Goal: Task Accomplishment & Management: Manage account settings

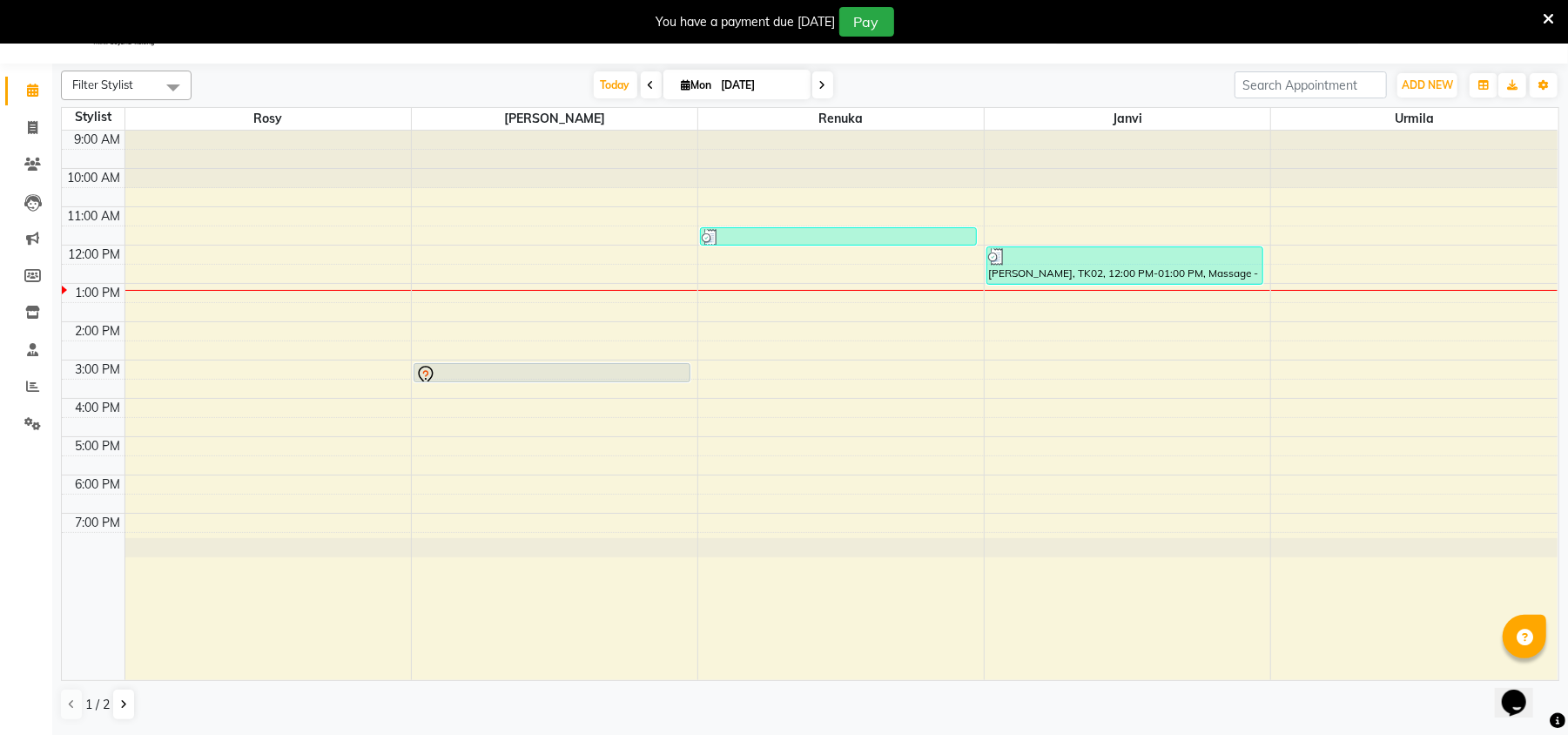
click at [648, 82] on icon at bounding box center [652, 85] width 7 height 10
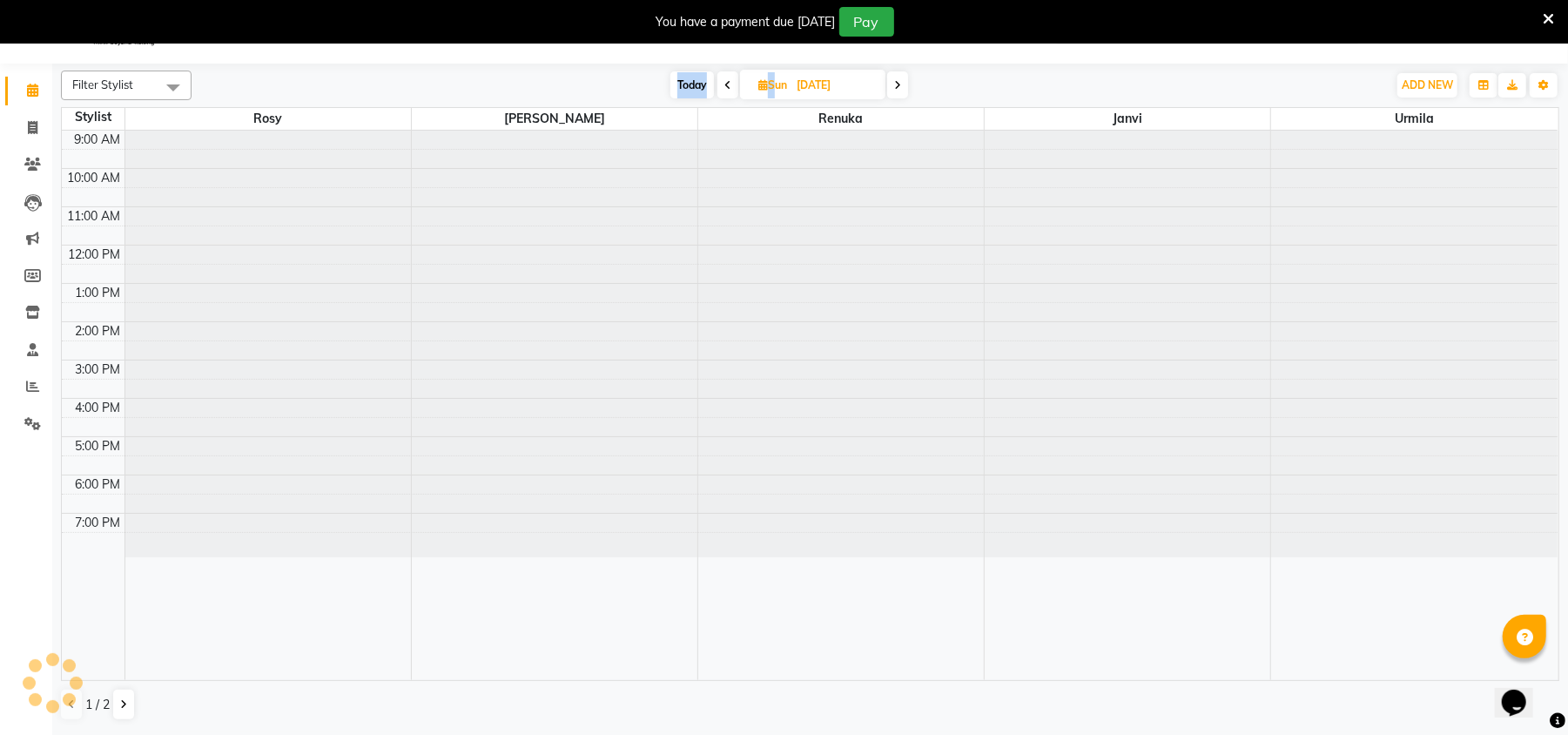
click at [641, 82] on div "[DATE] [DATE]" at bounding box center [789, 85] width 1178 height 26
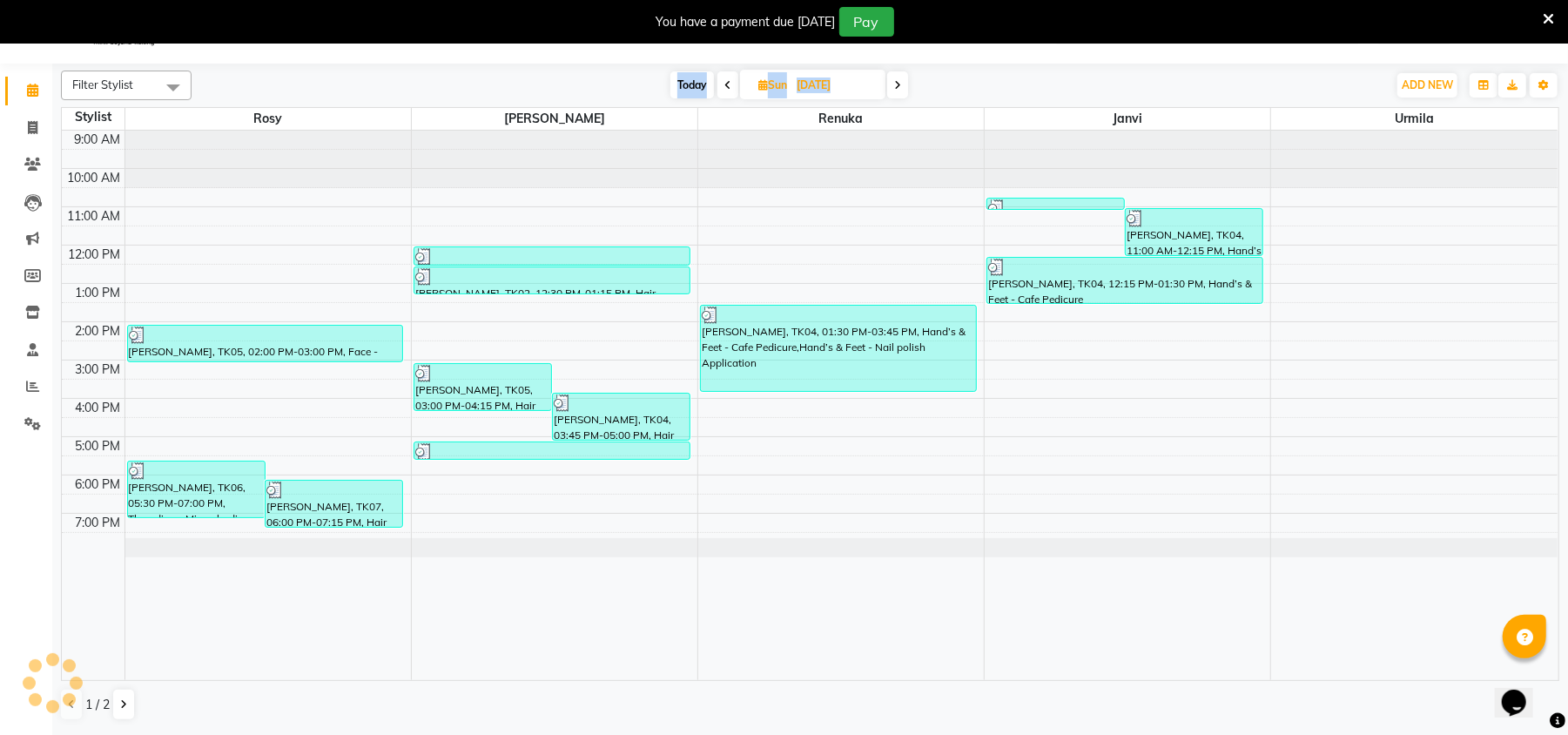
click at [641, 82] on div "[DATE] [DATE]" at bounding box center [789, 85] width 1178 height 26
click at [725, 82] on icon at bounding box center [728, 85] width 7 height 10
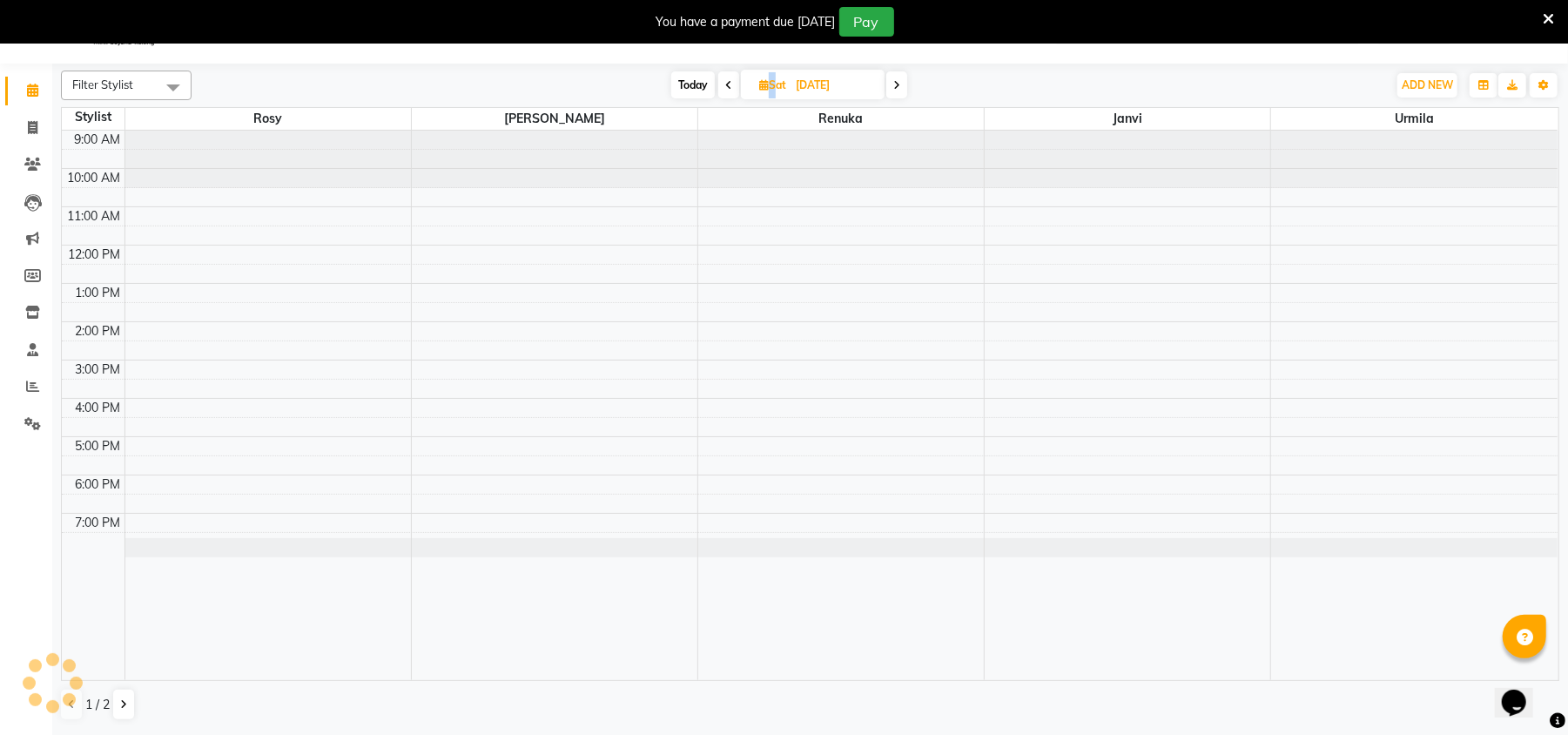
click at [726, 82] on icon at bounding box center [729, 85] width 7 height 10
click at [725, 82] on span at bounding box center [728, 85] width 21 height 27
click at [726, 82] on icon at bounding box center [729, 85] width 7 height 10
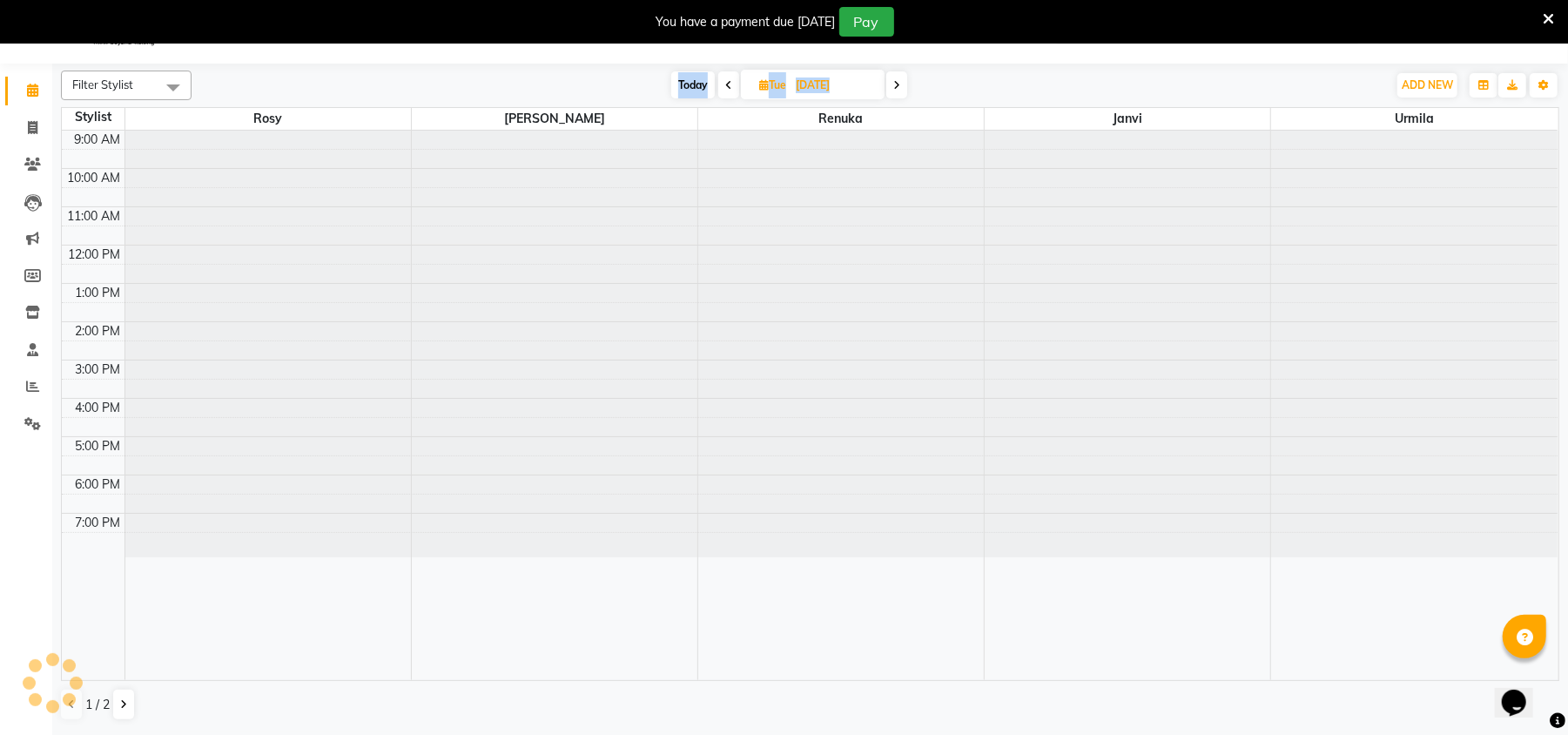
click at [726, 82] on icon at bounding box center [729, 85] width 7 height 10
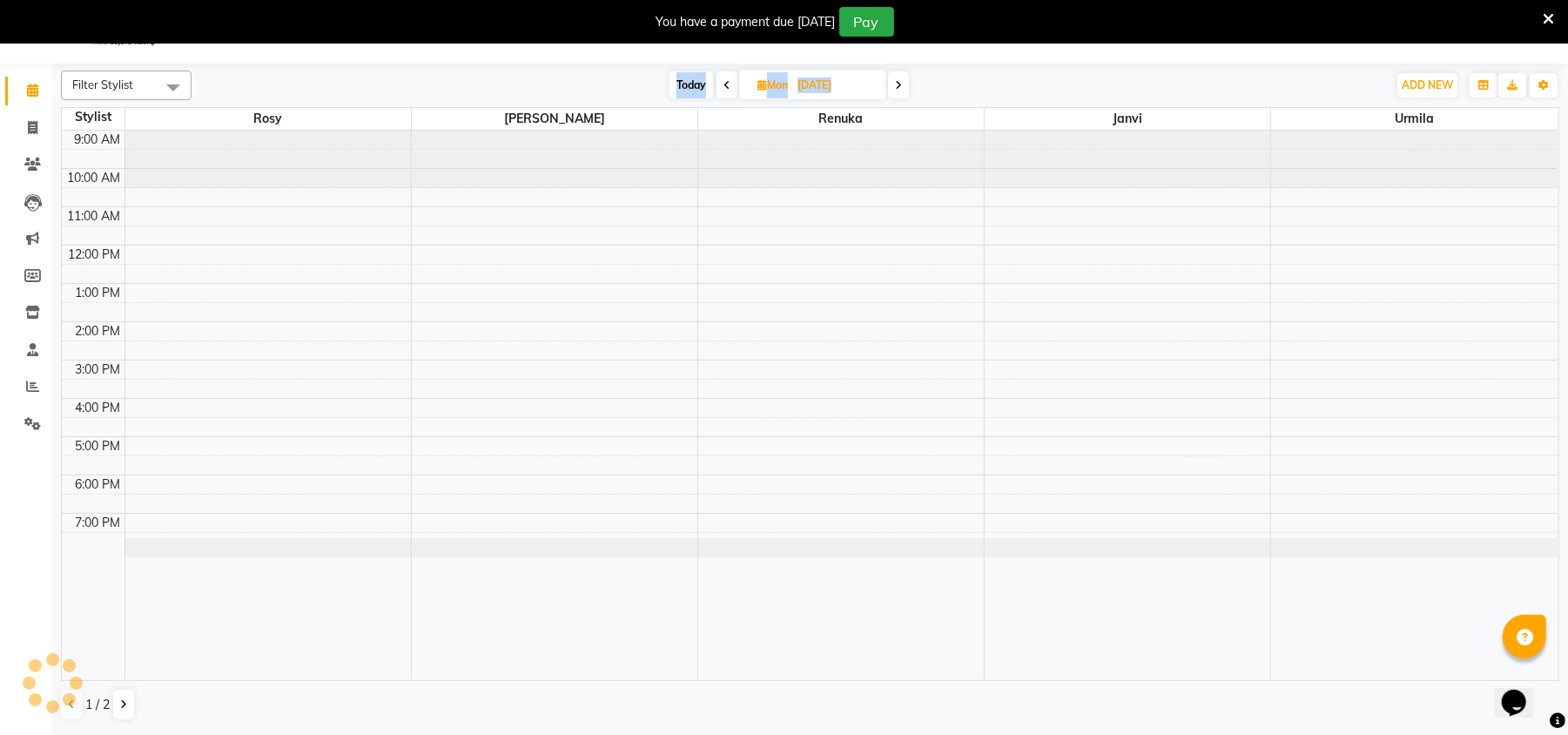
click at [725, 82] on icon at bounding box center [727, 85] width 7 height 10
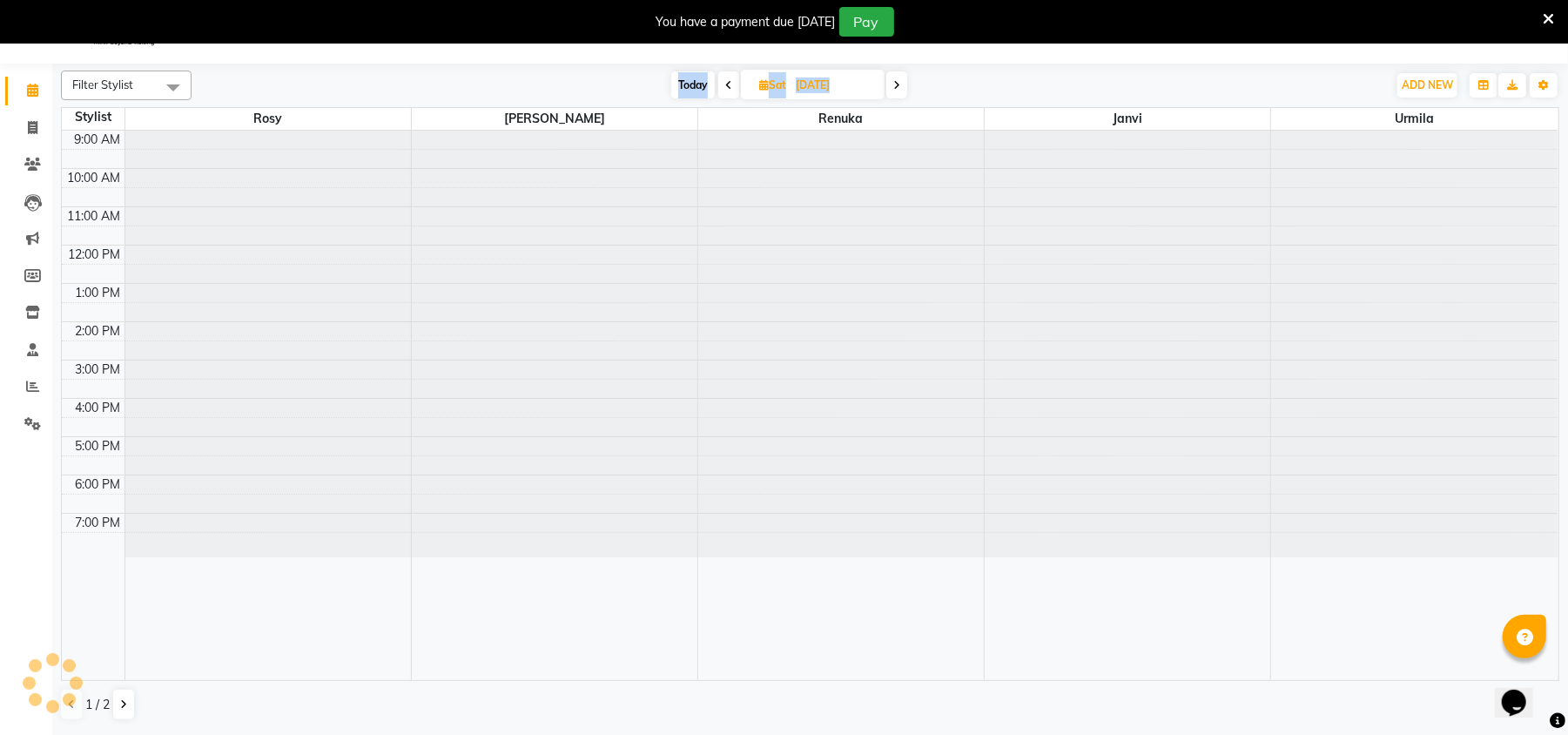
click at [726, 82] on icon at bounding box center [729, 85] width 7 height 10
click at [725, 82] on span at bounding box center [731, 85] width 21 height 27
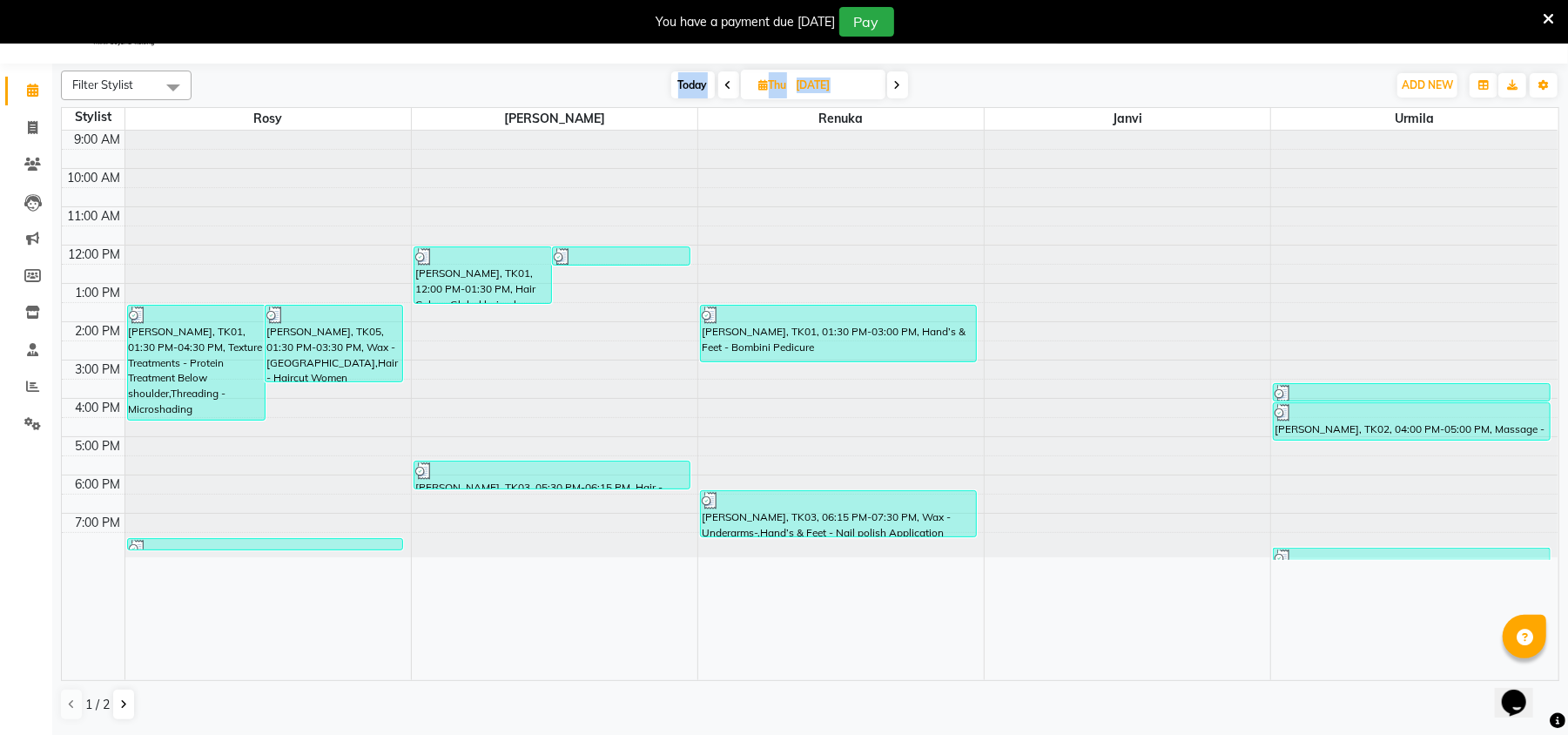
click at [719, 81] on span at bounding box center [728, 85] width 21 height 27
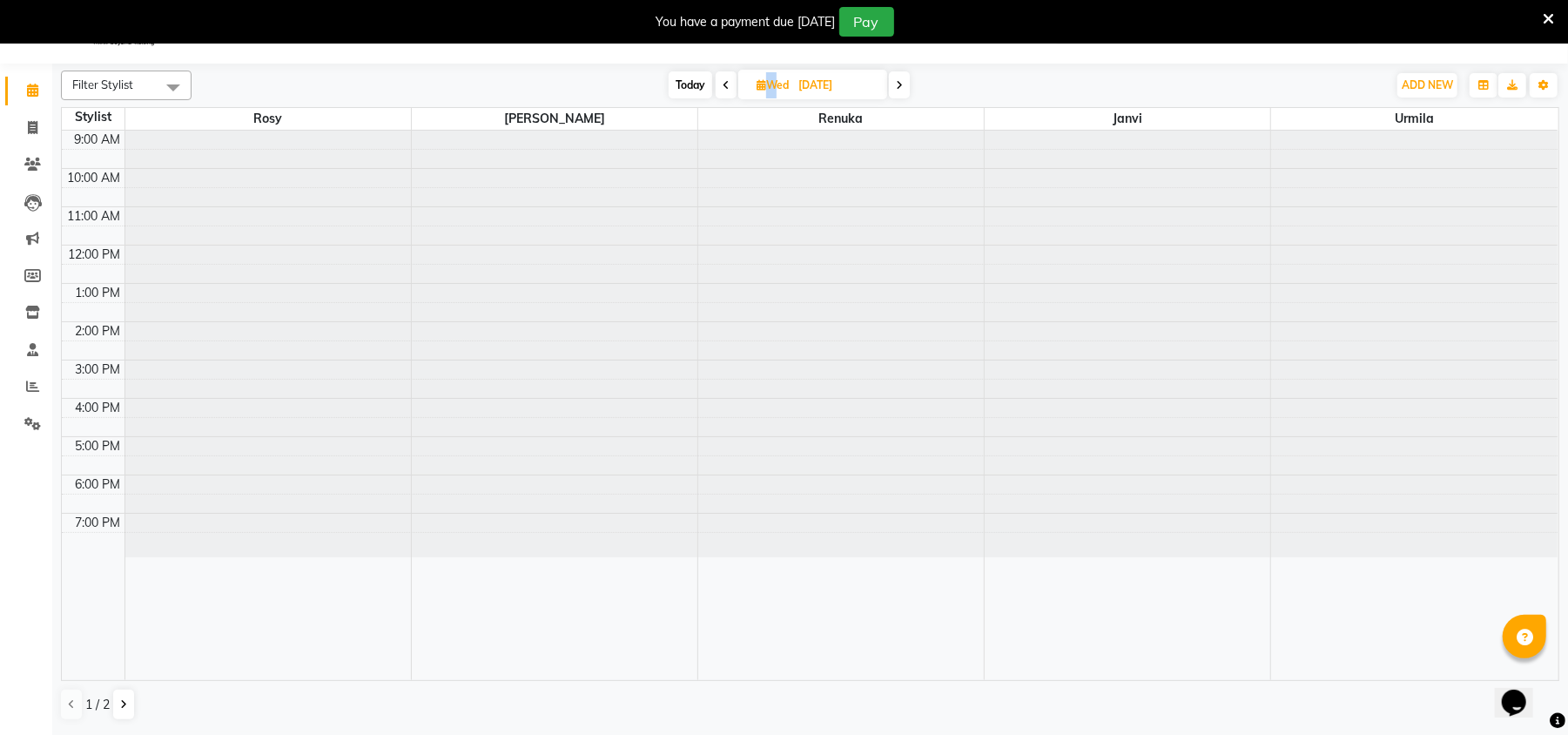
click at [719, 81] on span at bounding box center [726, 85] width 21 height 27
click at [719, 81] on span at bounding box center [727, 85] width 21 height 27
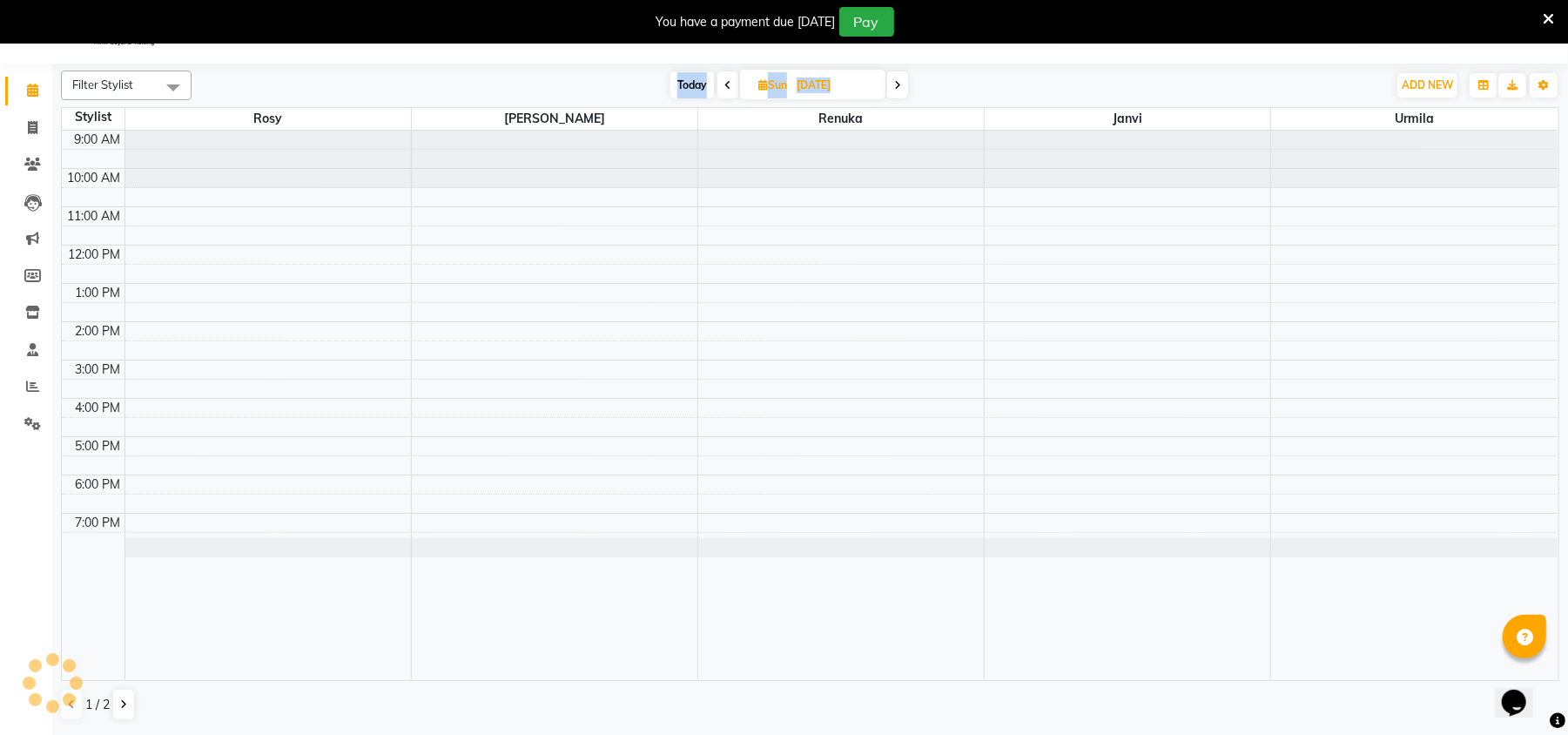
click at [719, 81] on span at bounding box center [727, 85] width 21 height 27
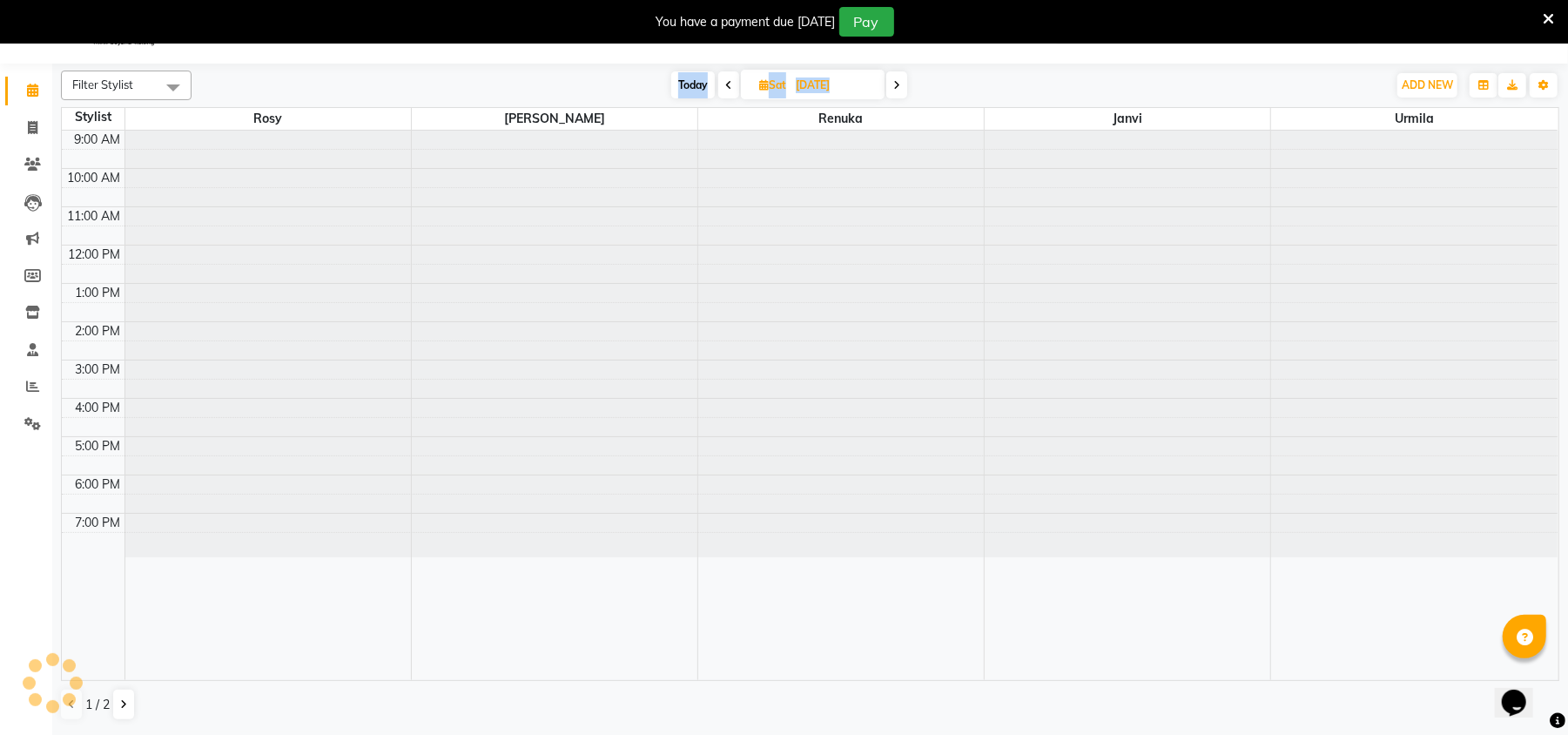
click at [719, 81] on span at bounding box center [728, 85] width 21 height 27
type input "[DATE]"
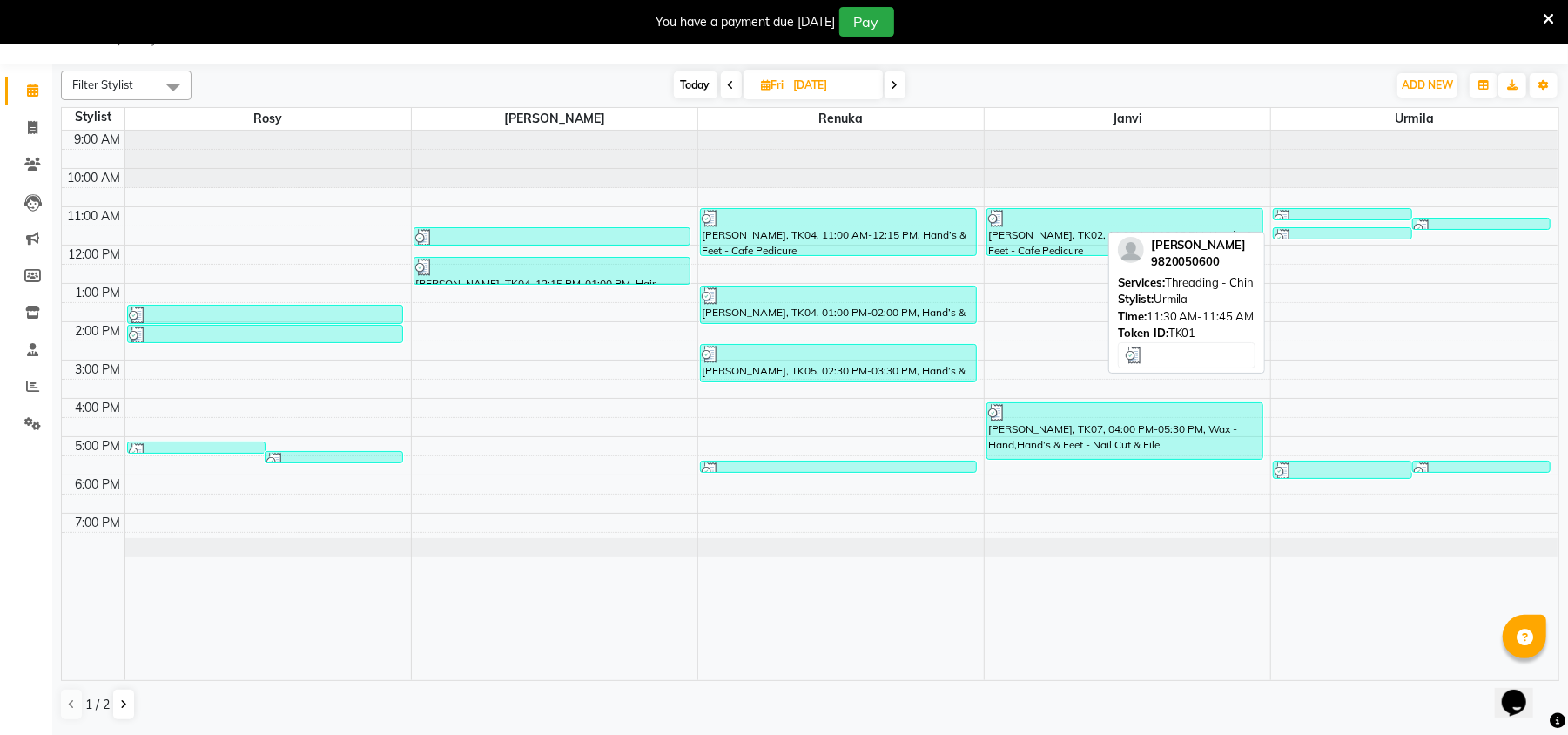
click at [1360, 234] on div at bounding box center [1342, 237] width 135 height 17
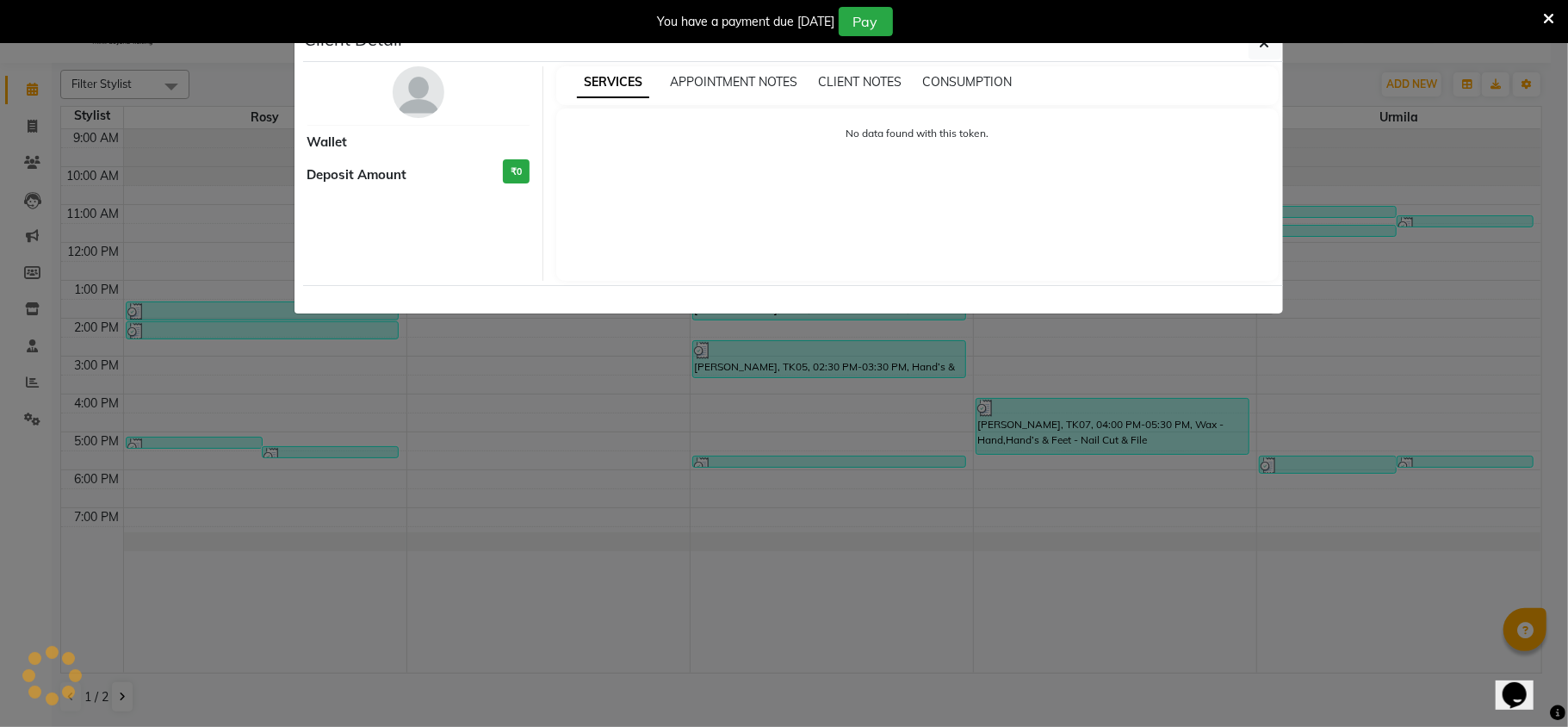
select select "3"
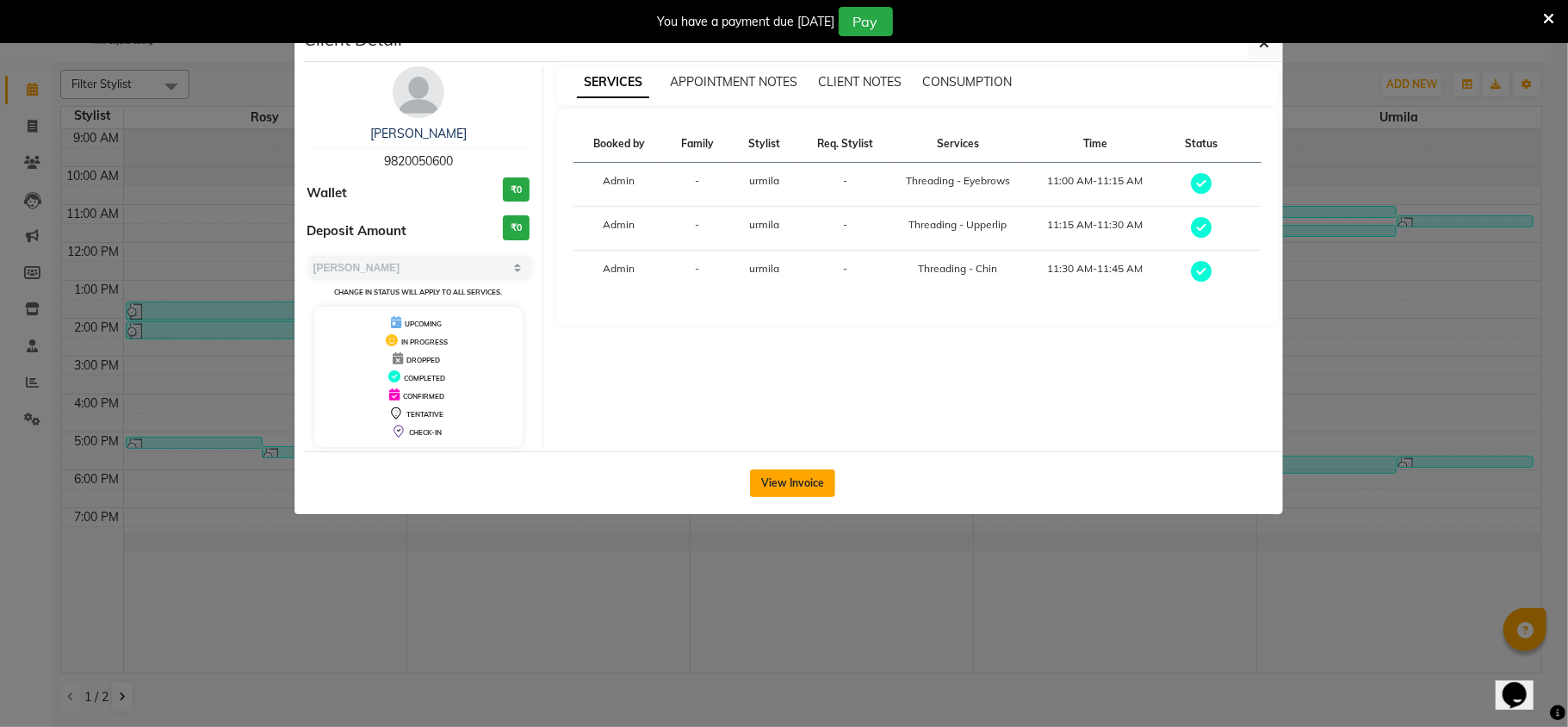
click at [802, 491] on button "View Invoice" at bounding box center [793, 483] width 86 height 28
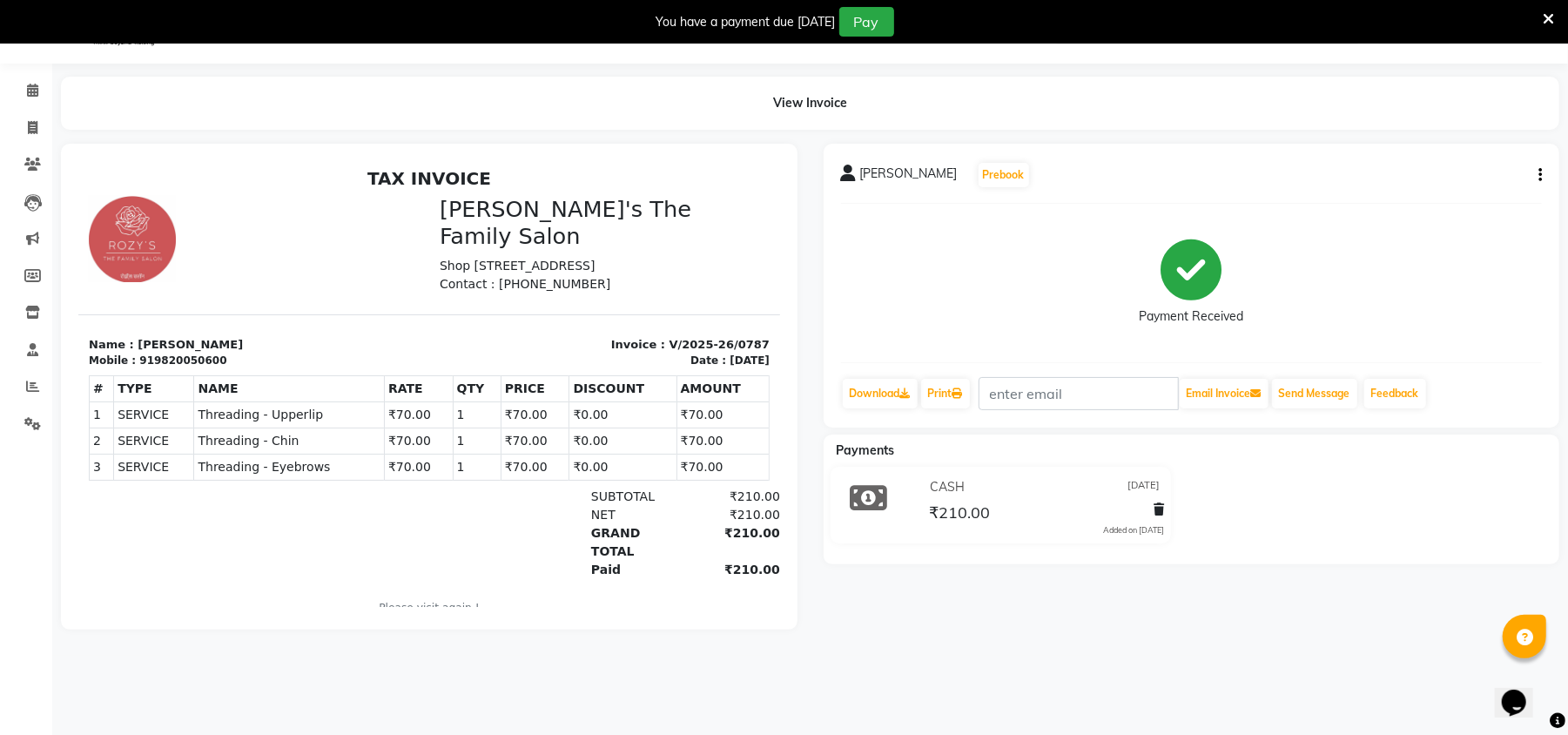
click at [1537, 171] on button "button" at bounding box center [1536, 175] width 10 height 18
click at [1447, 174] on div "Edit Item Staff" at bounding box center [1452, 175] width 119 height 22
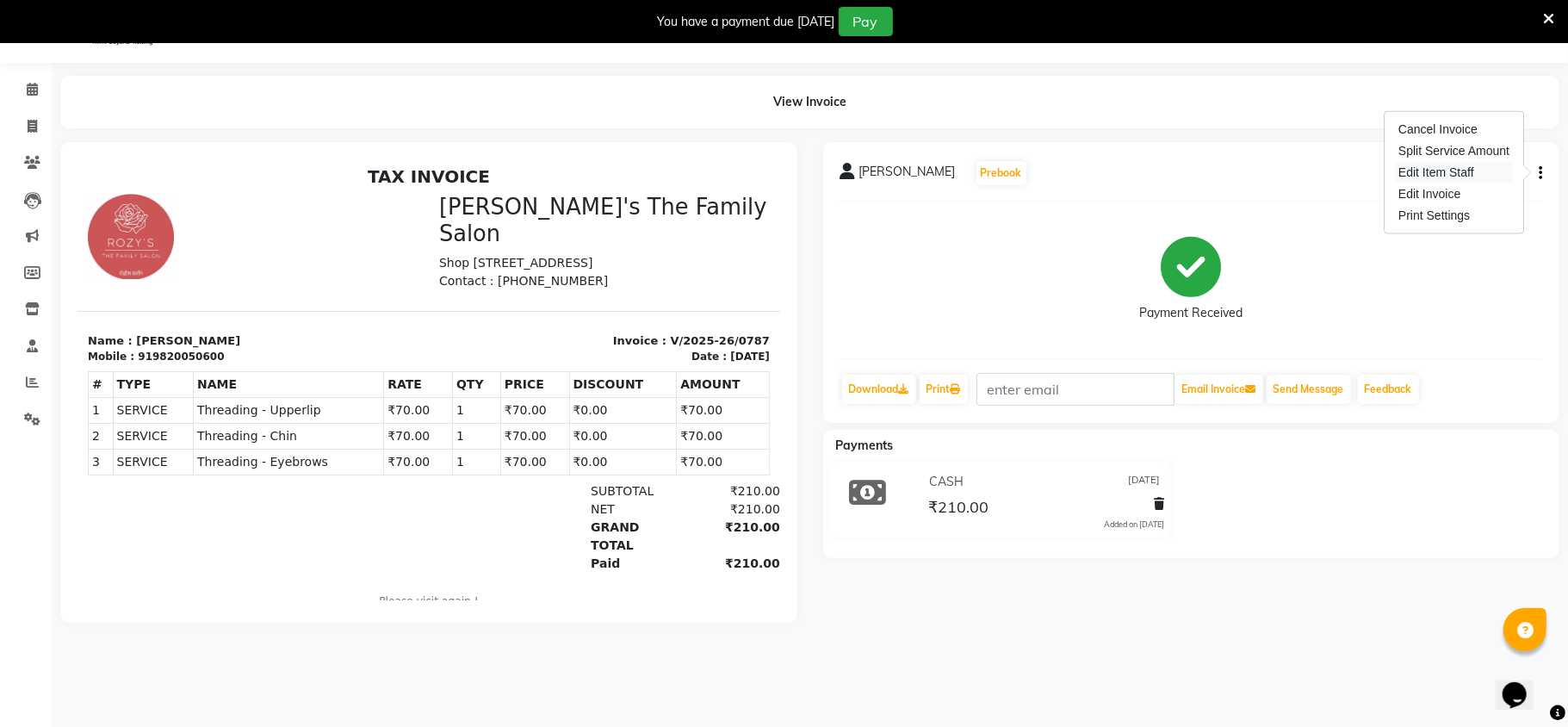
select select "64187"
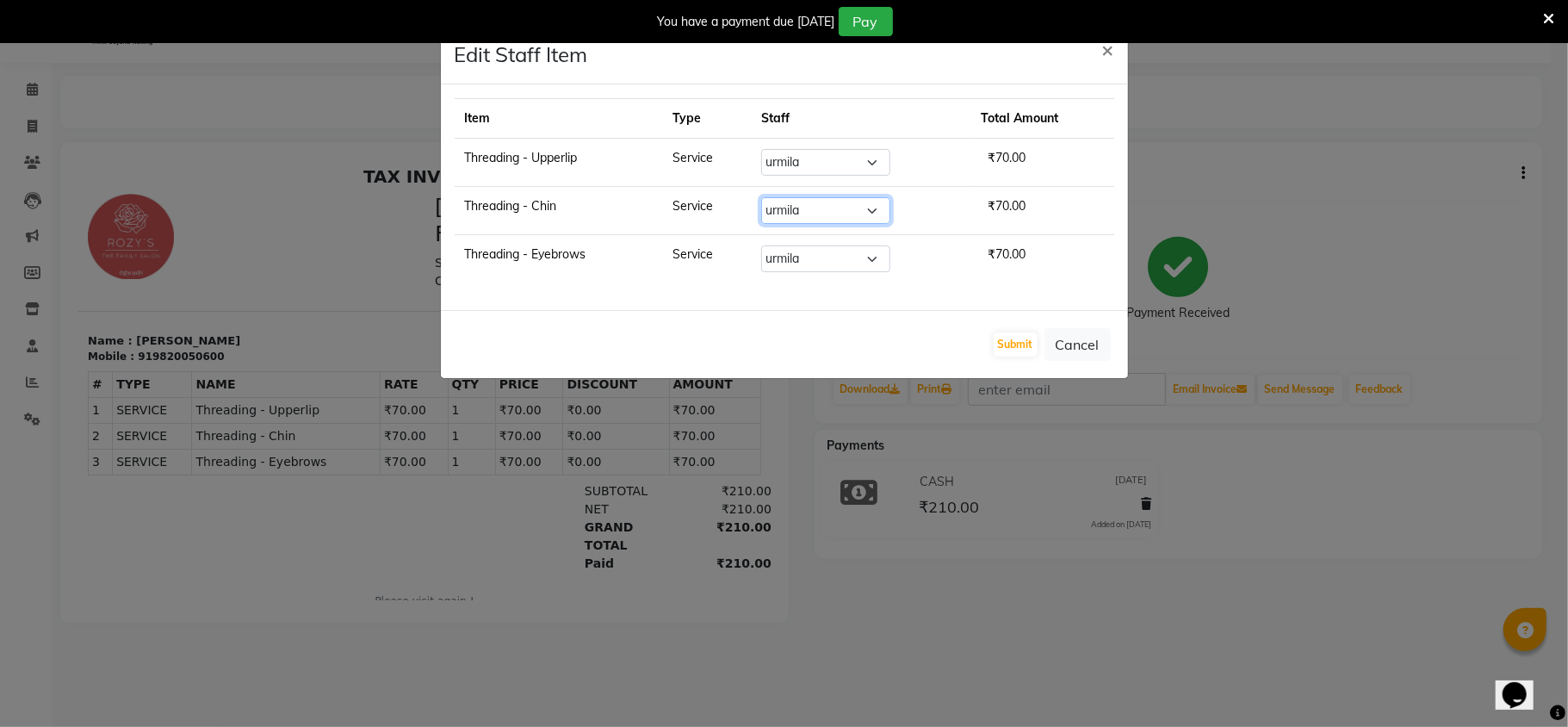
click at [808, 210] on select "Select [PERSON_NAME] [PERSON_NAME] Renuka Rosy [PERSON_NAME] [PERSON_NAME]" at bounding box center [825, 211] width 129 height 27
select select "50503"
click at [762, 199] on select "Select [PERSON_NAME] [PERSON_NAME] Renuka Rosy [PERSON_NAME] [PERSON_NAME]" at bounding box center [825, 211] width 129 height 27
click at [802, 262] on select "Select [PERSON_NAME] [PERSON_NAME] Renuka Rosy [PERSON_NAME] [PERSON_NAME]" at bounding box center [825, 259] width 129 height 27
click at [1014, 341] on button "Submit" at bounding box center [1015, 345] width 44 height 24
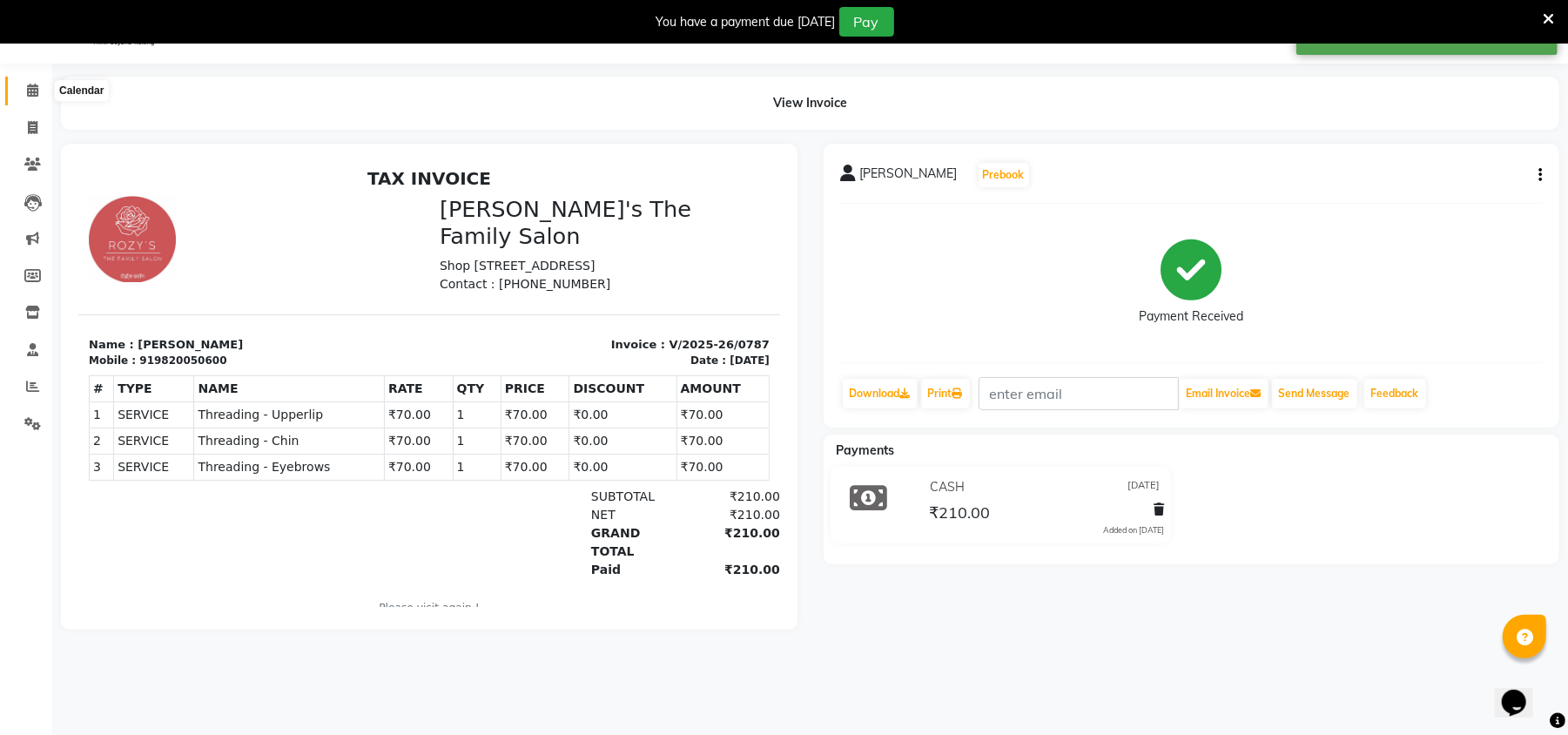
click at [33, 92] on icon at bounding box center [33, 90] width 11 height 13
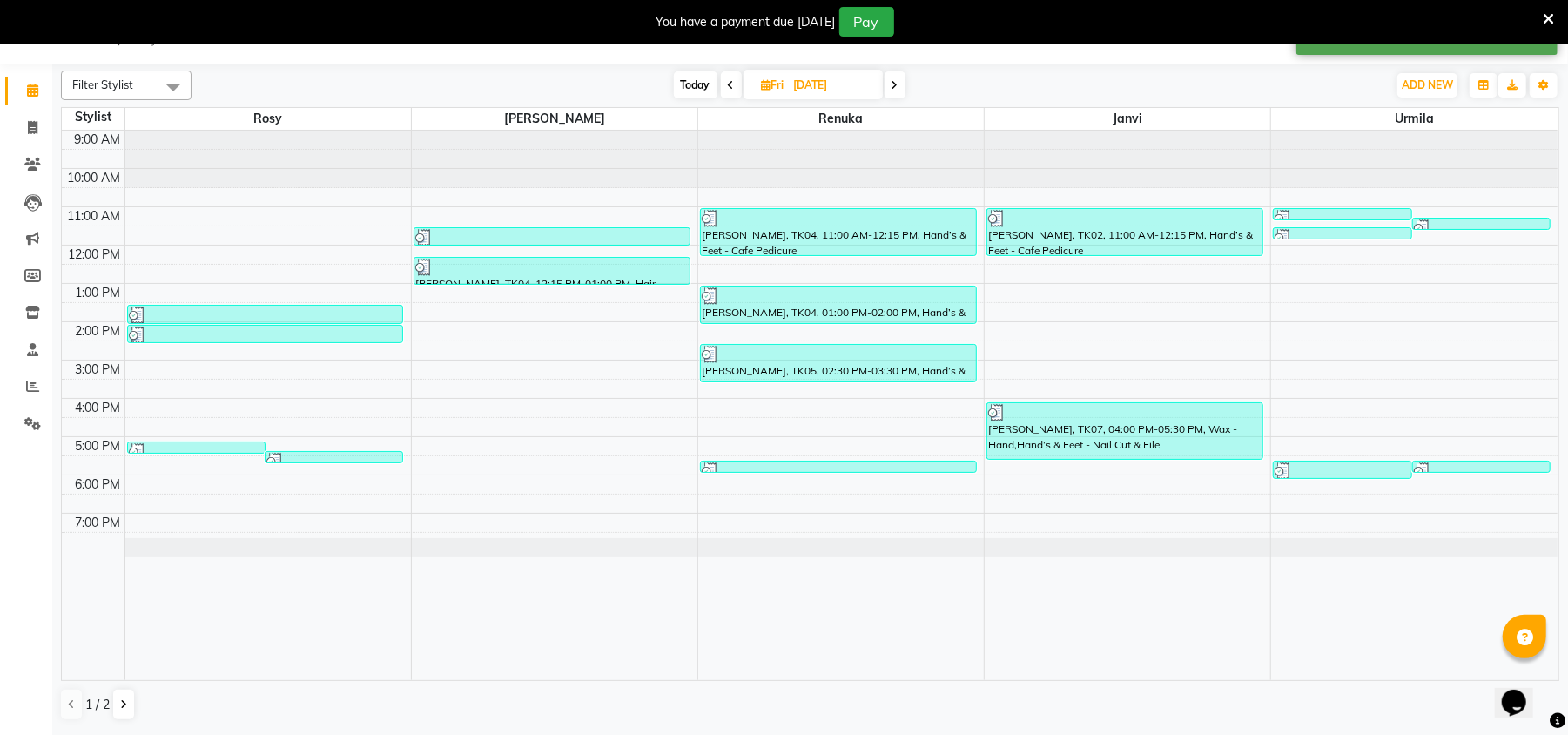
click at [896, 80] on icon at bounding box center [895, 85] width 7 height 10
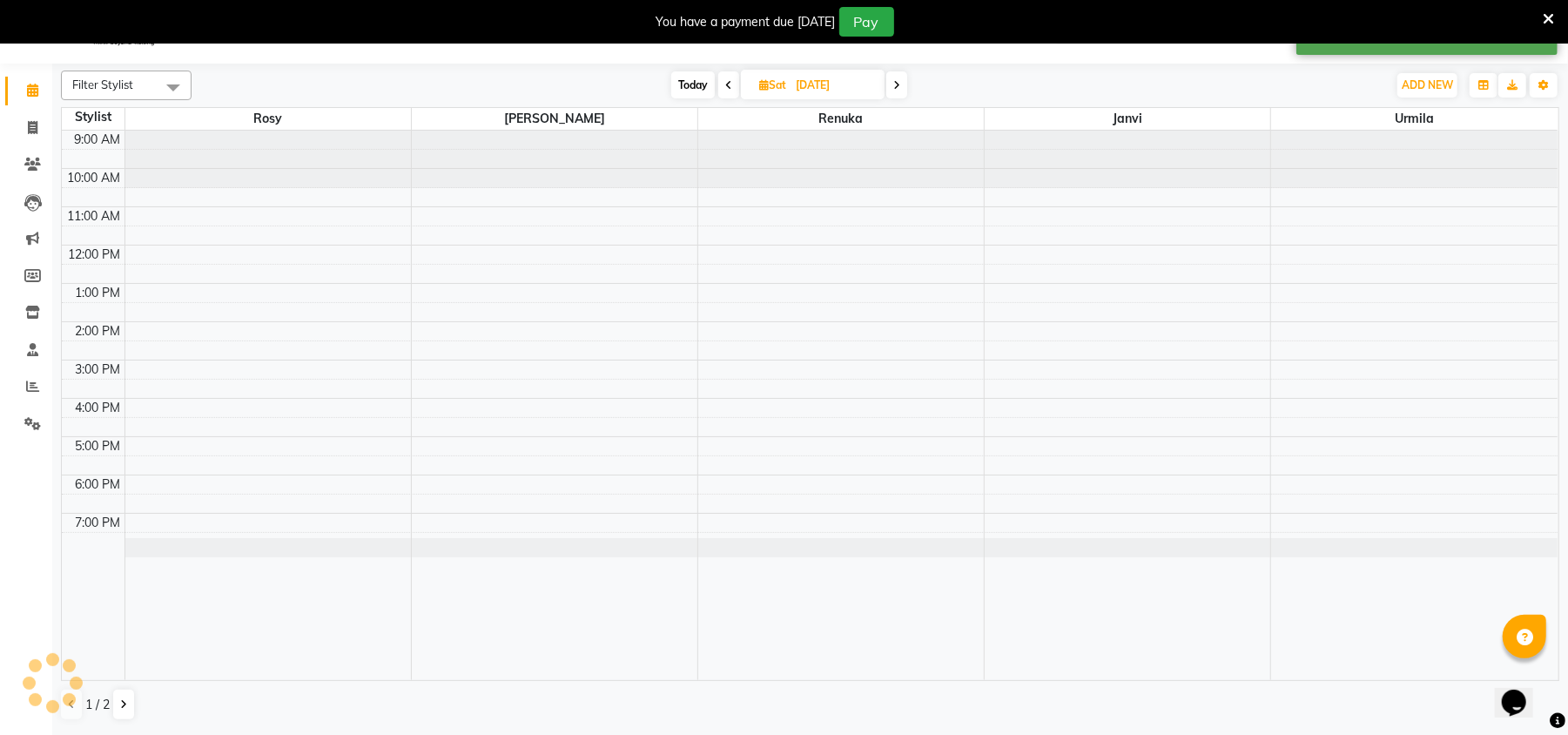
click at [896, 80] on icon at bounding box center [897, 85] width 7 height 10
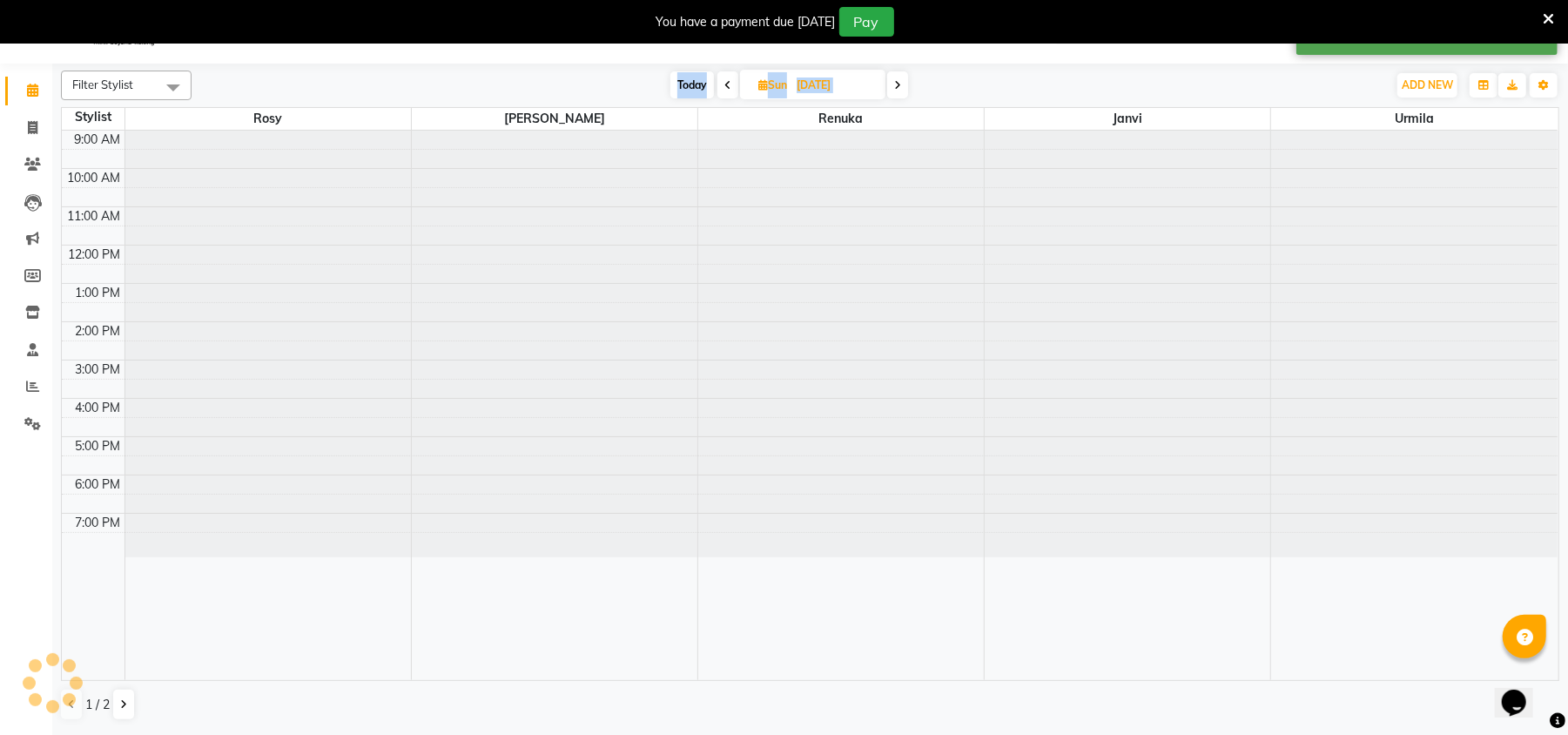
click at [896, 80] on icon at bounding box center [898, 85] width 7 height 10
click at [896, 80] on icon at bounding box center [897, 85] width 7 height 10
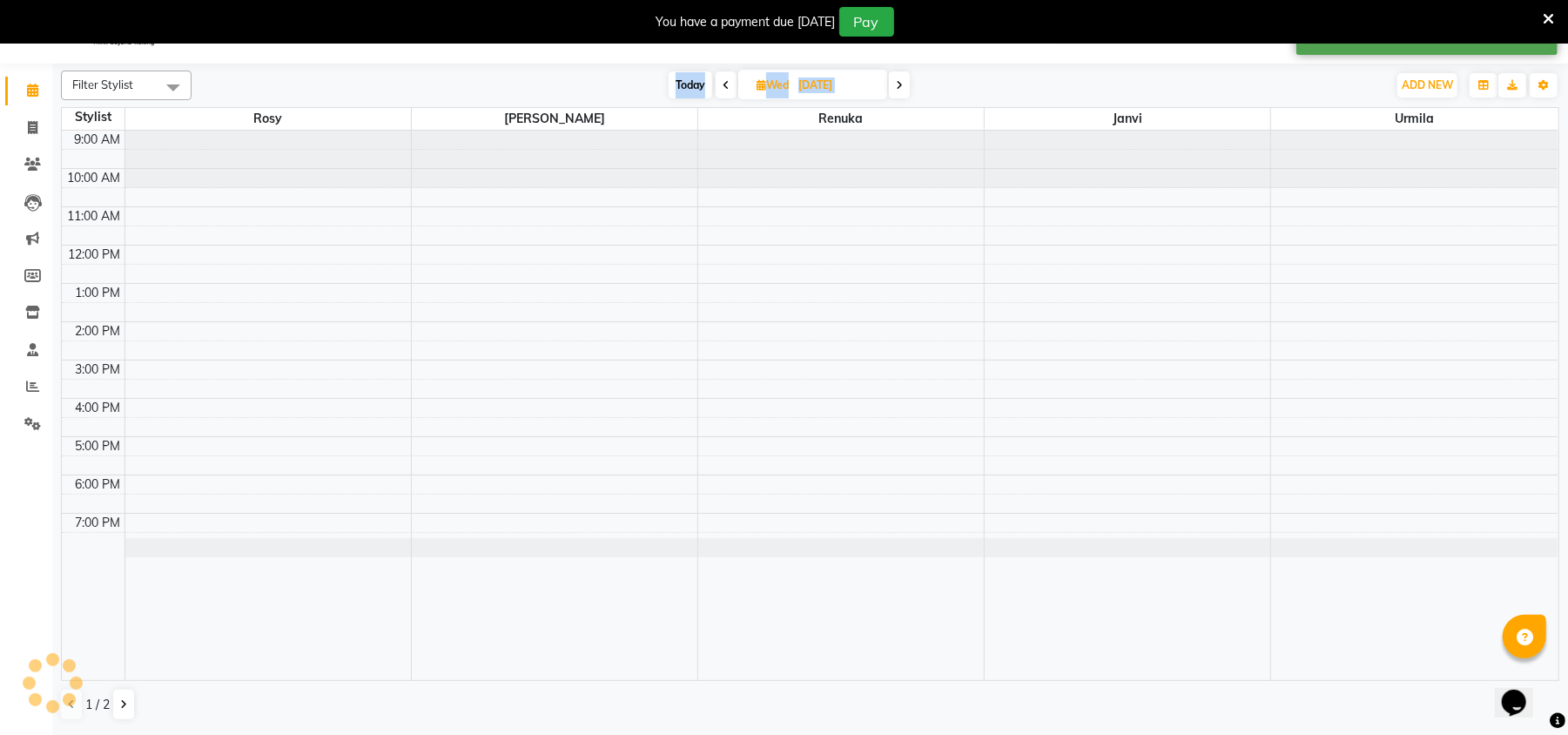
click at [896, 80] on span at bounding box center [899, 85] width 21 height 27
click at [896, 80] on icon at bounding box center [900, 85] width 7 height 10
click at [896, 80] on icon at bounding box center [895, 85] width 7 height 10
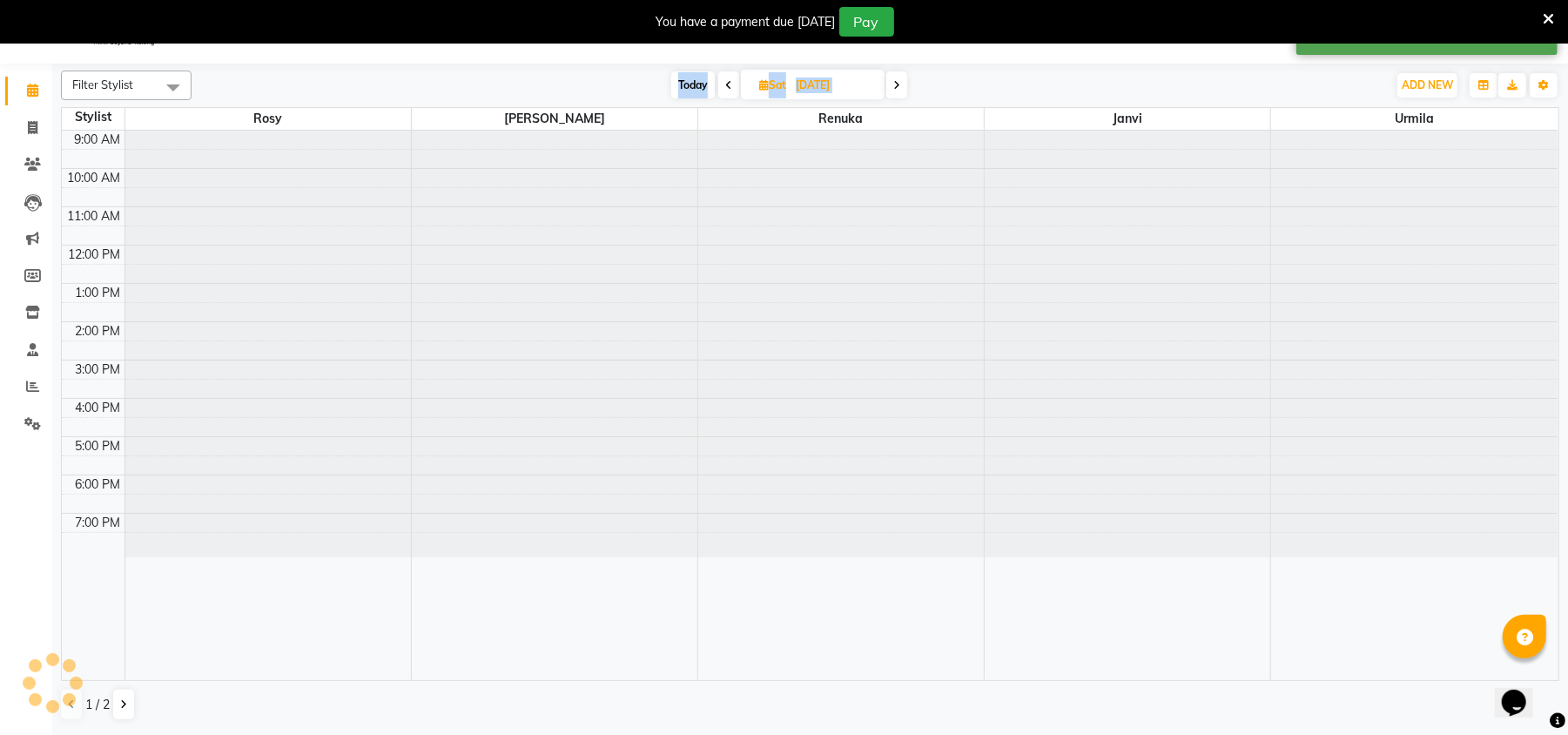
click at [896, 80] on icon at bounding box center [897, 85] width 7 height 10
click at [896, 80] on icon at bounding box center [899, 85] width 7 height 10
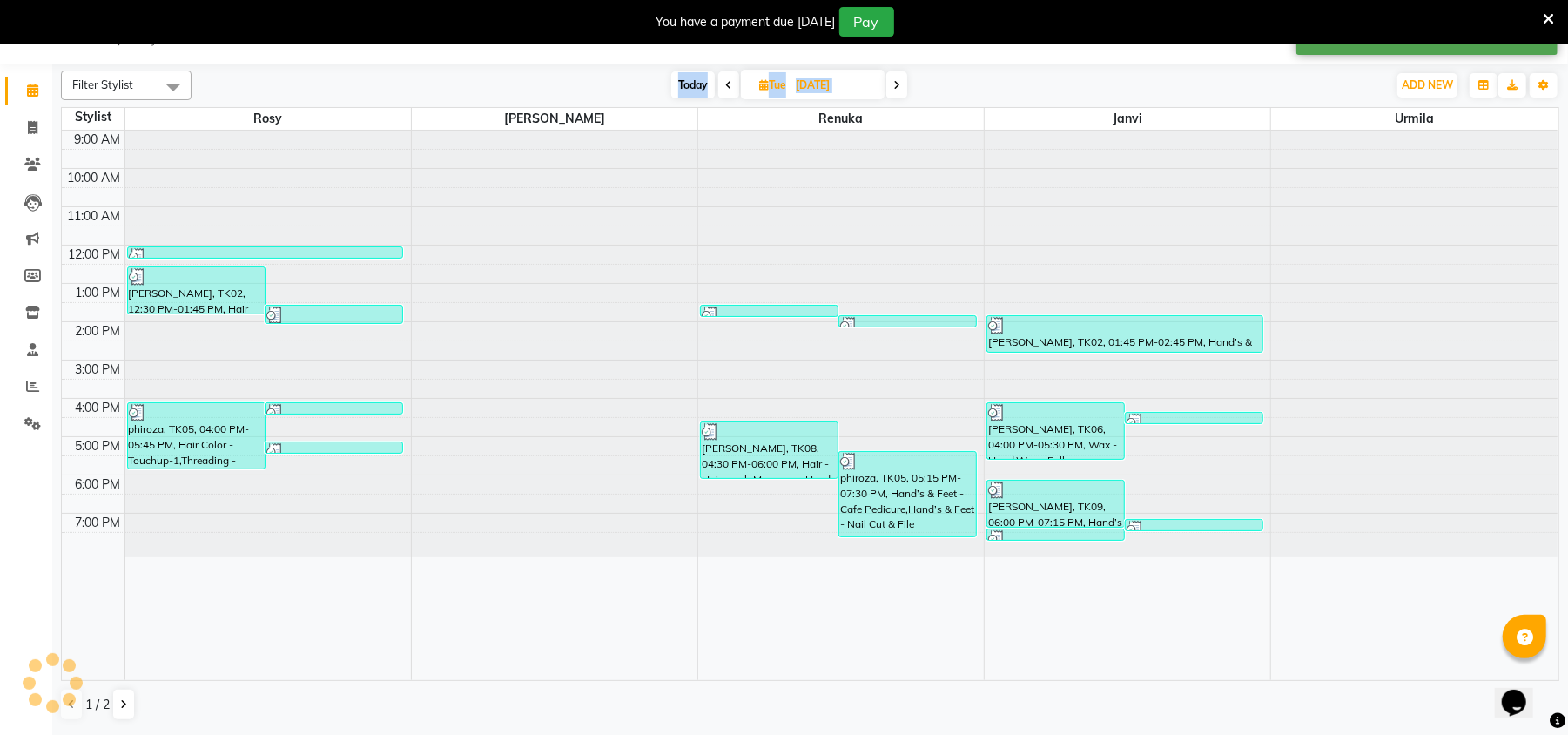
click at [896, 80] on icon at bounding box center [897, 85] width 7 height 10
click at [896, 80] on span at bounding box center [896, 85] width 21 height 27
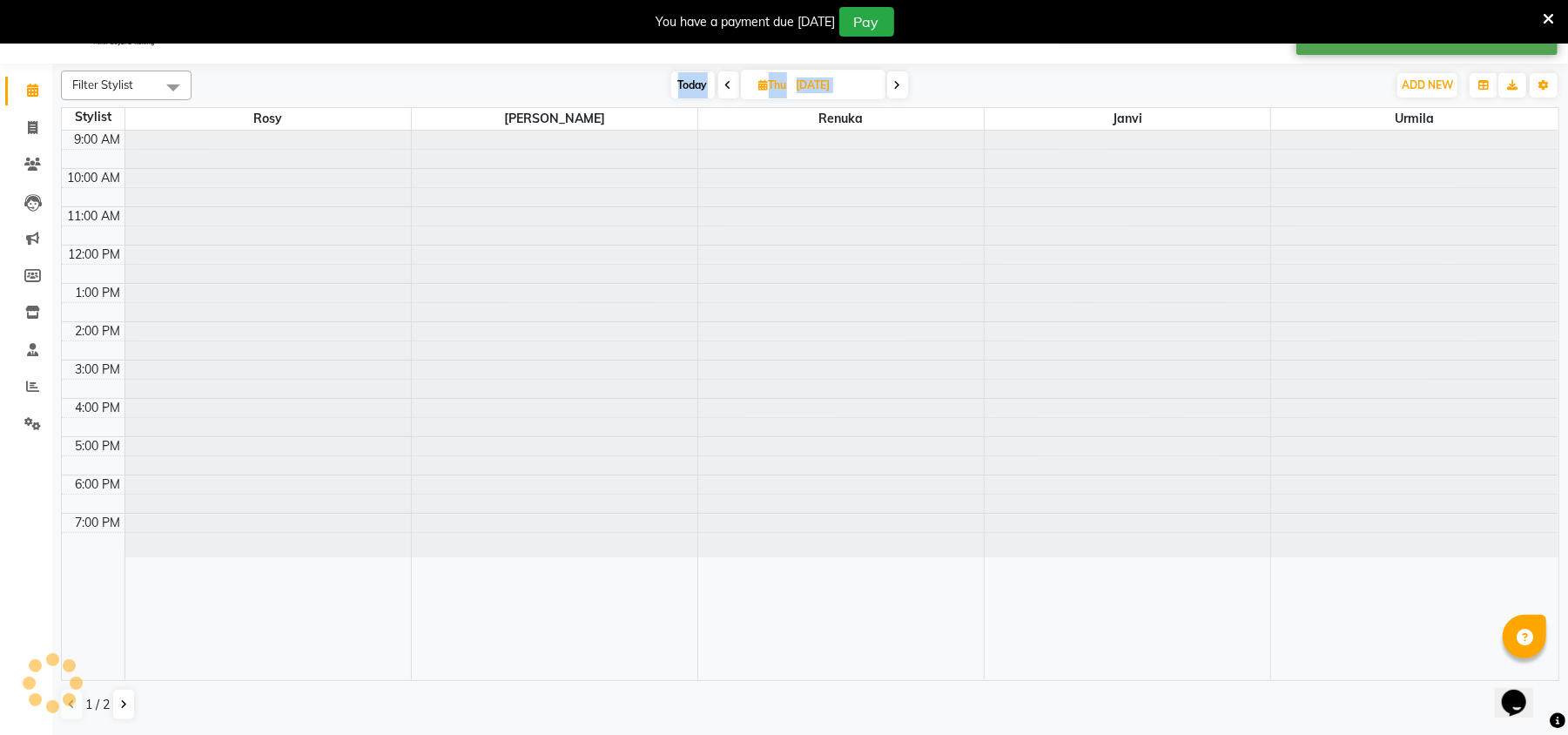
click at [896, 80] on icon at bounding box center [898, 85] width 7 height 10
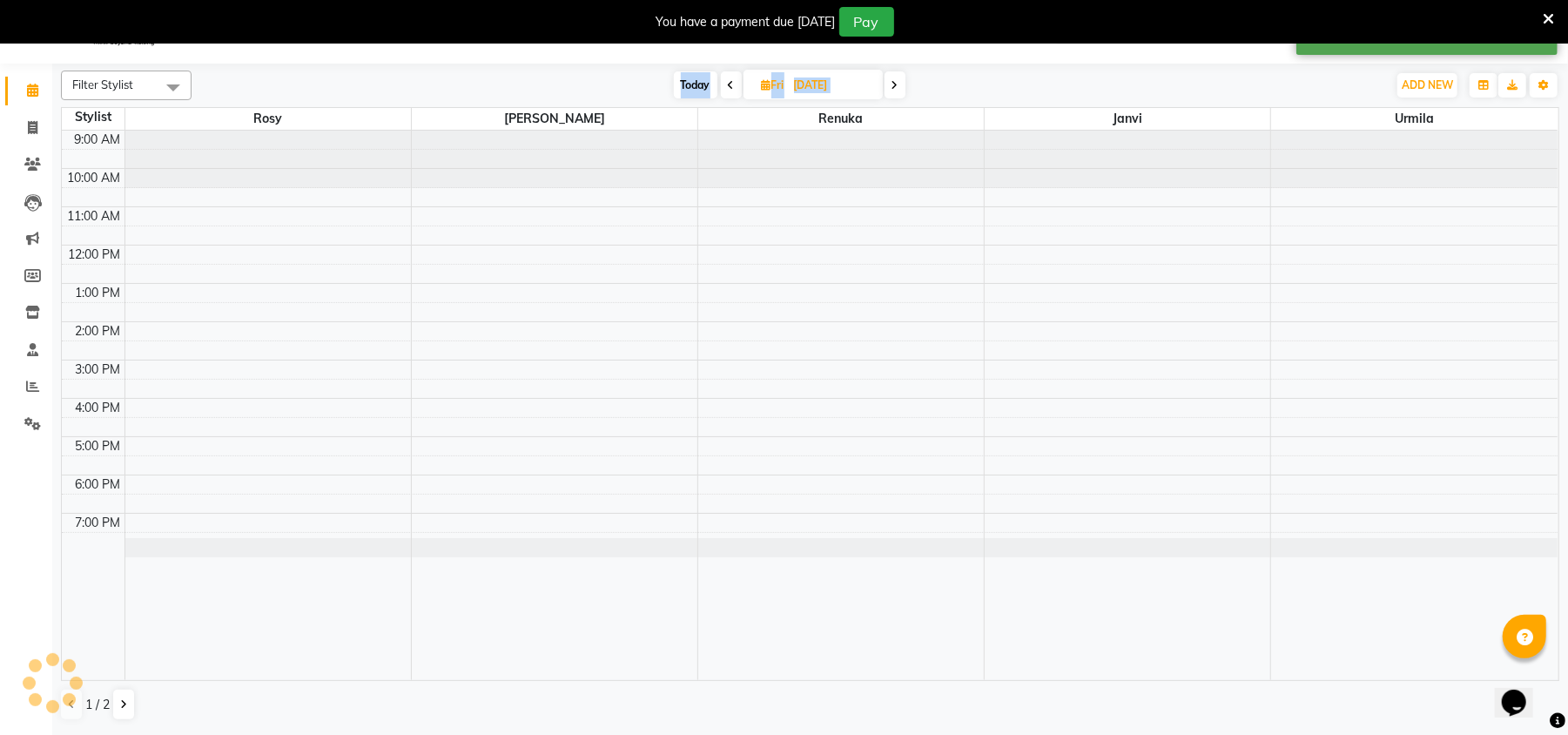
click at [896, 80] on icon at bounding box center [895, 85] width 7 height 10
click at [896, 80] on icon at bounding box center [897, 85] width 7 height 10
type input "[DATE]"
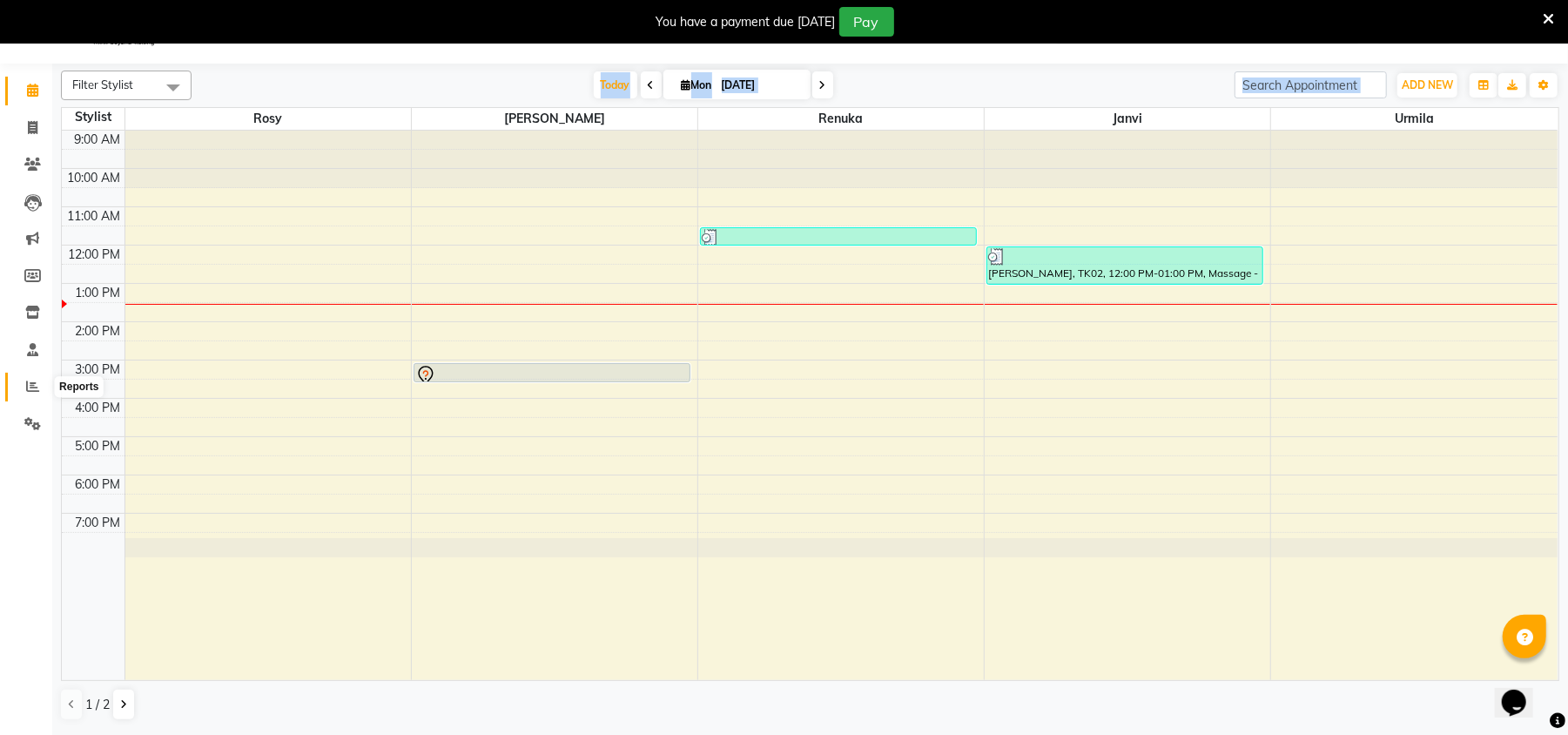
click at [26, 387] on icon at bounding box center [33, 386] width 13 height 13
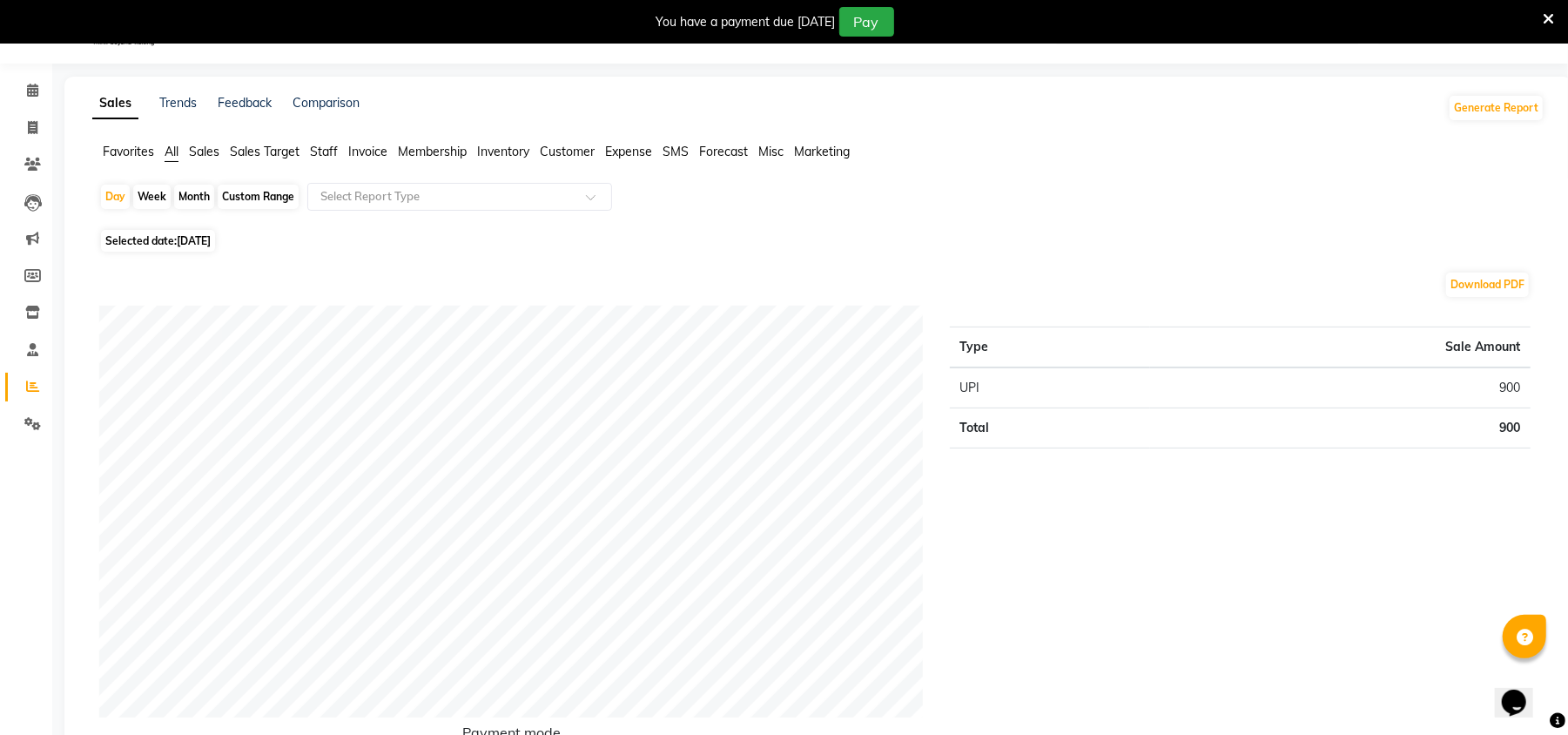
click at [191, 190] on div "Month" at bounding box center [194, 196] width 40 height 25
select select "9"
select select "2025"
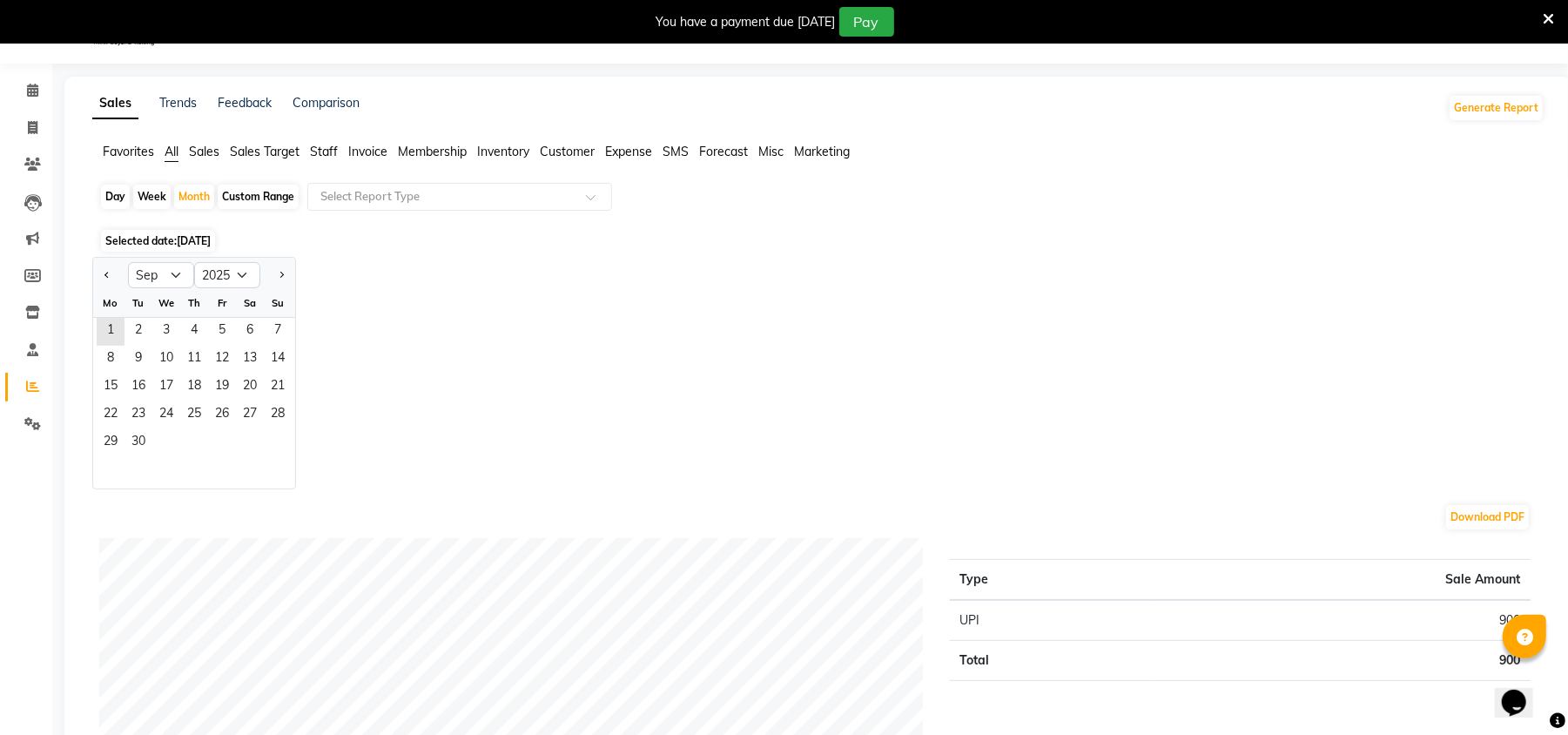
click at [98, 264] on div at bounding box center [110, 275] width 35 height 28
click at [102, 270] on button "Previous month" at bounding box center [107, 275] width 14 height 28
select select "8"
click at [222, 331] on span "1" at bounding box center [222, 332] width 28 height 28
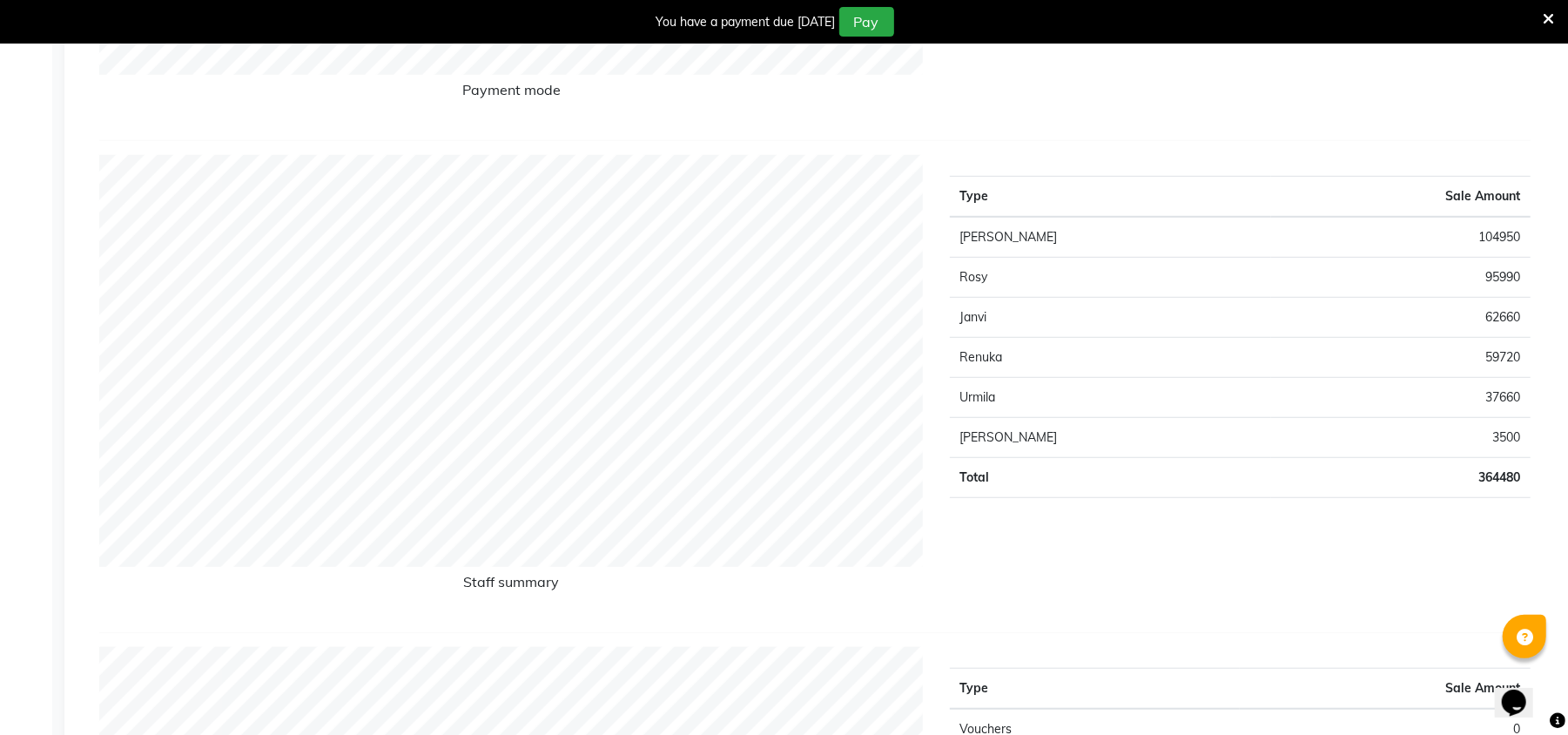
scroll to position [44, 0]
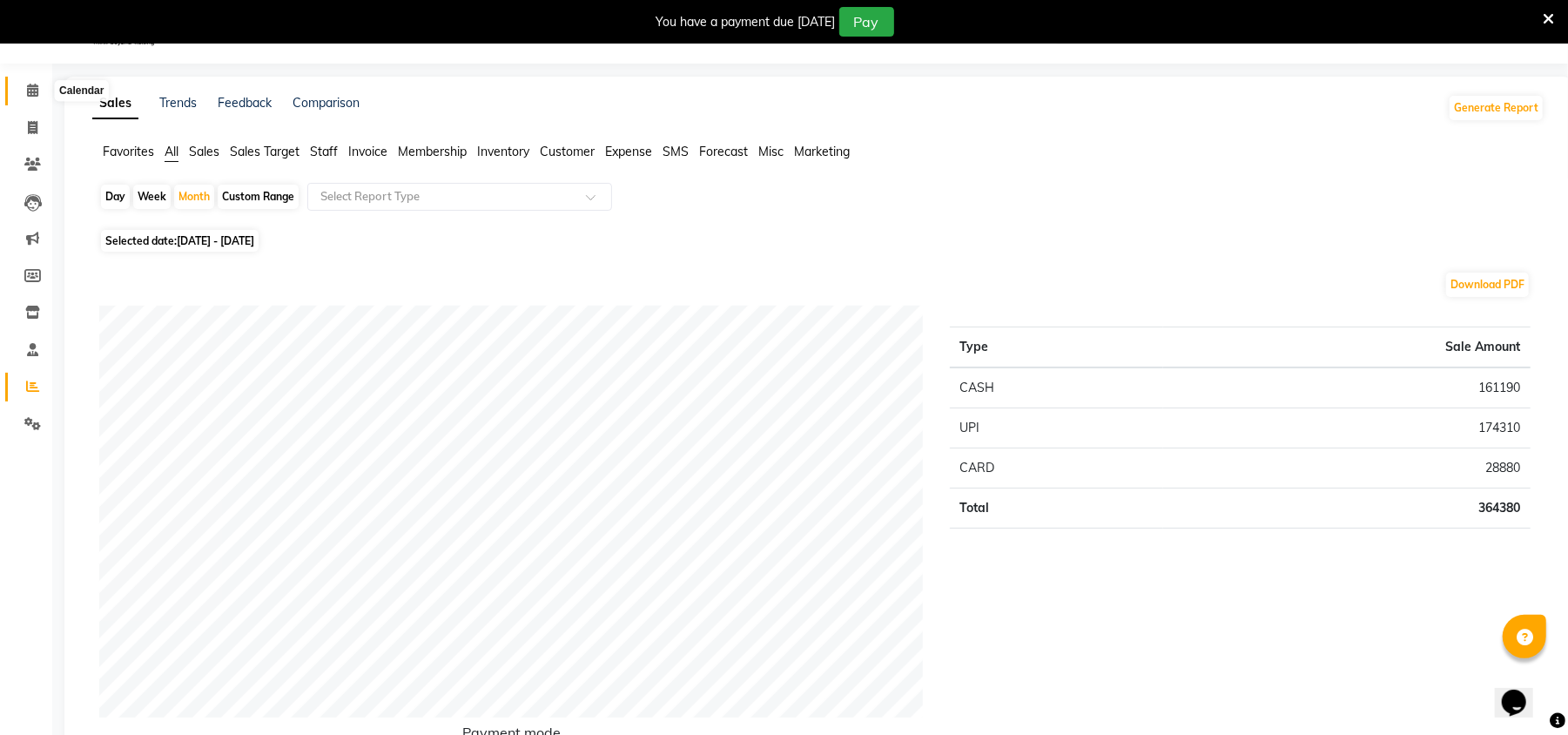
click at [29, 88] on icon at bounding box center [33, 90] width 11 height 13
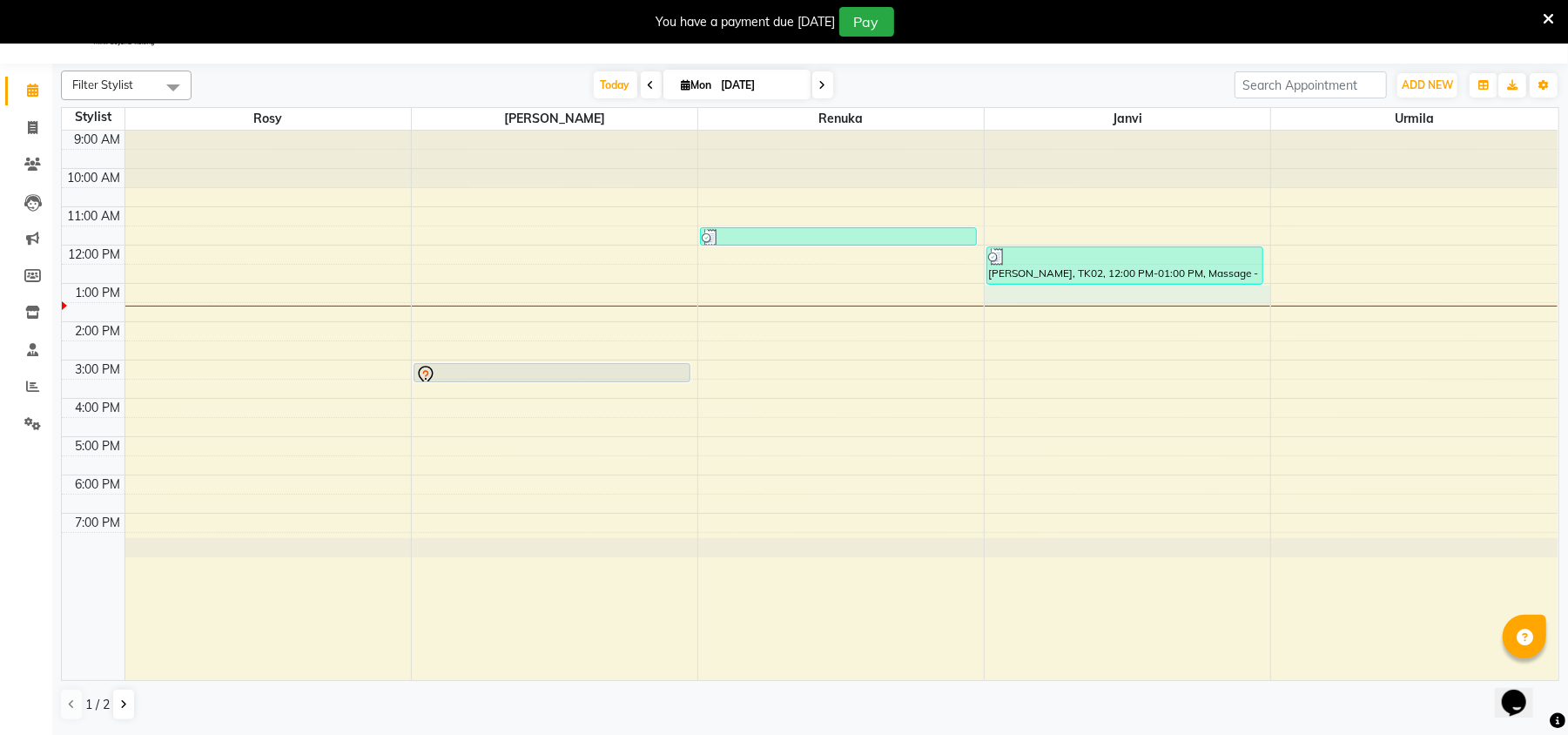
click at [1137, 293] on div "9:00 AM 10:00 AM 11:00 AM 12:00 PM 1:00 PM 2:00 PM 3:00 PM 4:00 PM 5:00 PM 6:00…" at bounding box center [810, 405] width 1496 height 550
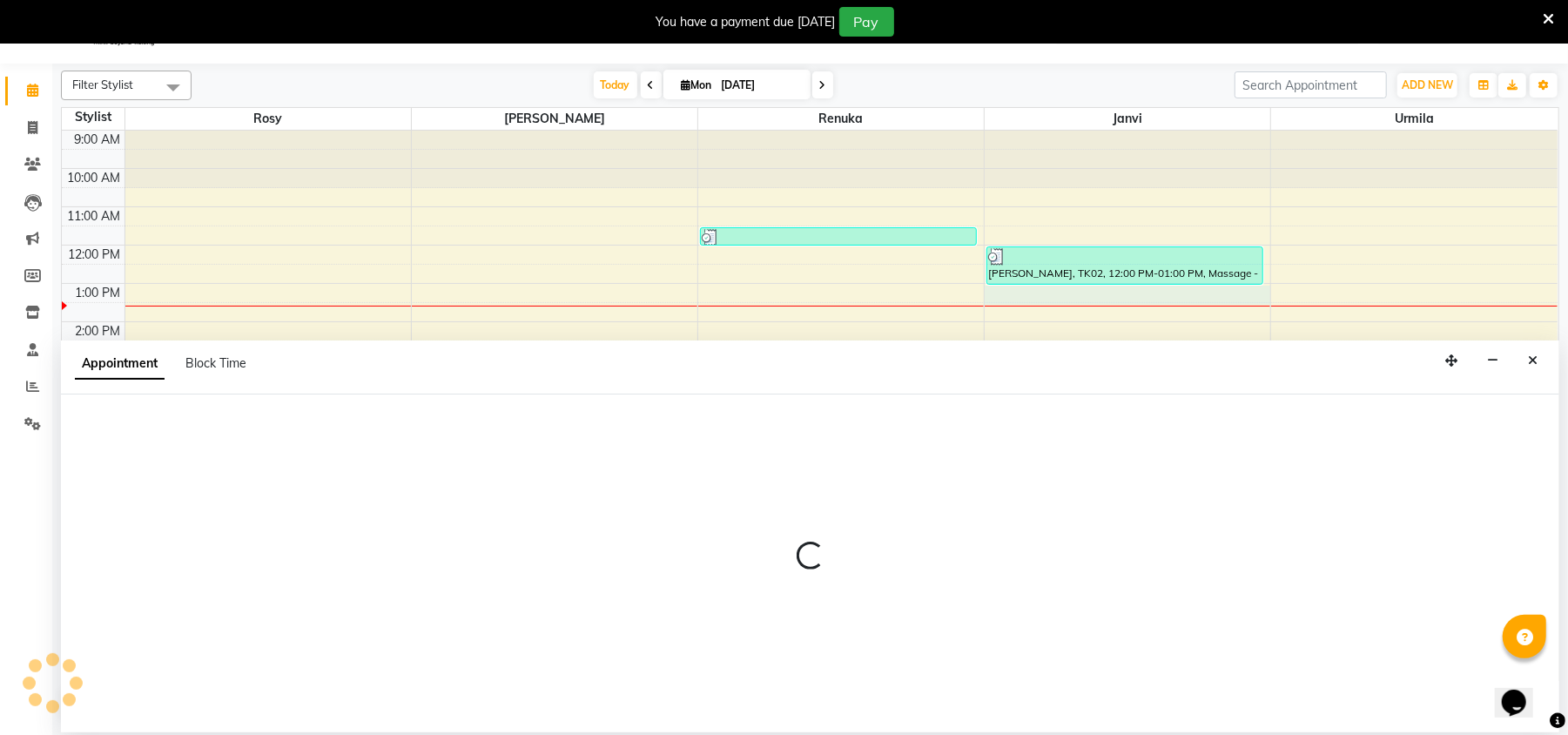
select select "780"
select select "tentative"
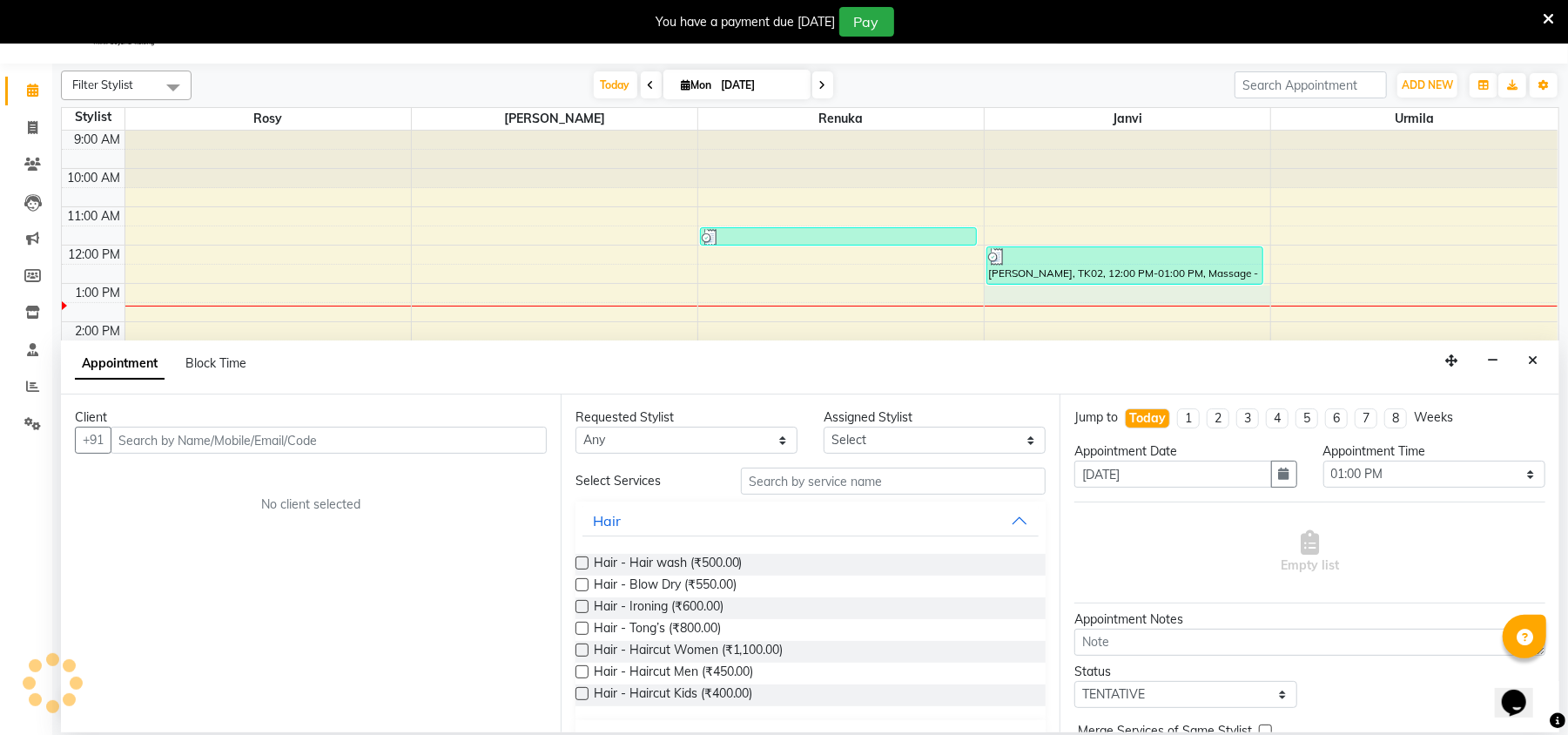
click at [328, 447] on input "text" at bounding box center [328, 440] width 437 height 27
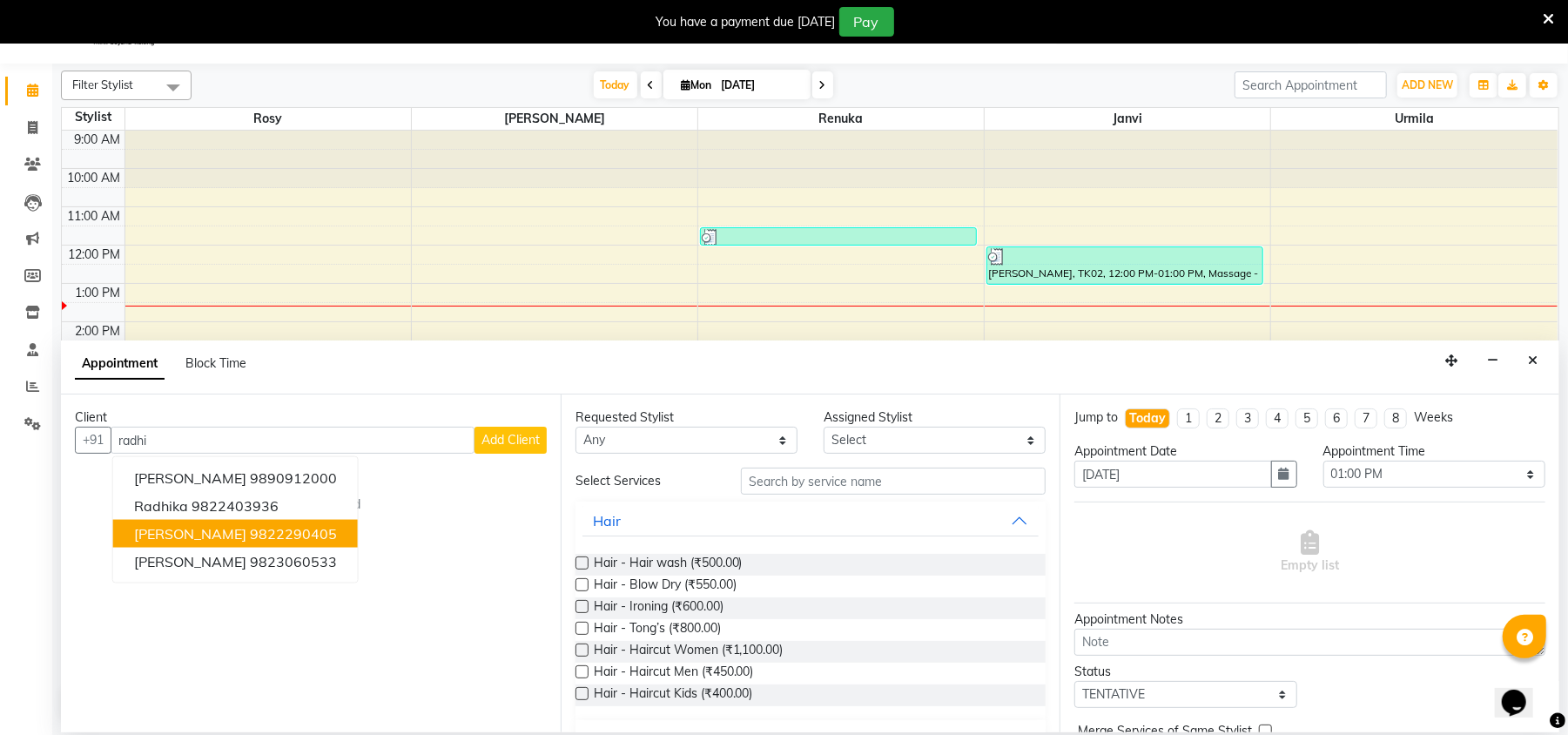
click at [214, 537] on span "[PERSON_NAME]" at bounding box center [190, 533] width 112 height 17
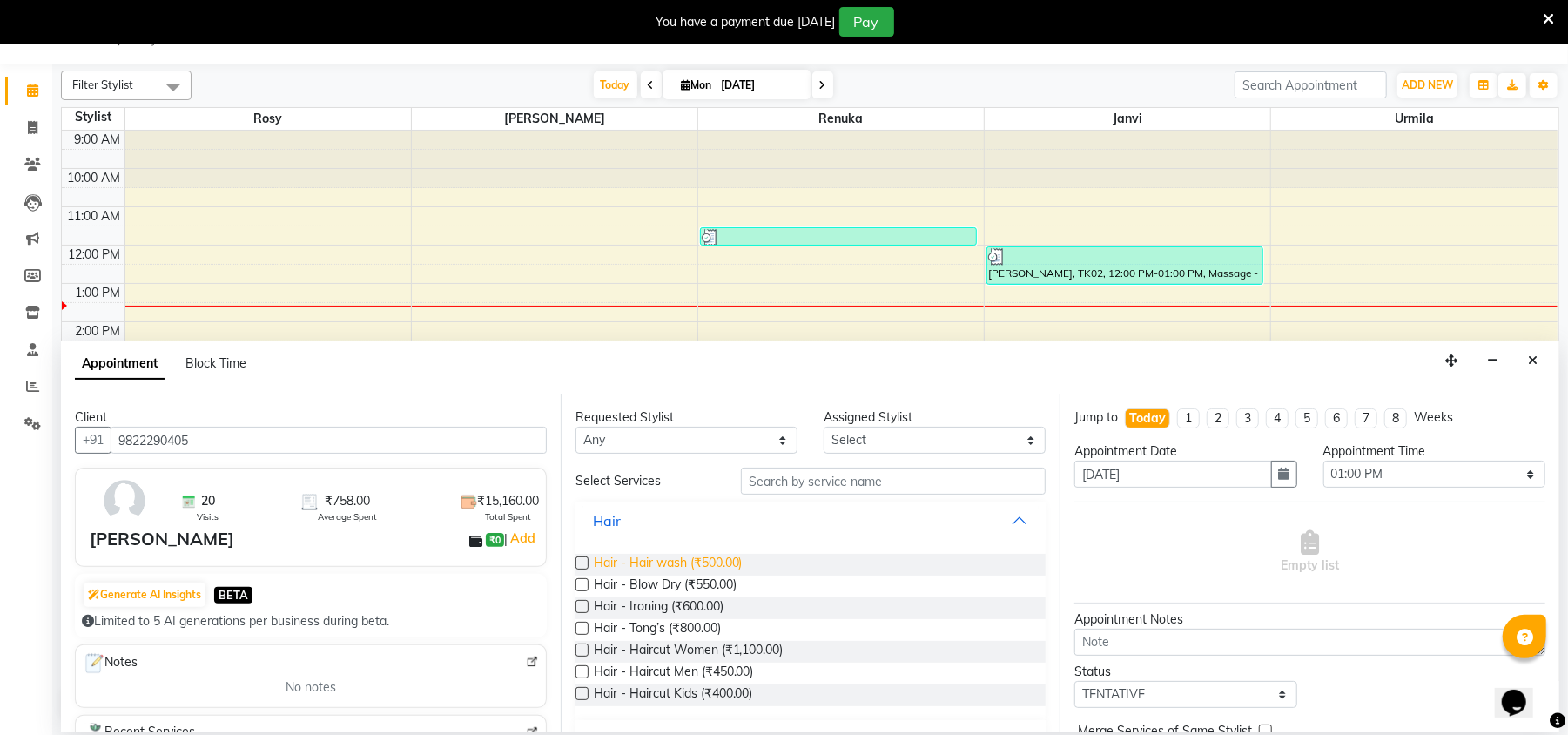
type input "9822290405"
click at [660, 554] on span "Hair - Hair wash (₹500.00)" at bounding box center [667, 564] width 149 height 22
click at [583, 565] on label at bounding box center [582, 563] width 13 height 13
click at [583, 565] on input "checkbox" at bounding box center [581, 564] width 11 height 11
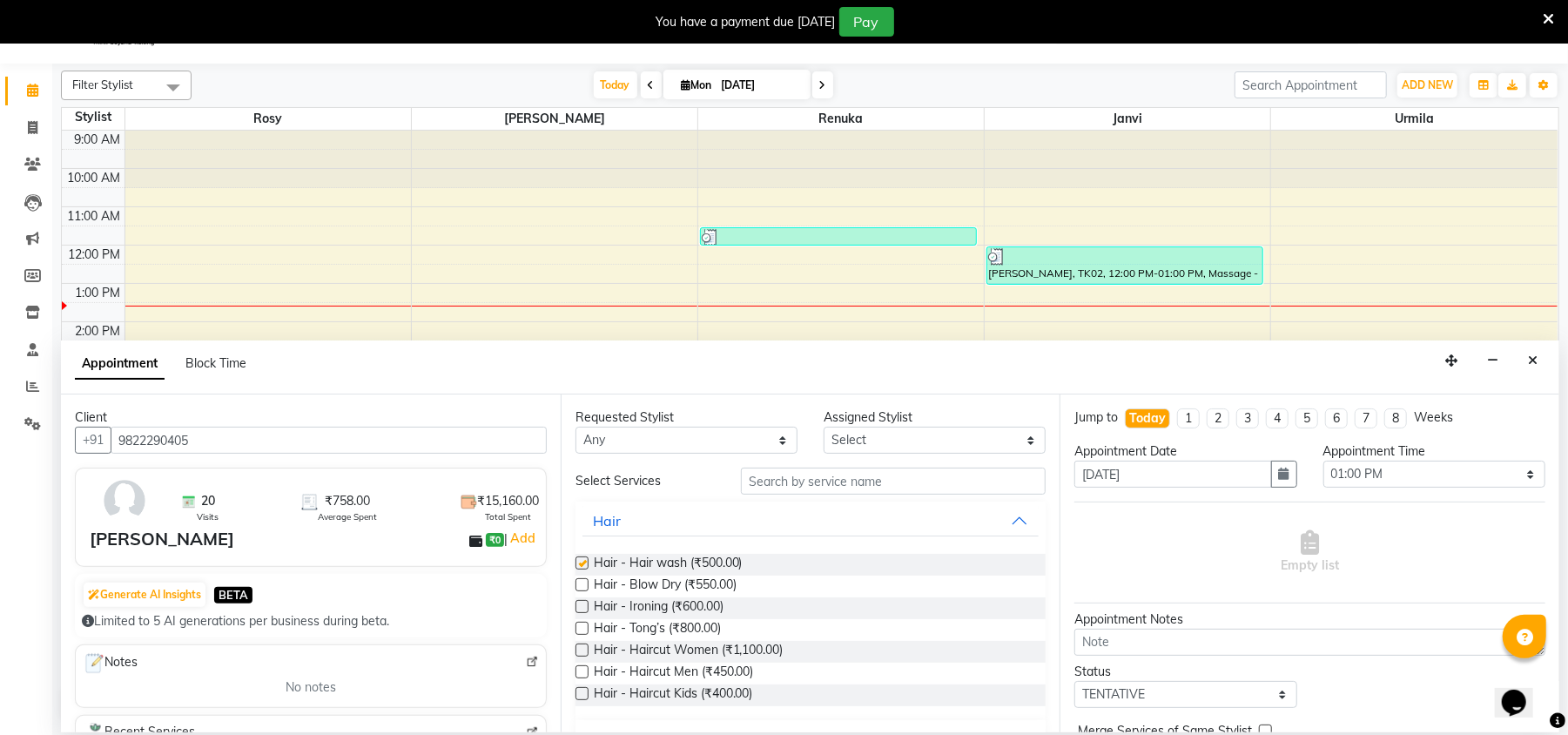
checkbox input "false"
click at [1543, 671] on div "Opens Chat This icon Opens the chat window." at bounding box center [1522, 671] width 42 height 0
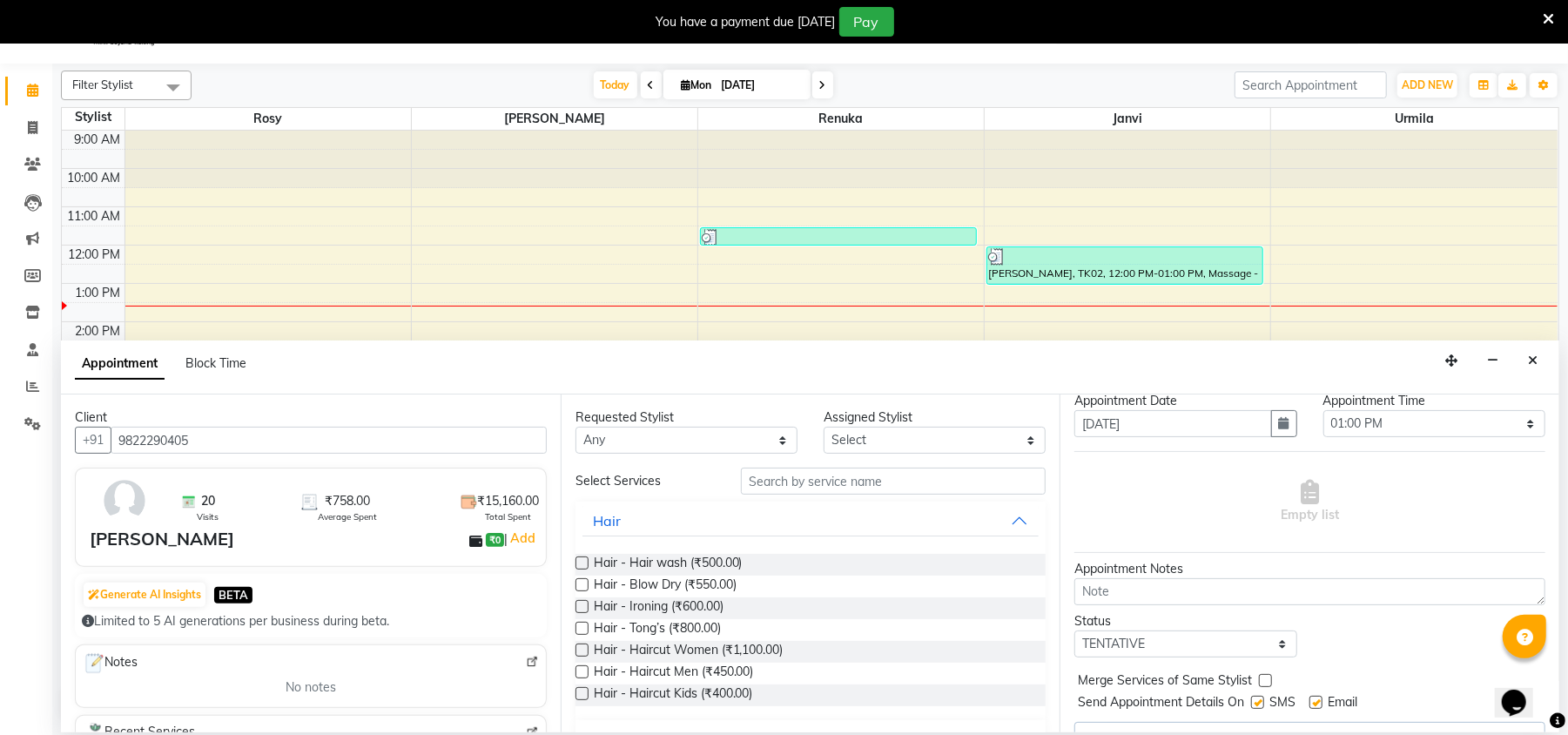
scroll to position [90, 0]
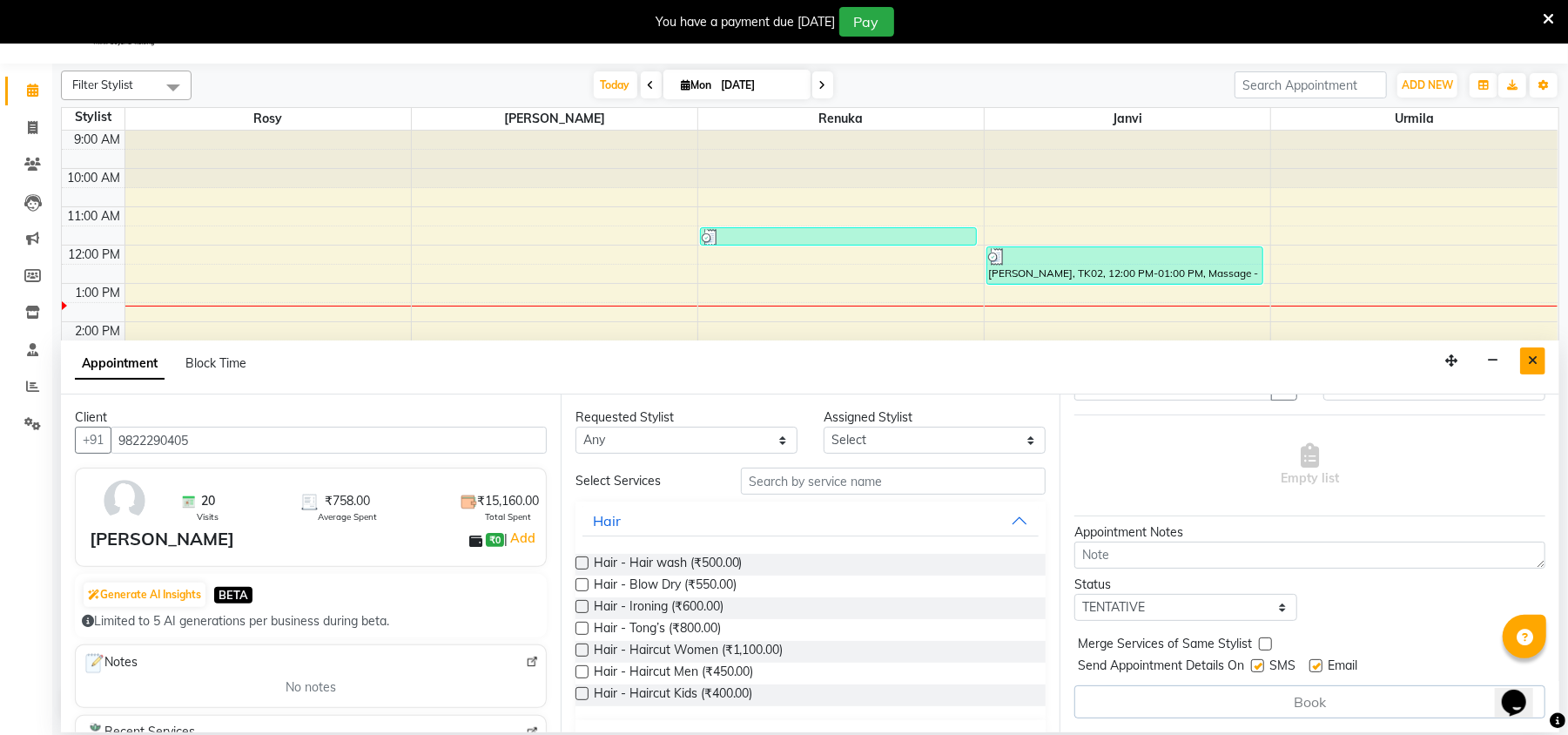
click at [1536, 357] on icon "Close" at bounding box center [1532, 360] width 10 height 12
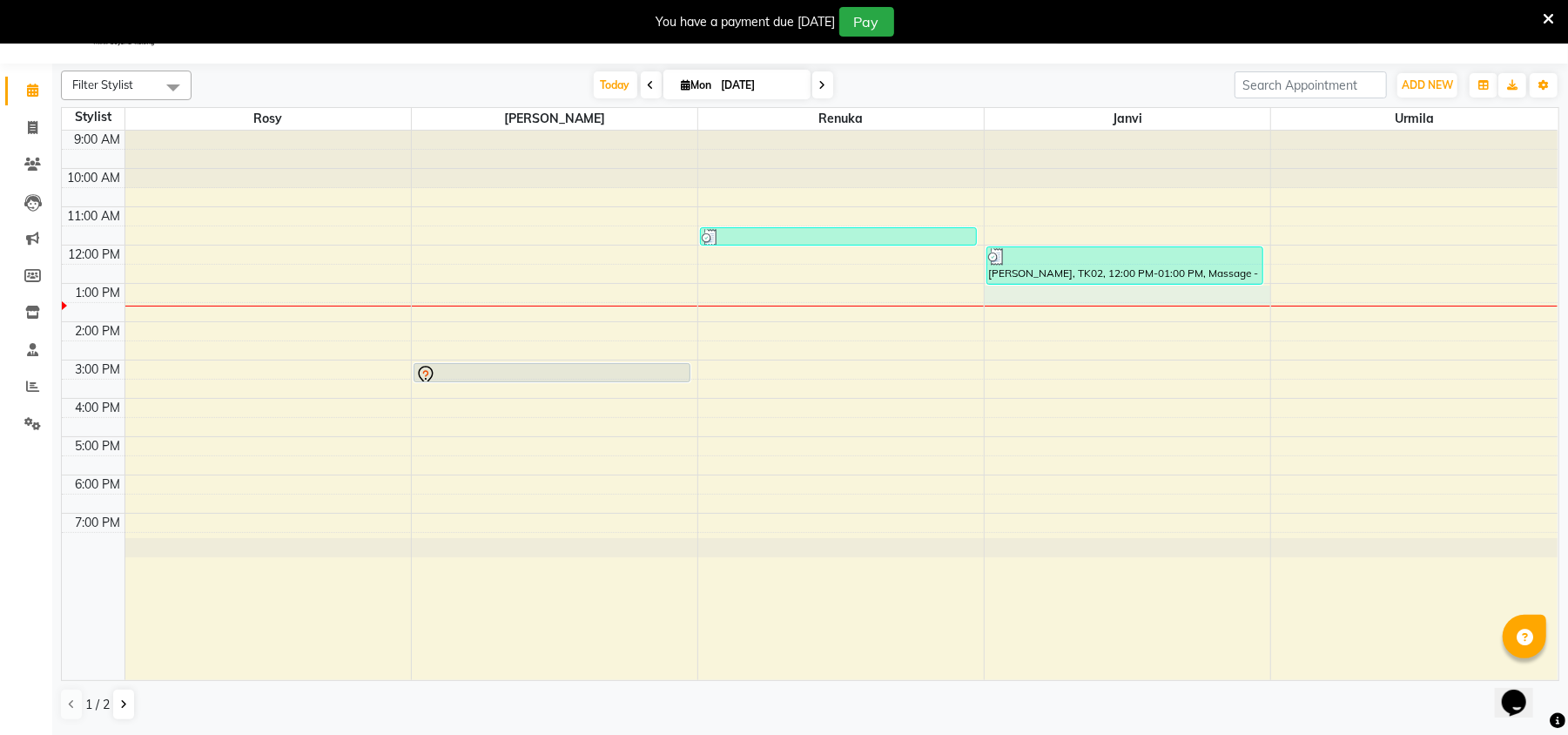
click at [1148, 294] on div "9:00 AM 10:00 AM 11:00 AM 12:00 PM 1:00 PM 2:00 PM 3:00 PM 4:00 PM 5:00 PM 6:00…" at bounding box center [810, 405] width 1496 height 550
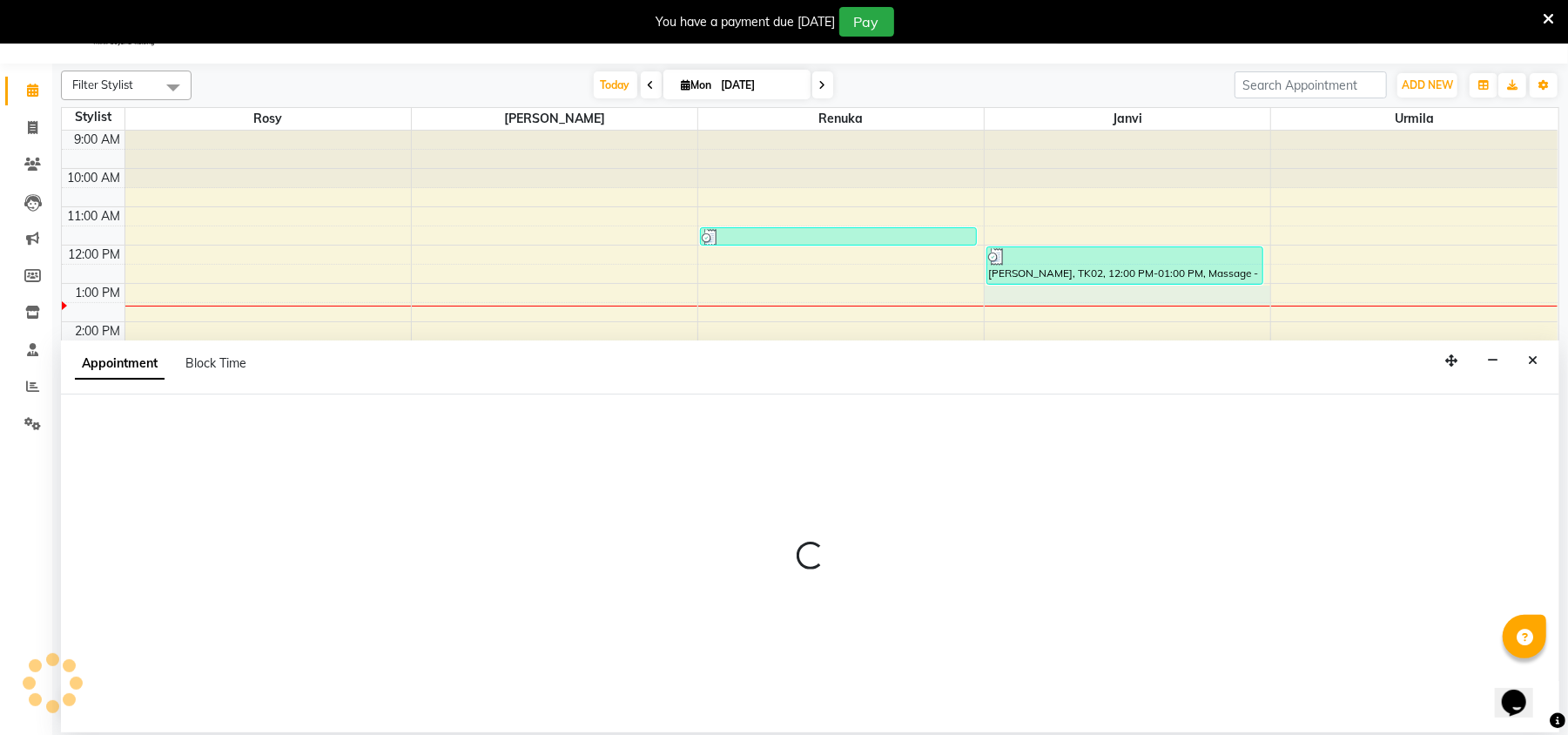
select select "50503"
select select "780"
select select "tentative"
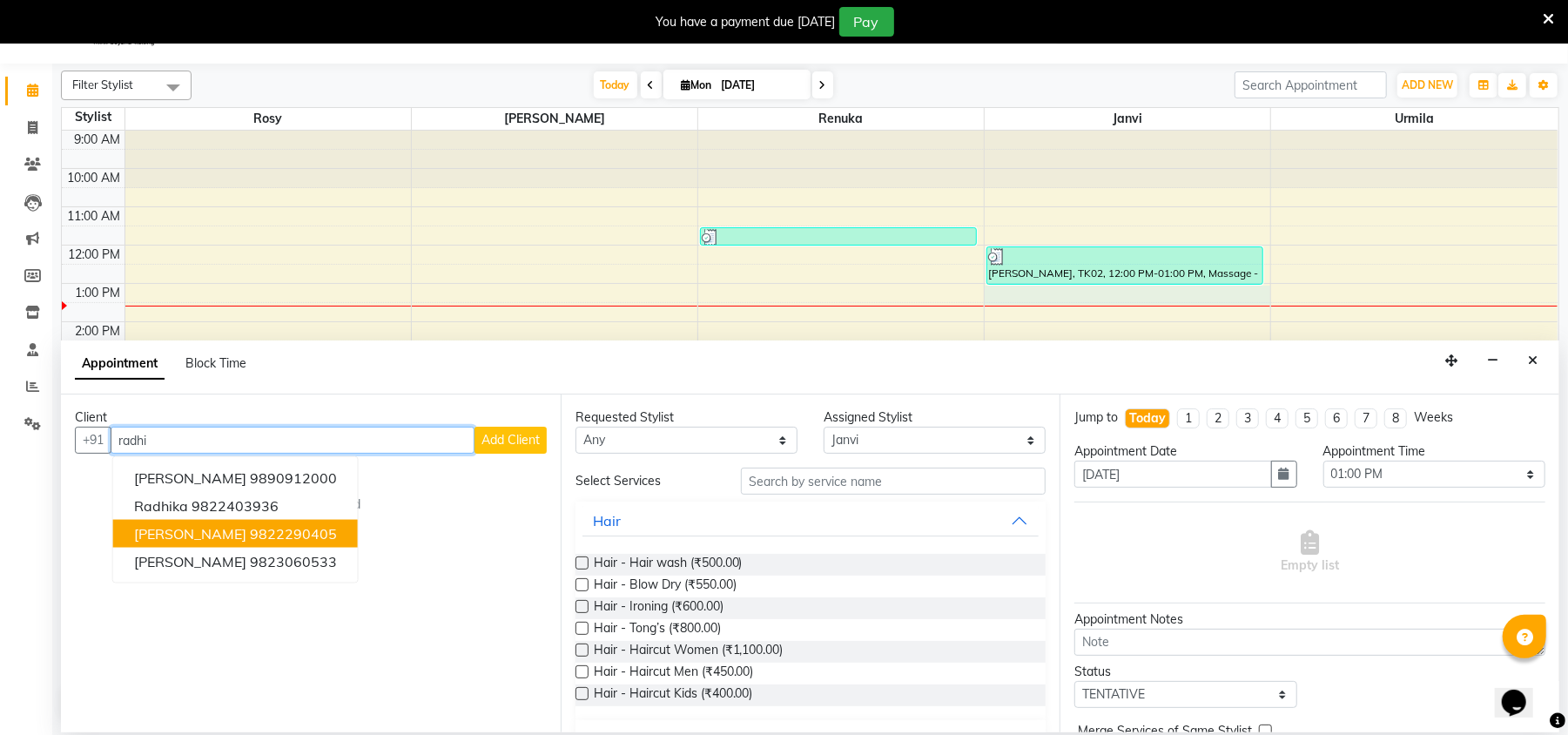
click at [203, 527] on span "[PERSON_NAME]" at bounding box center [190, 533] width 112 height 17
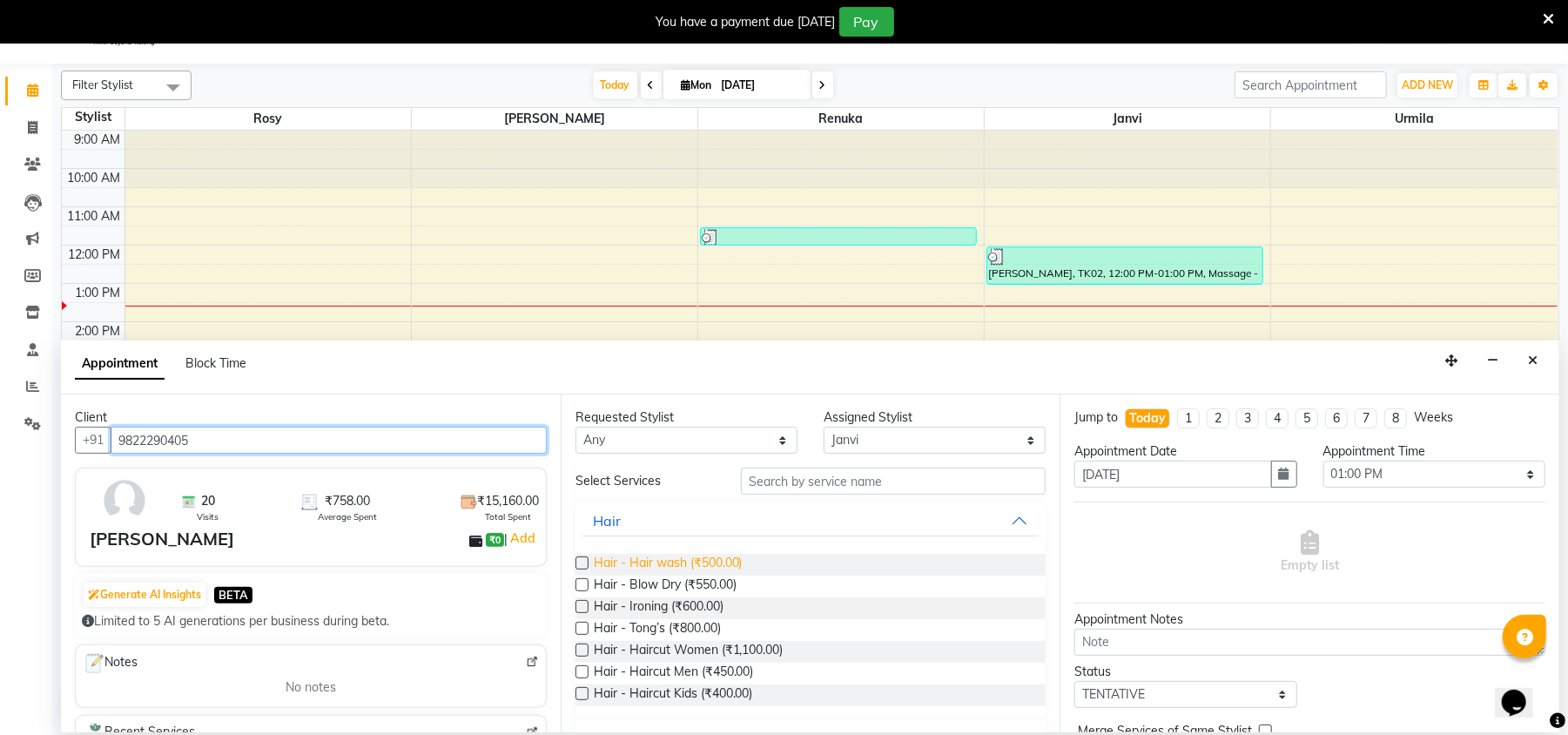
type input "9822290405"
click at [651, 566] on span "Hair - Hair wash (₹500.00)" at bounding box center [667, 564] width 149 height 22
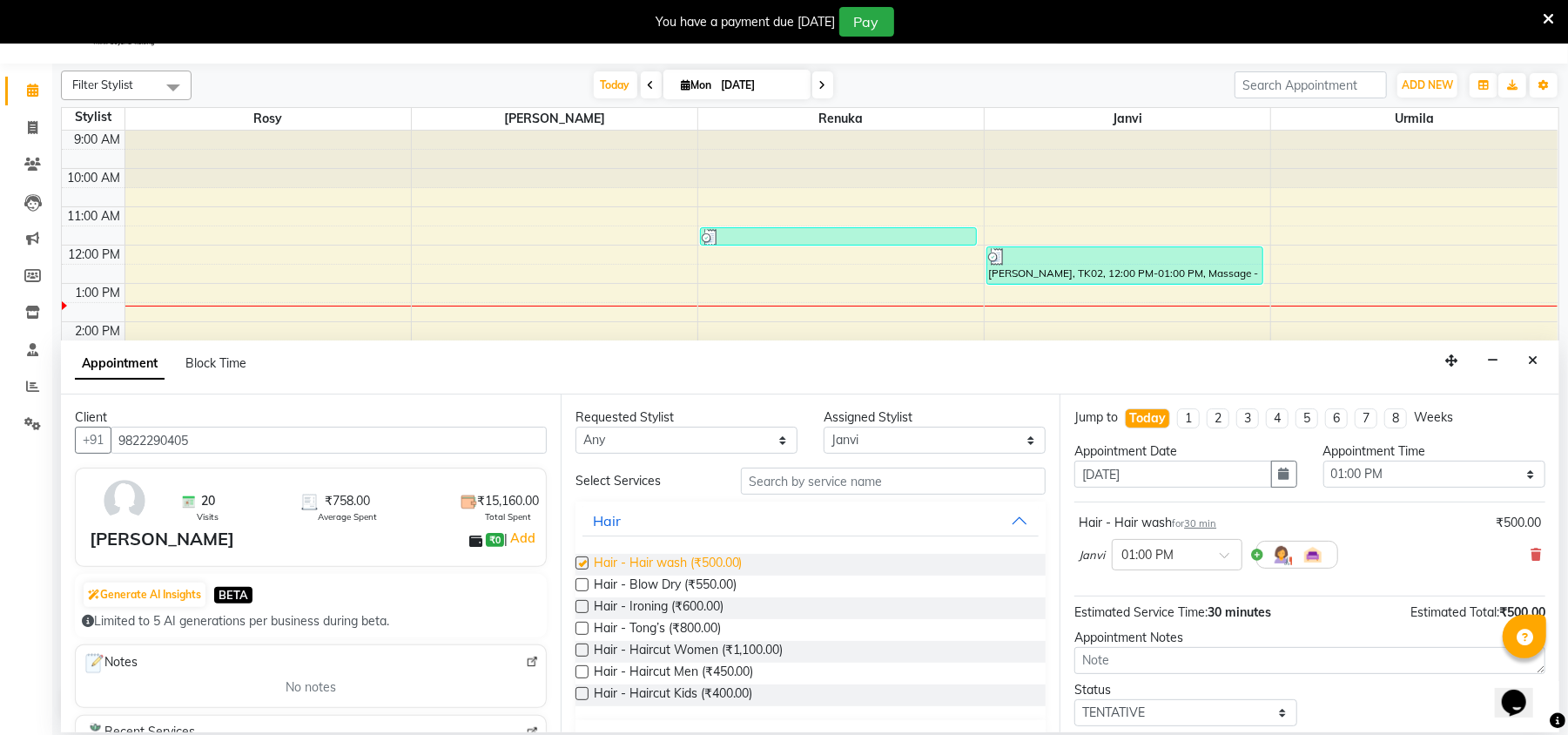
checkbox input "false"
click at [900, 471] on input "text" at bounding box center [893, 481] width 304 height 27
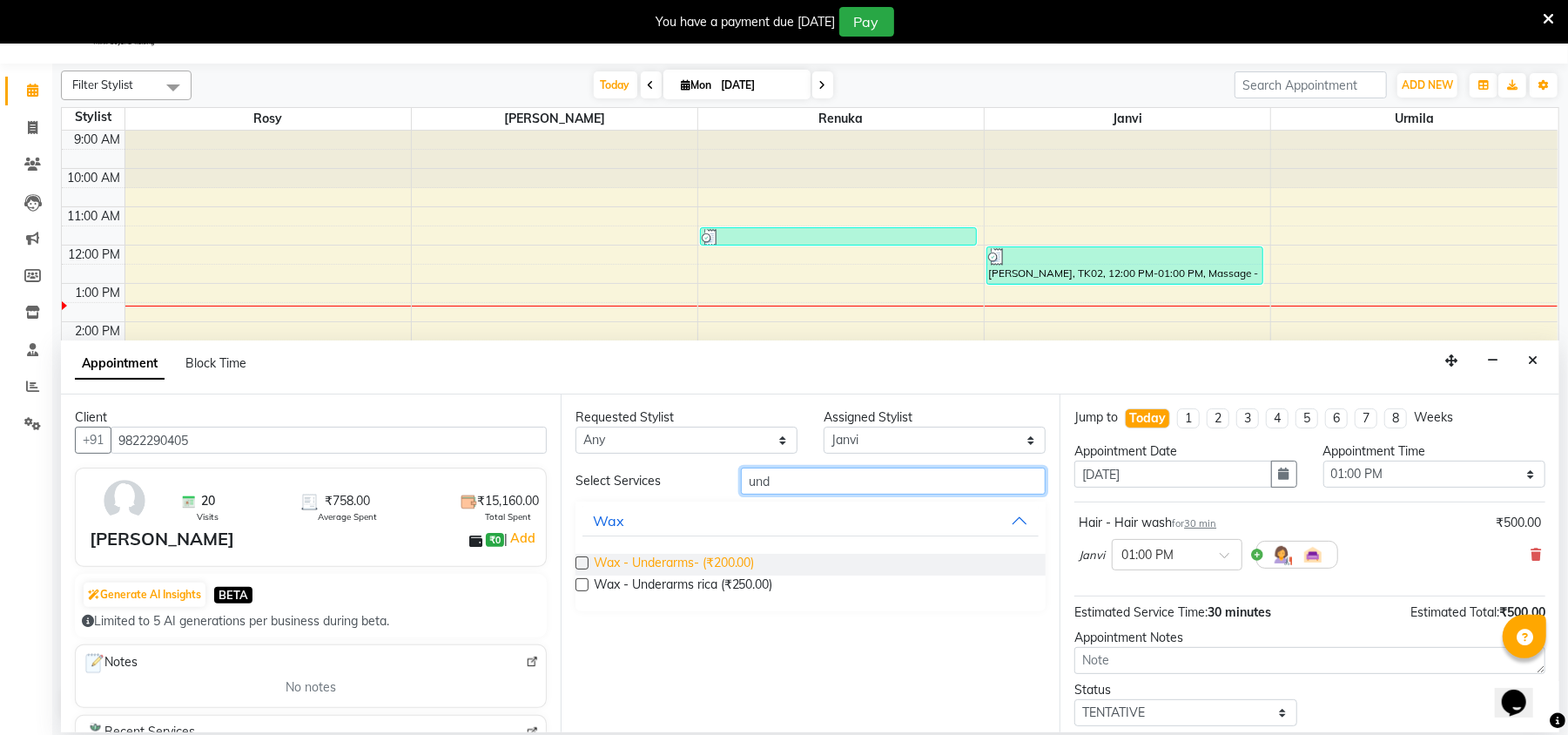
type input "und"
click at [670, 558] on span "Wax - Underarms- (₹200.00)" at bounding box center [674, 564] width 161 height 22
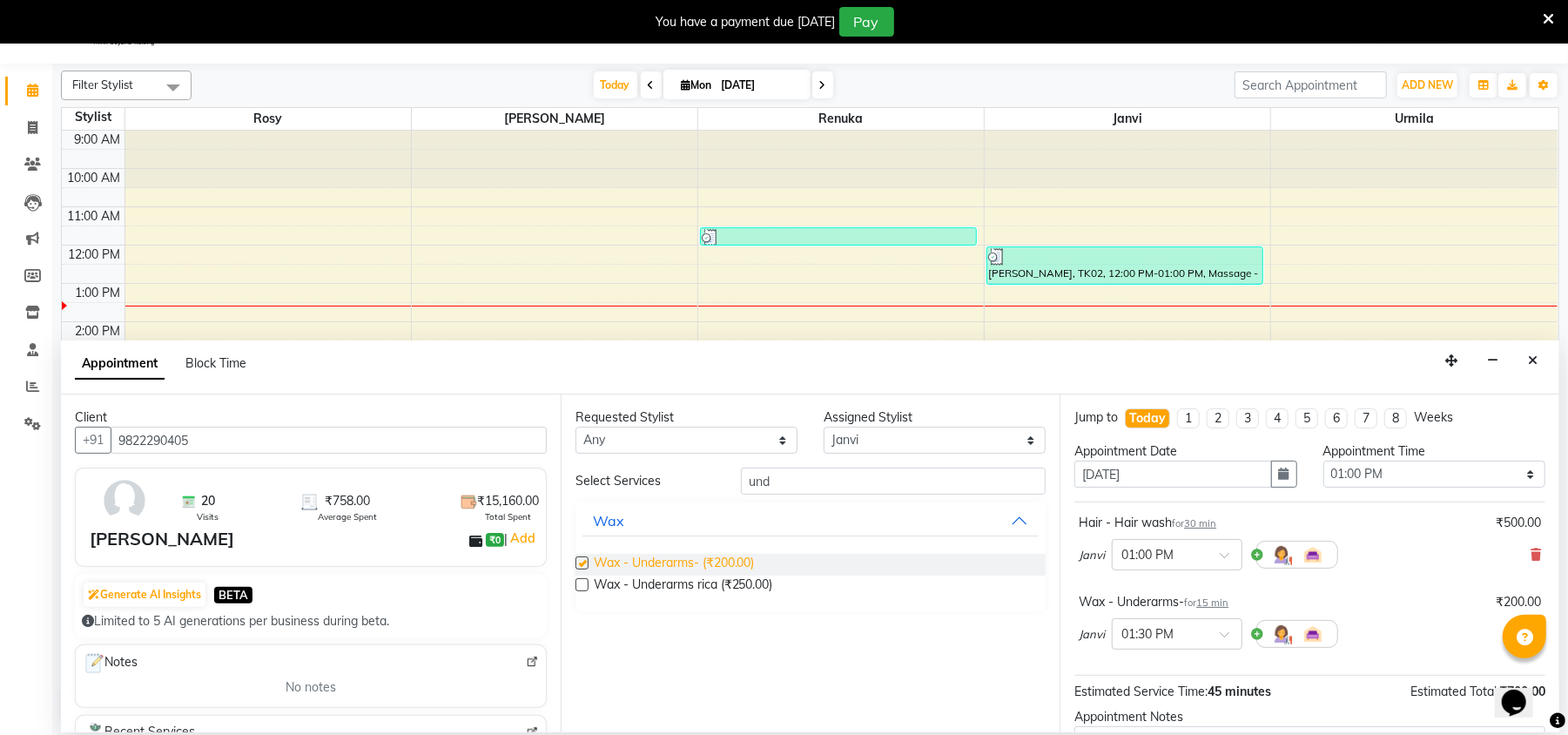
checkbox input "false"
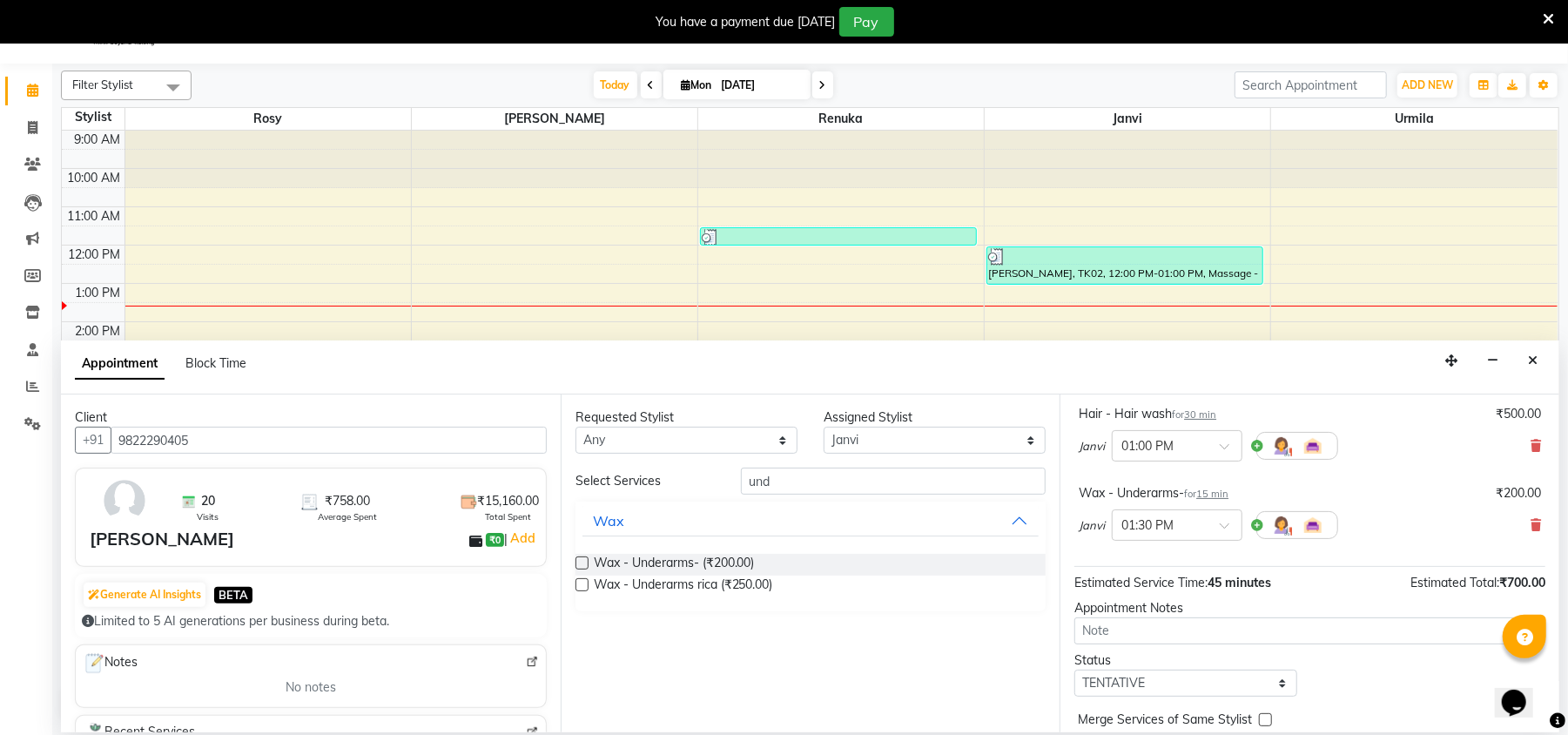
scroll to position [185, 0]
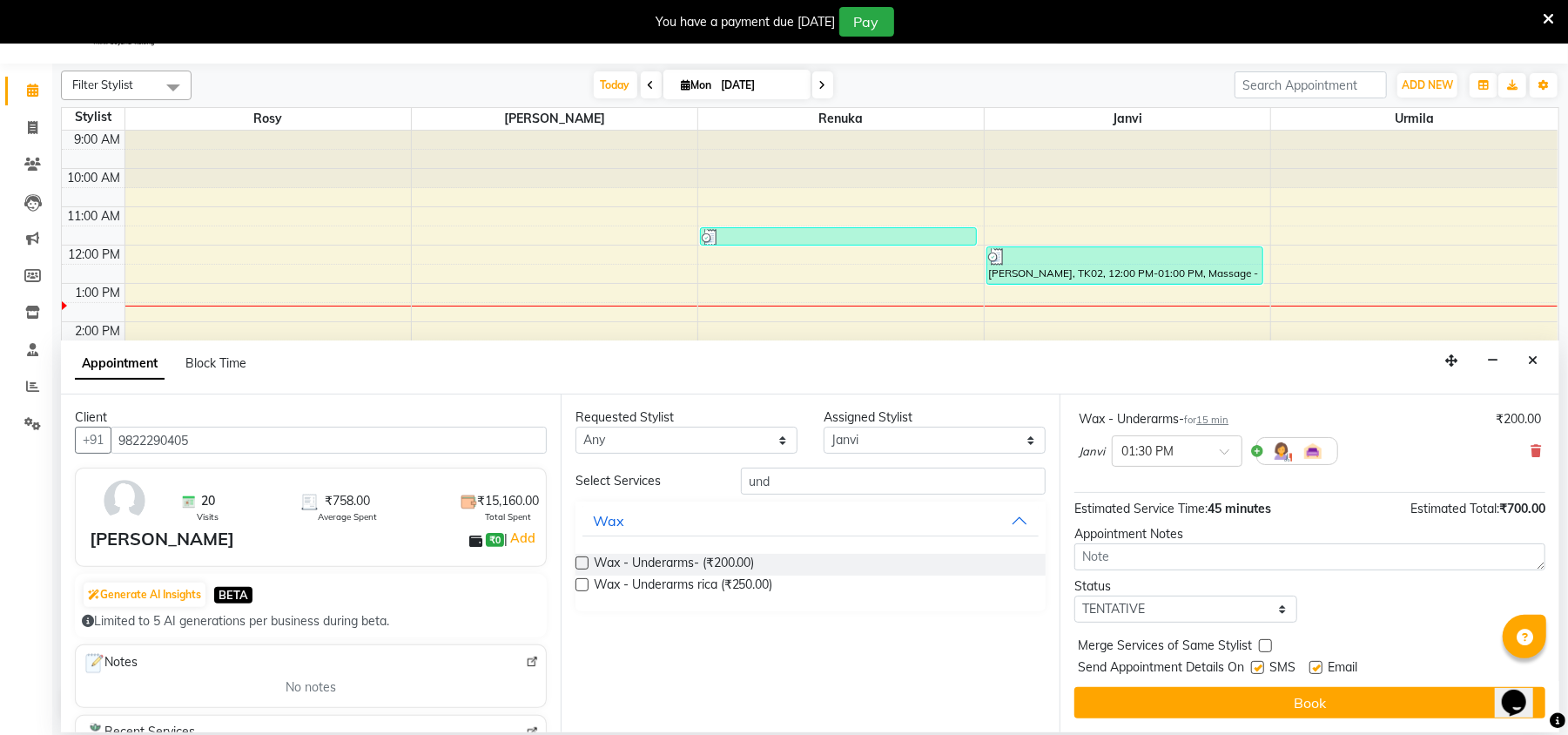
click at [1315, 664] on label at bounding box center [1316, 668] width 13 height 13
click at [1315, 664] on input "checkbox" at bounding box center [1315, 669] width 11 height 11
checkbox input "false"
click at [1262, 669] on label at bounding box center [1258, 668] width 13 height 13
click at [1262, 669] on input "checkbox" at bounding box center [1257, 669] width 11 height 11
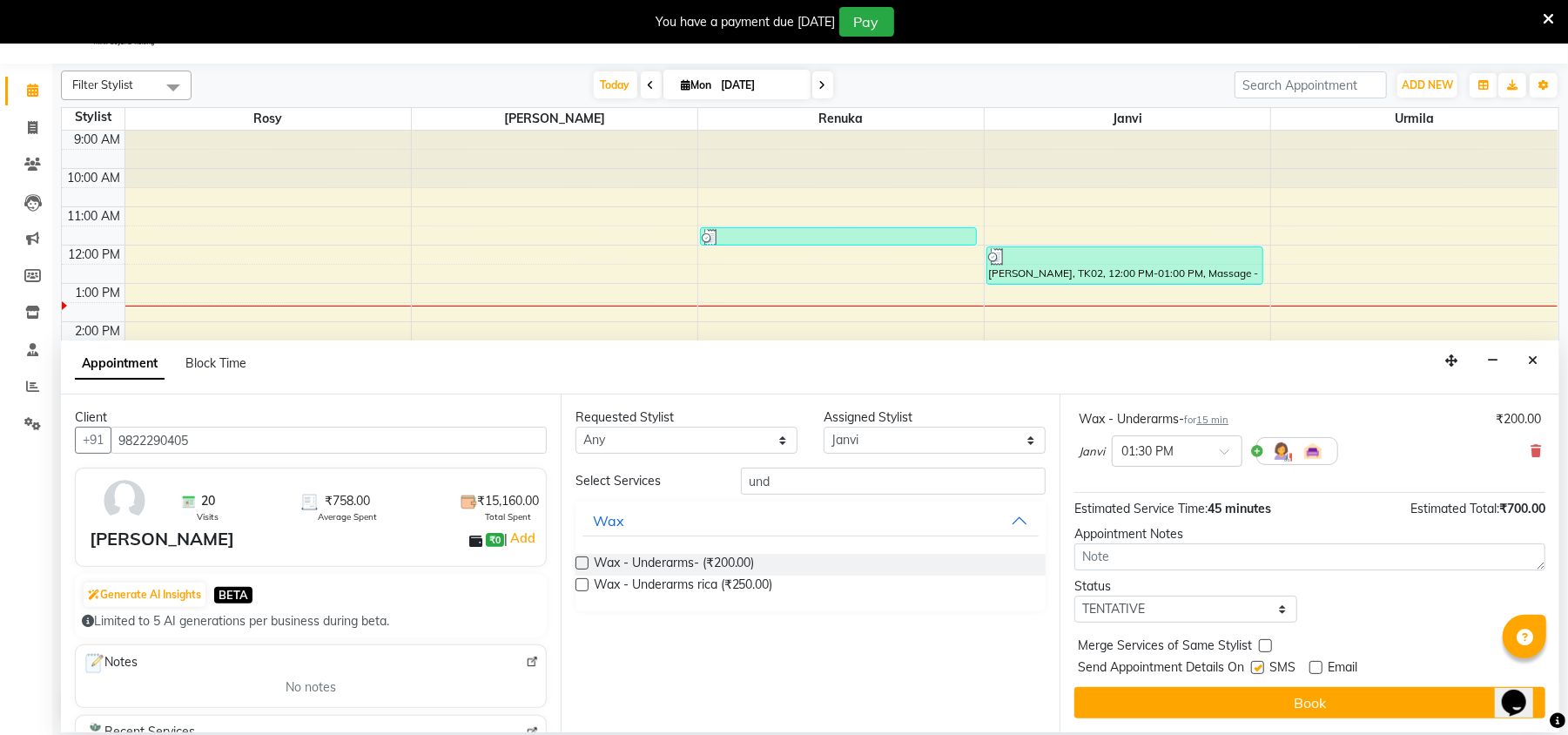
checkbox input "false"
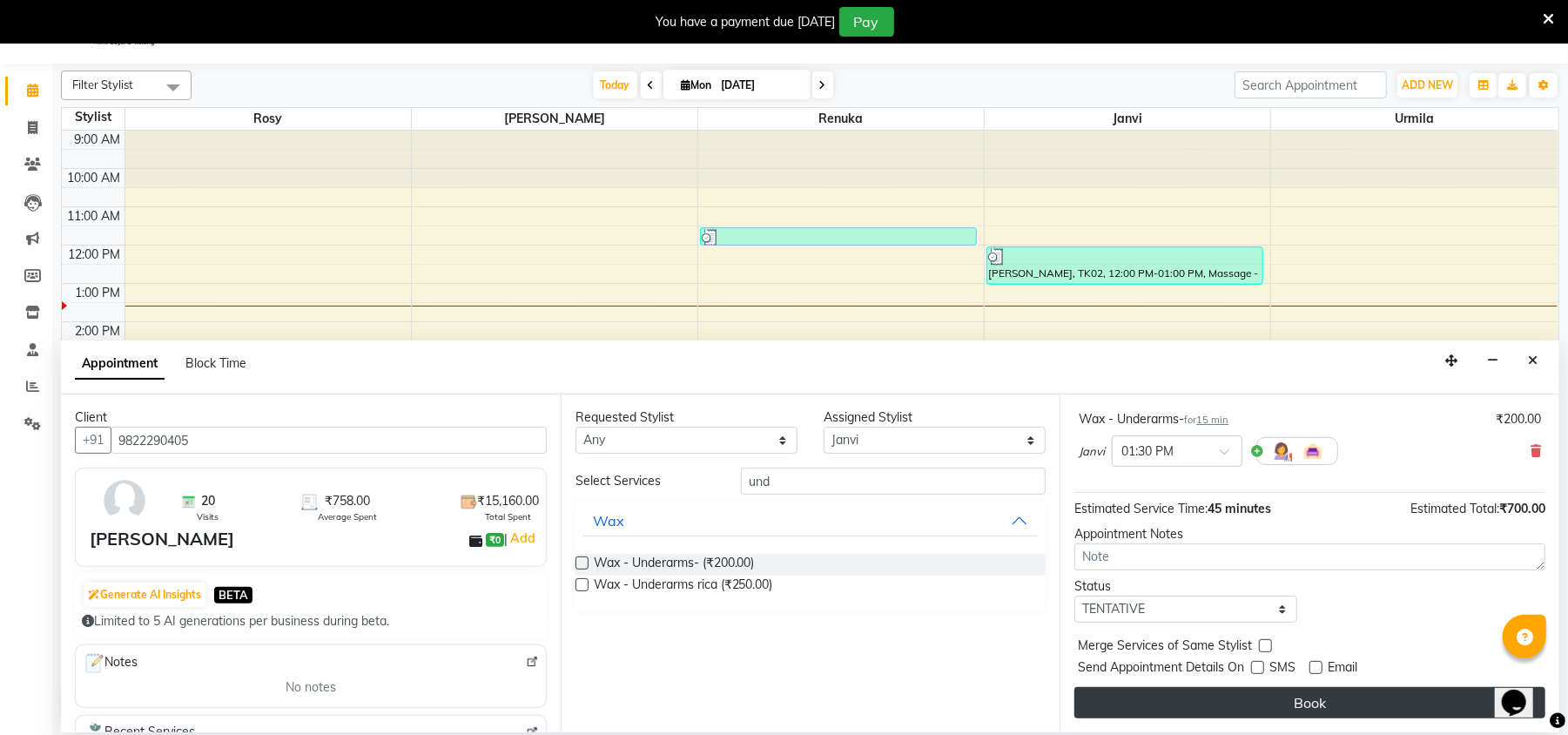
click at [1327, 712] on button "Book" at bounding box center [1310, 703] width 471 height 31
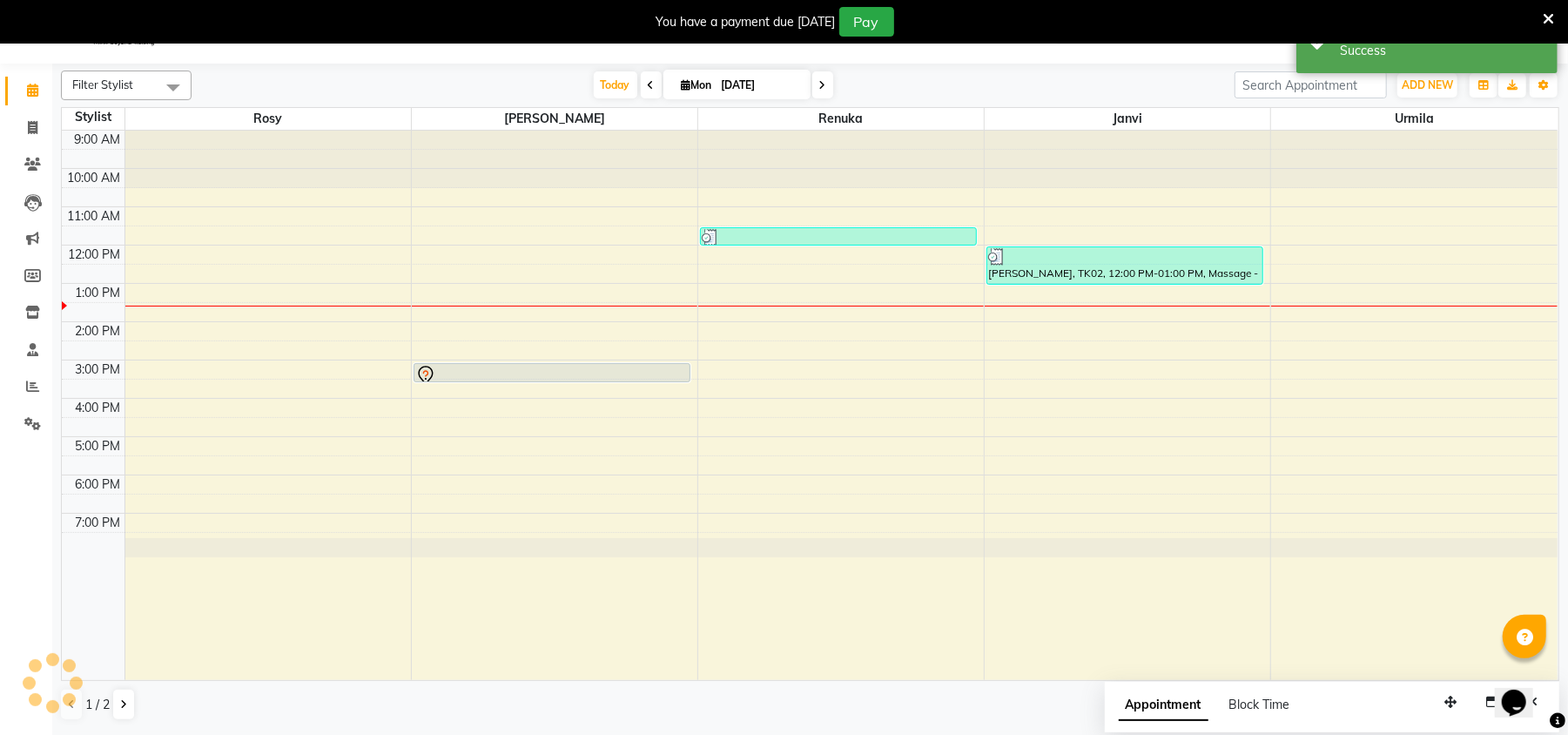
scroll to position [0, 0]
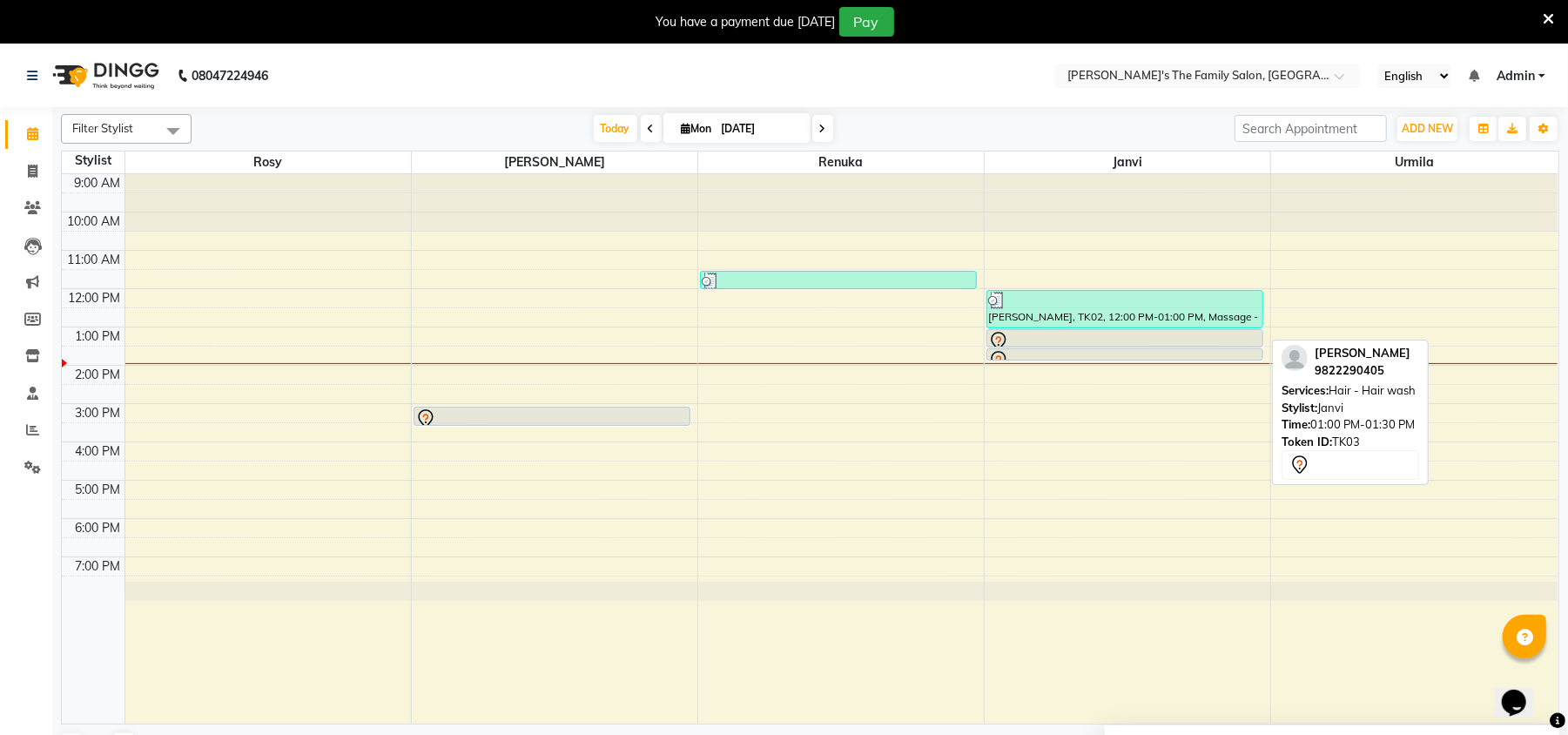
click at [1058, 340] on div at bounding box center [1125, 341] width 273 height 21
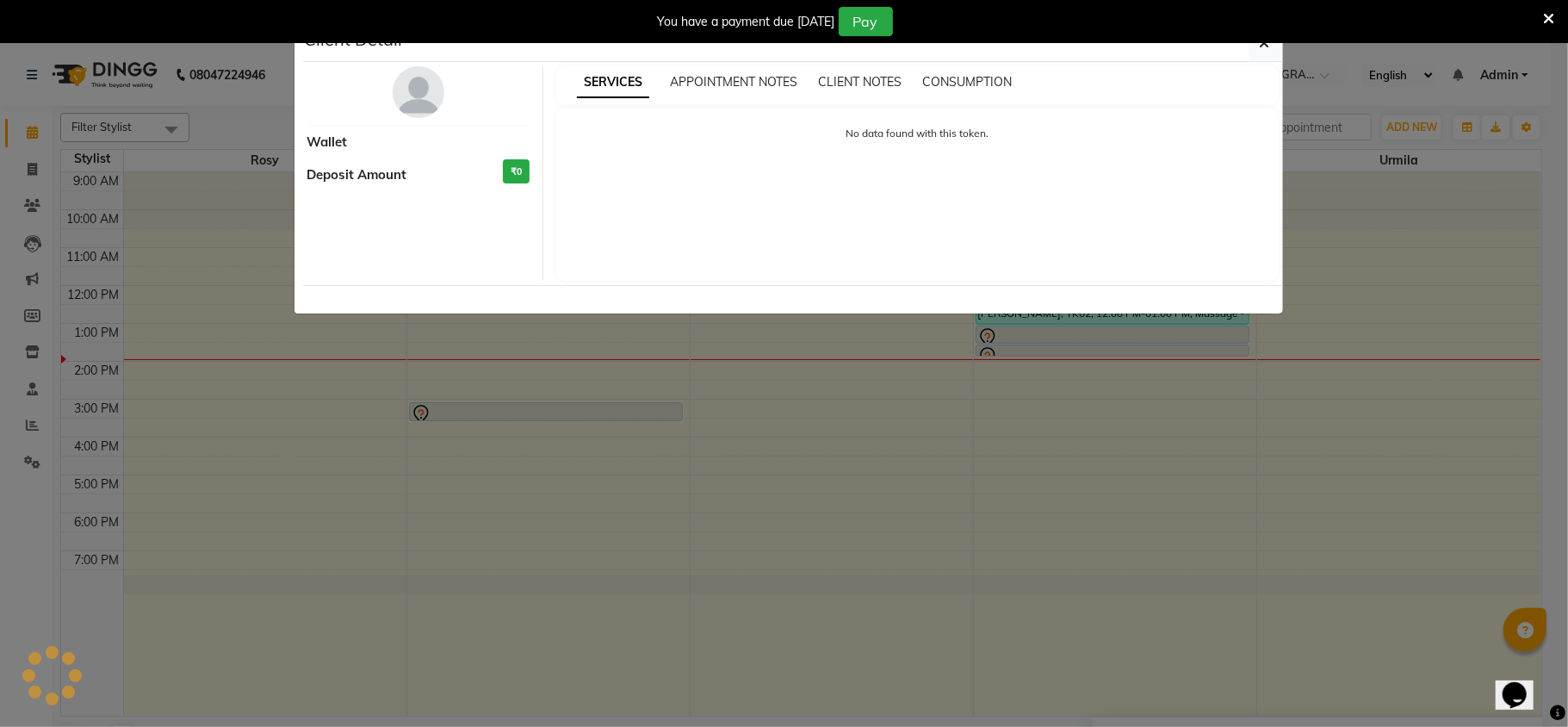
select select "7"
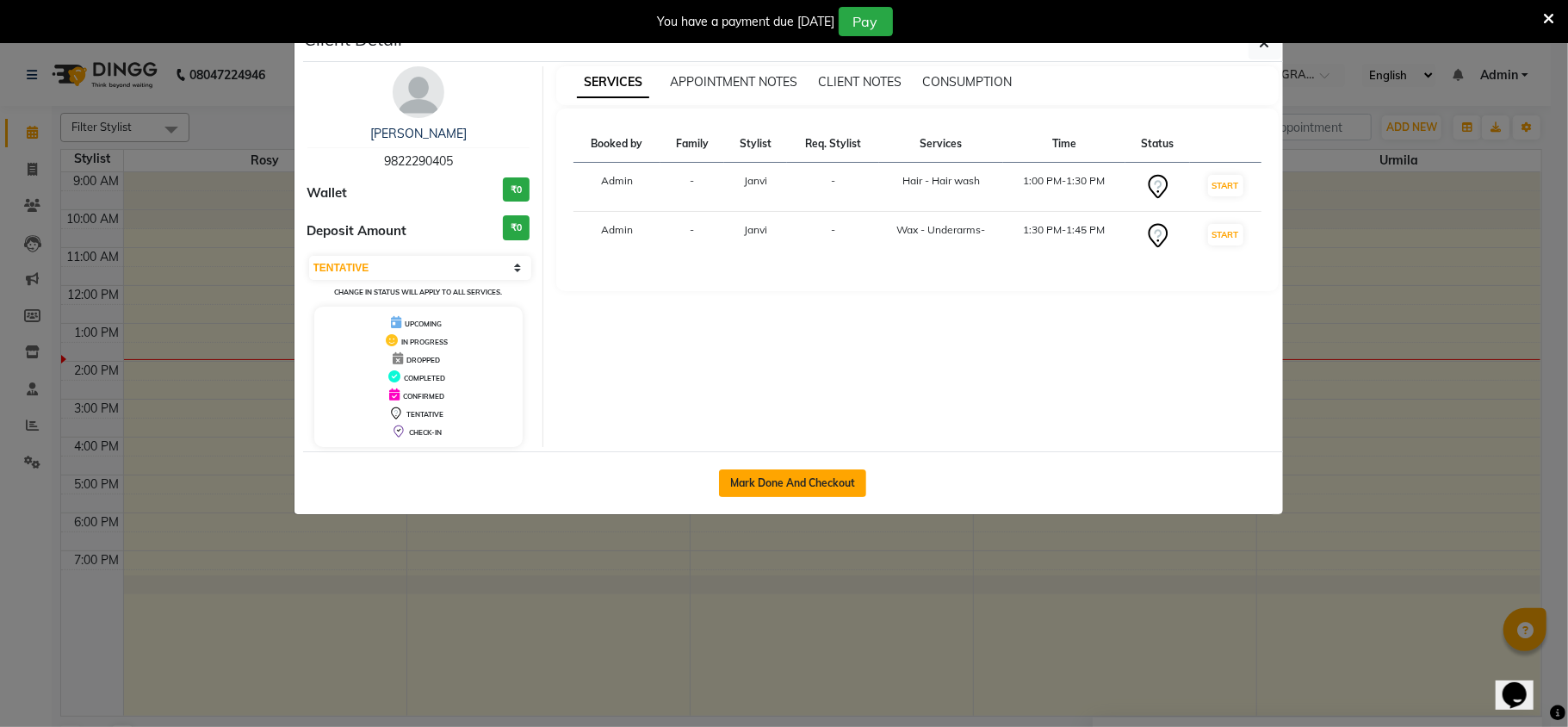
click at [800, 475] on button "Mark Done And Checkout" at bounding box center [793, 483] width 147 height 28
select select "service"
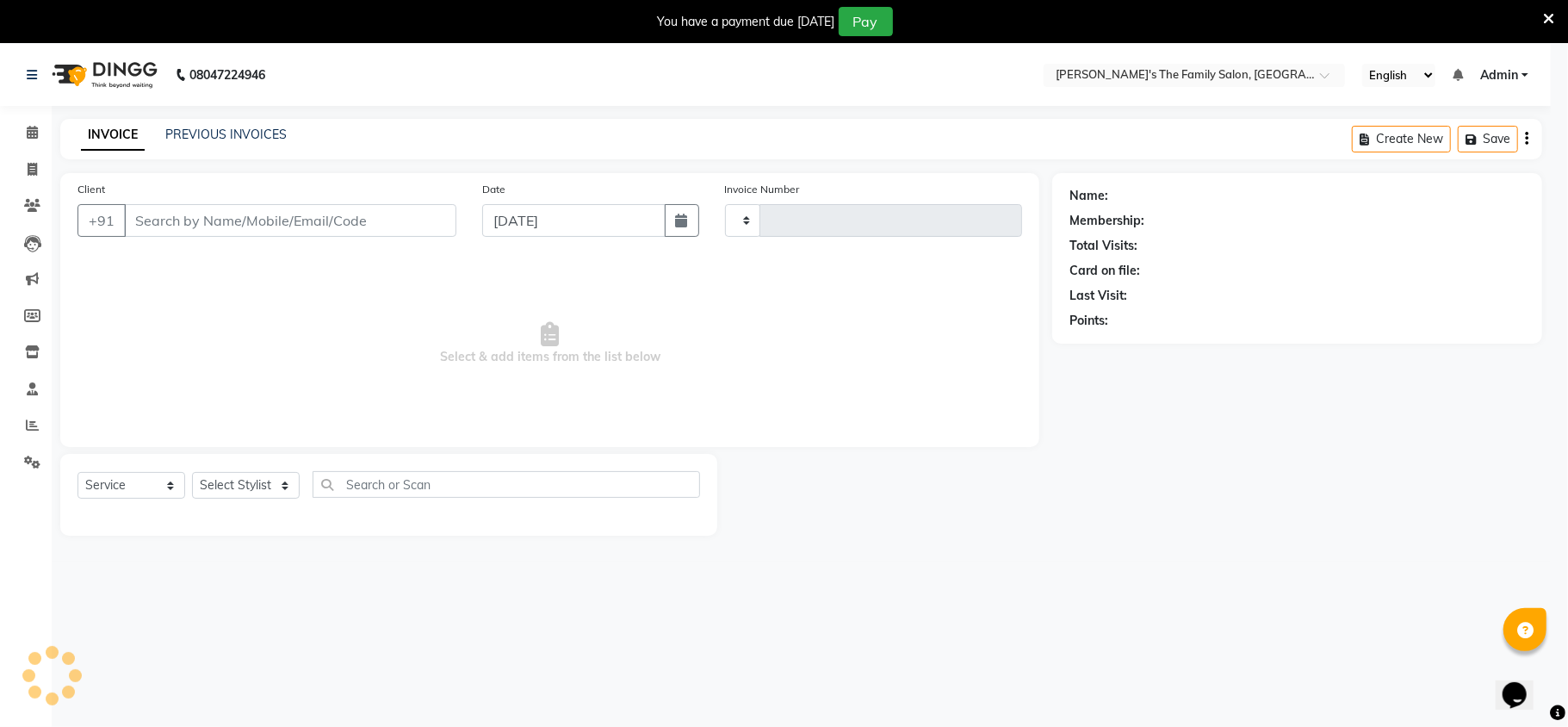
type input "0902"
select select "select"
select select "6537"
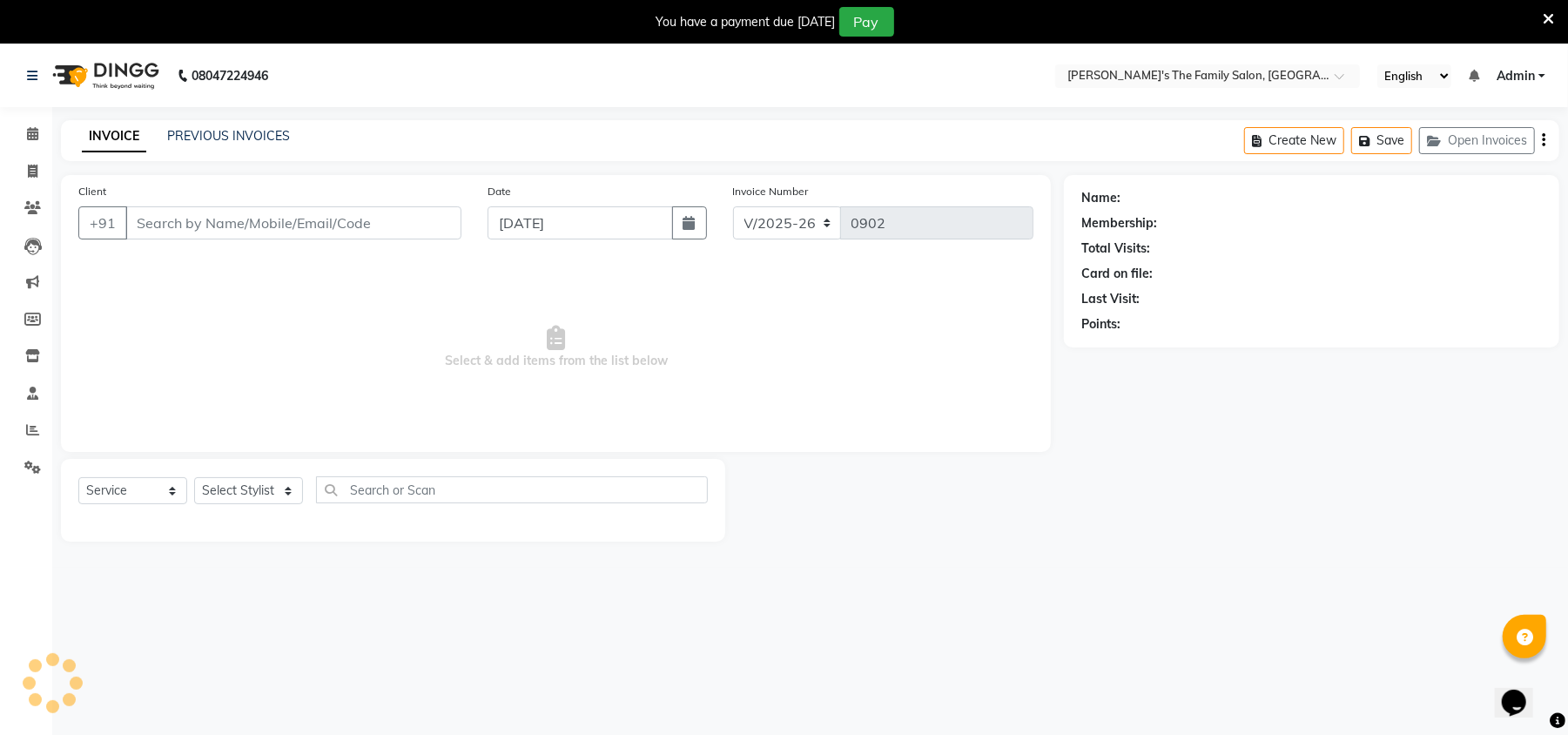
type input "9822290405"
select select "50503"
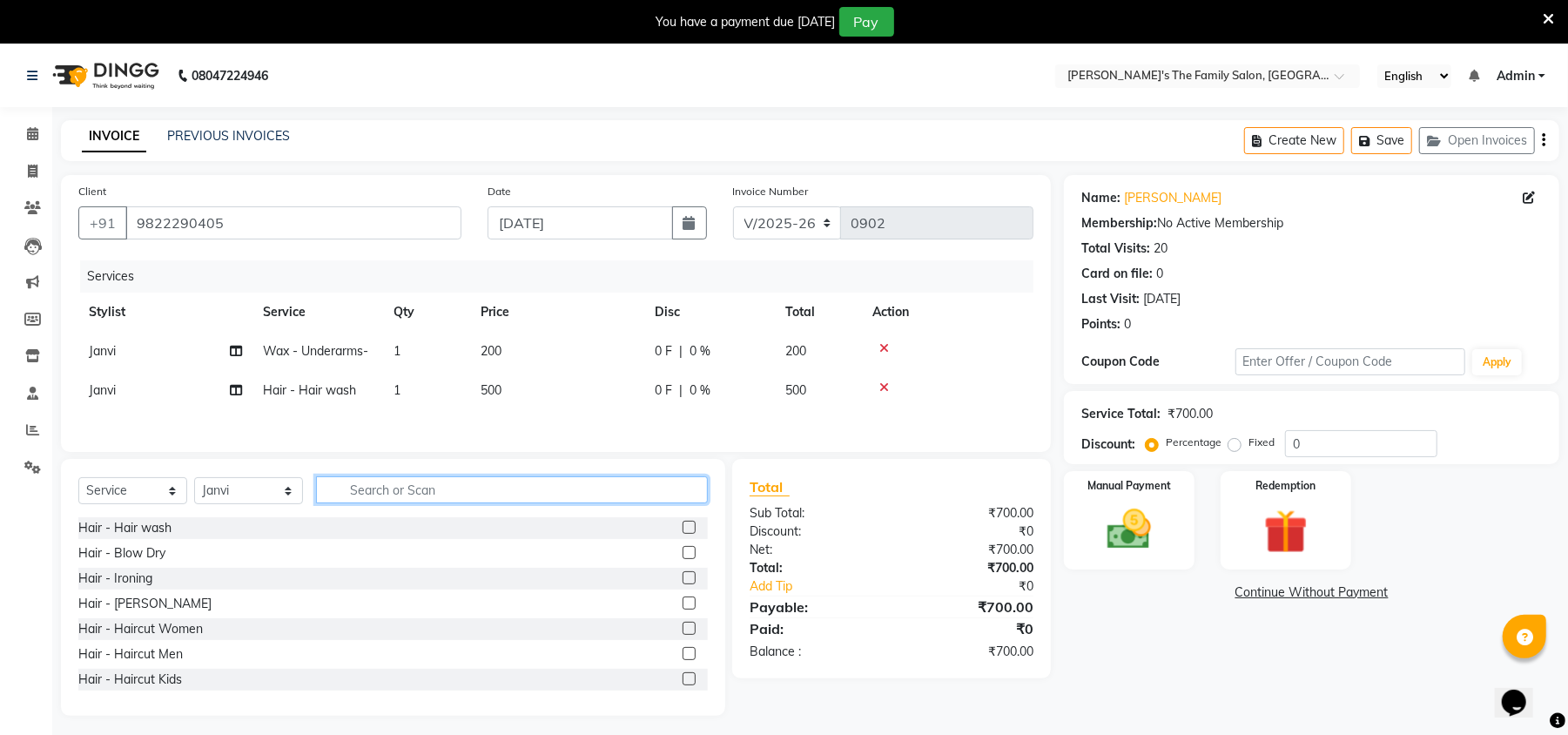
click at [437, 492] on input "text" at bounding box center [512, 490] width 392 height 27
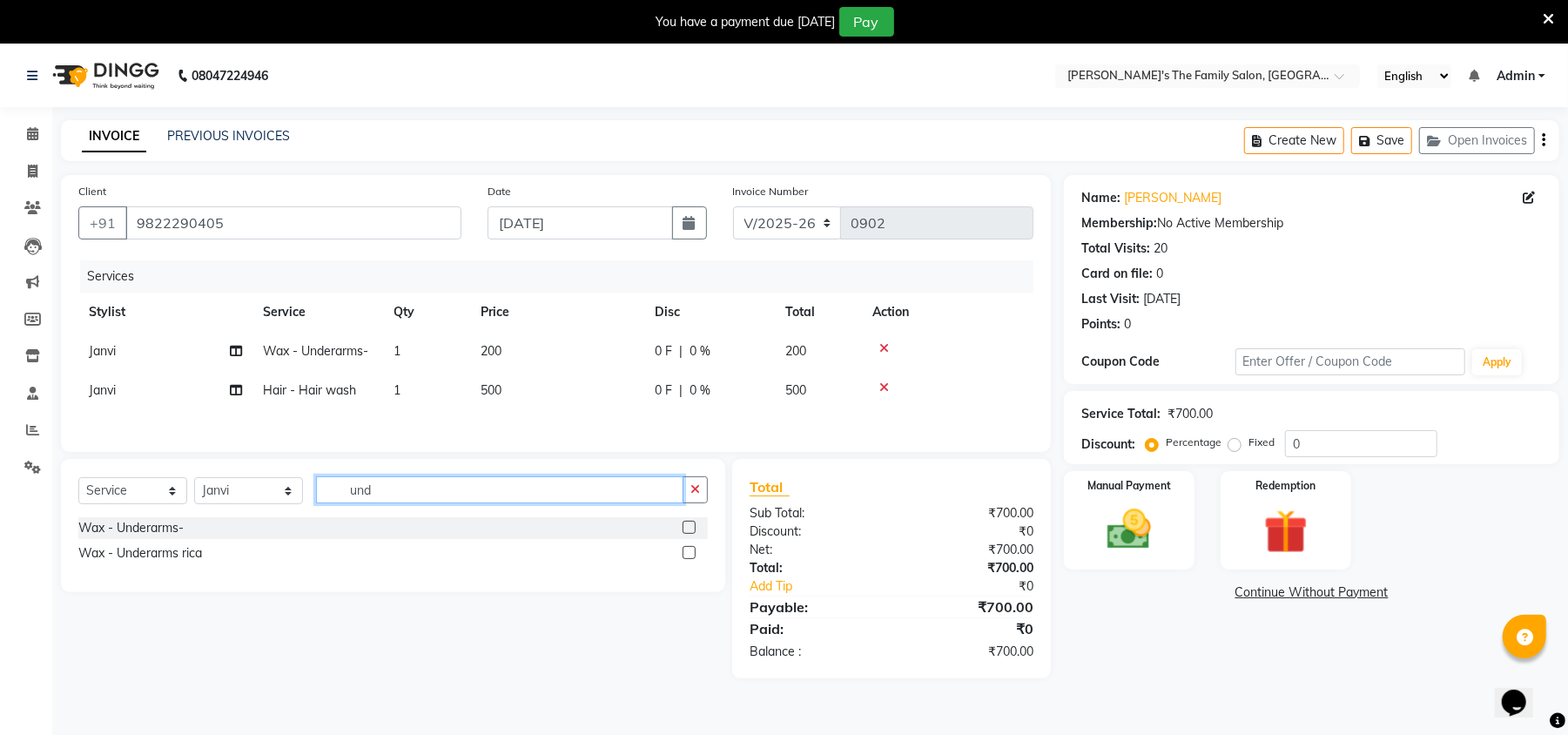
type input "und"
click at [687, 533] on label at bounding box center [689, 527] width 13 height 13
click at [687, 533] on input "checkbox" at bounding box center [688, 528] width 11 height 11
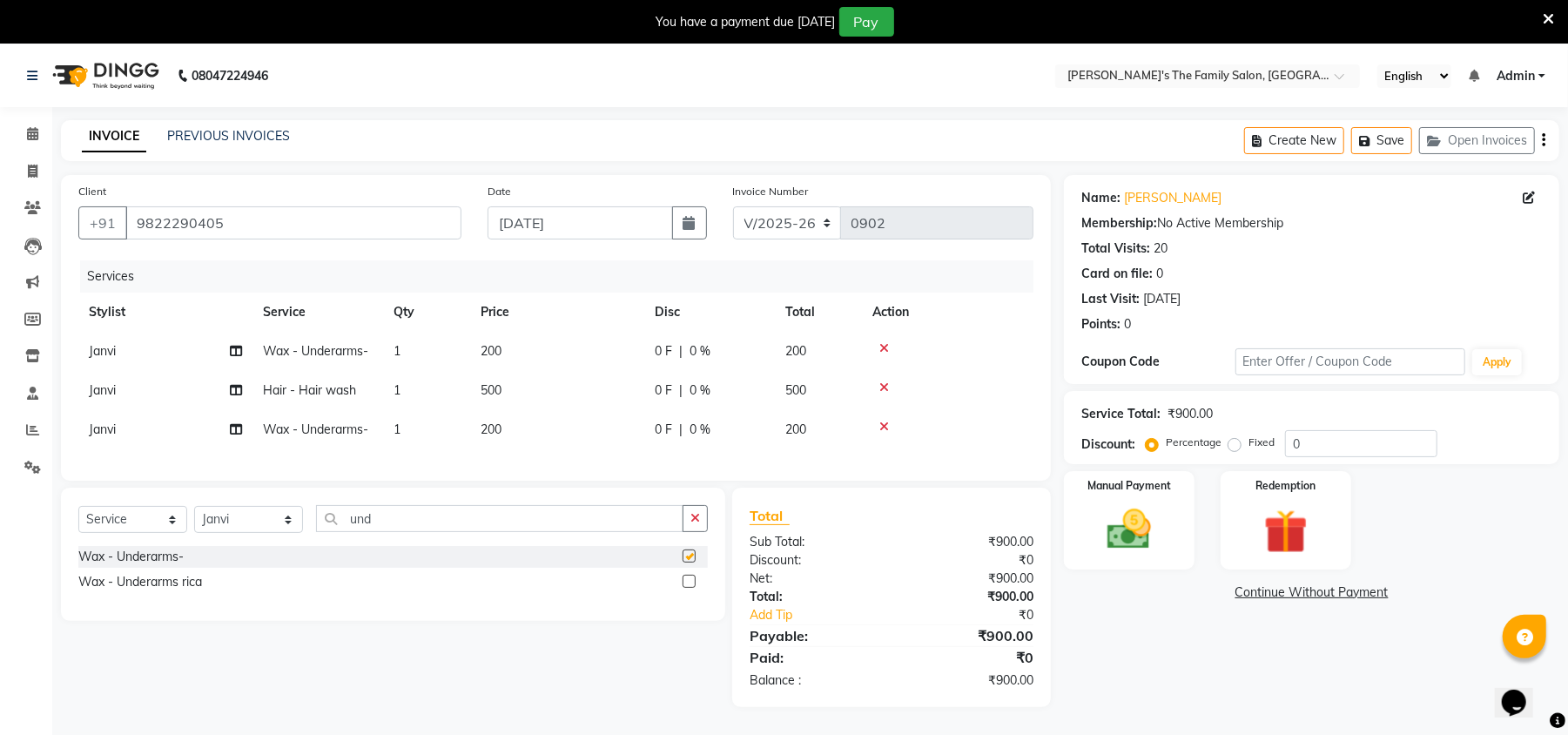
checkbox input "false"
click at [531, 533] on input "und" at bounding box center [500, 519] width 367 height 27
type input "u"
type input "upp"
click at [696, 568] on div at bounding box center [696, 557] width 26 height 22
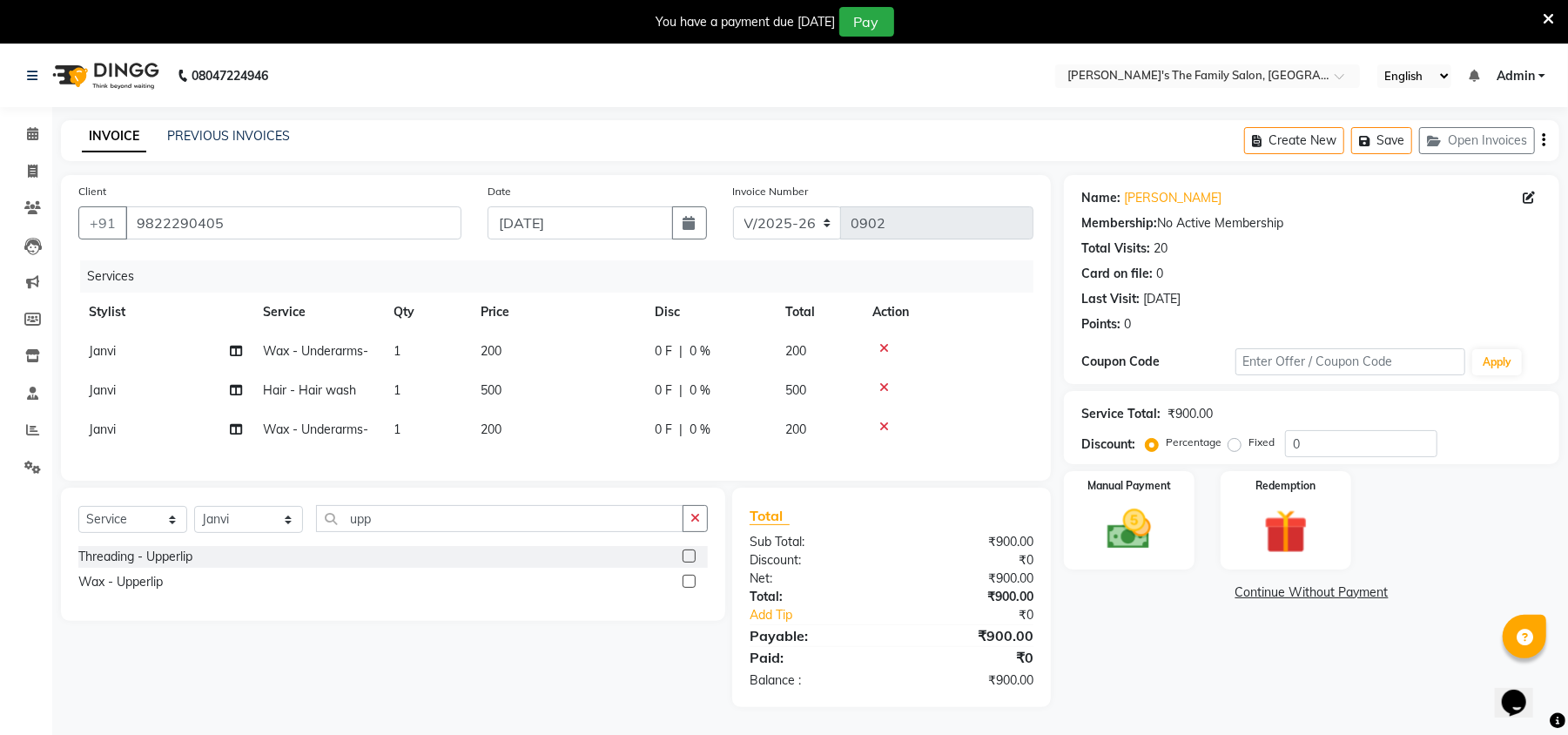
click at [690, 563] on label at bounding box center [689, 556] width 13 height 13
click at [690, 563] on input "checkbox" at bounding box center [688, 557] width 11 height 11
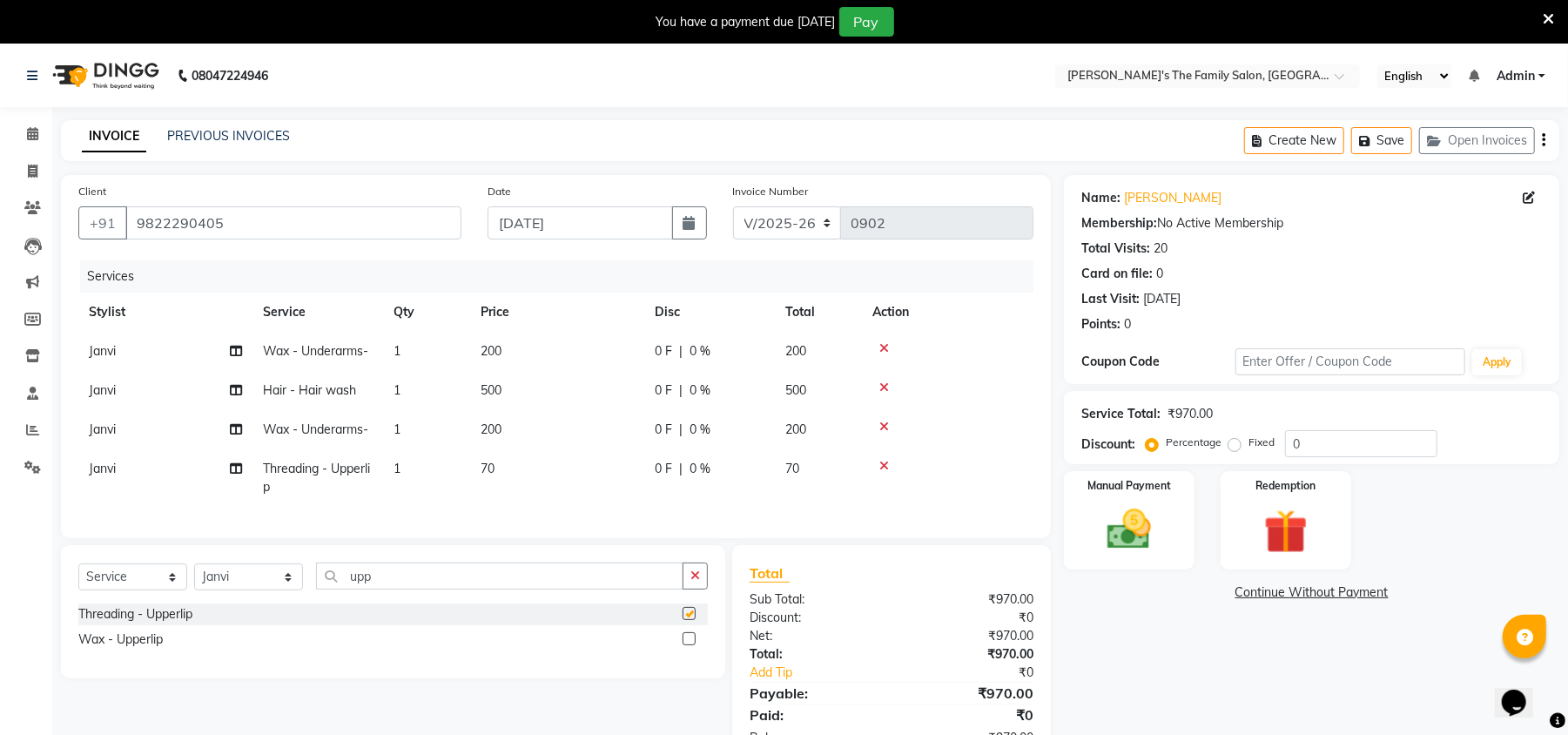
checkbox input "false"
click at [99, 461] on span "Janvi" at bounding box center [102, 468] width 27 height 16
select select "50503"
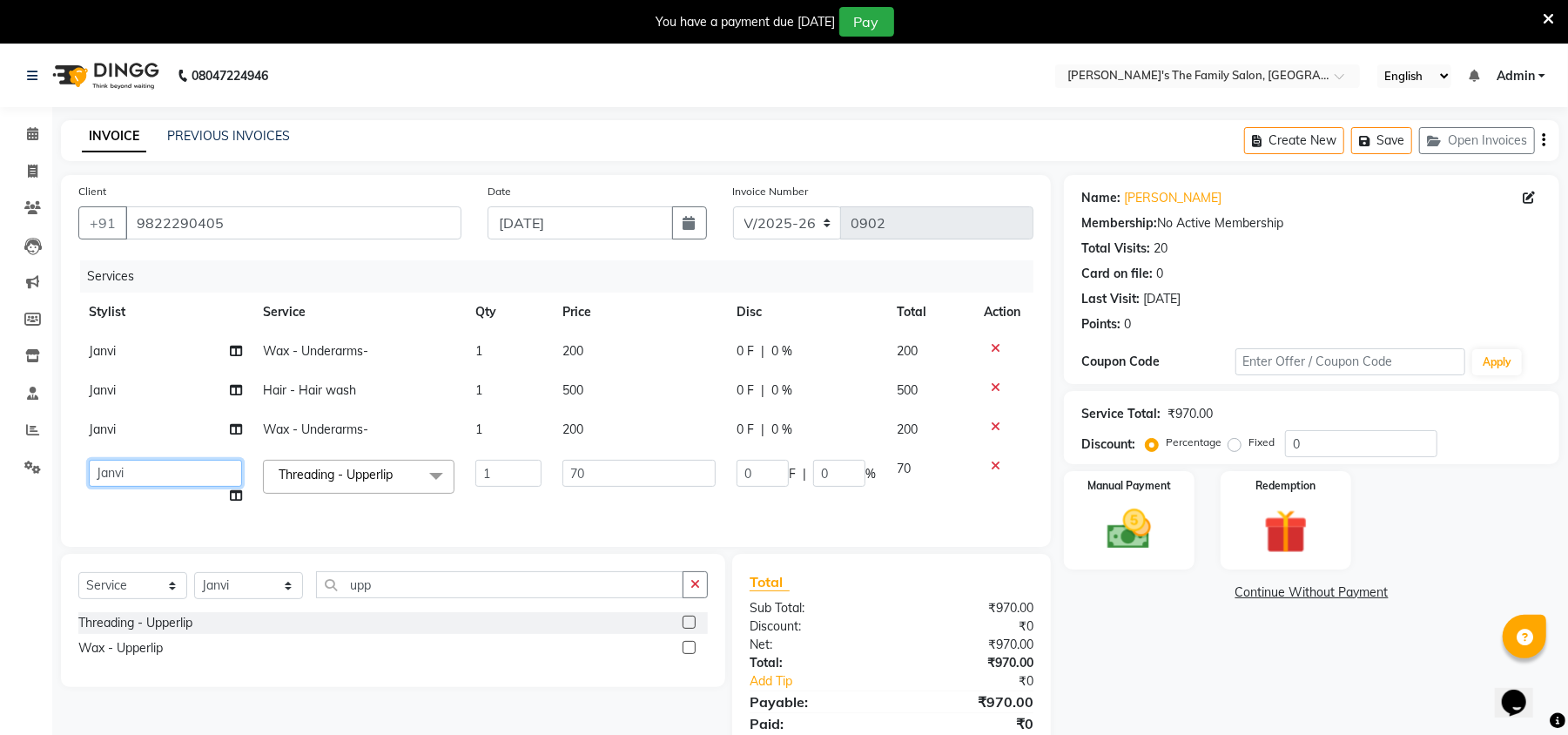
click at [99, 461] on select "[PERSON_NAME] [PERSON_NAME] Renuka Rosy [PERSON_NAME] [PERSON_NAME]" at bounding box center [165, 473] width 153 height 27
select select "50502"
click at [95, 430] on span "Janvi" at bounding box center [102, 429] width 27 height 16
select select "50503"
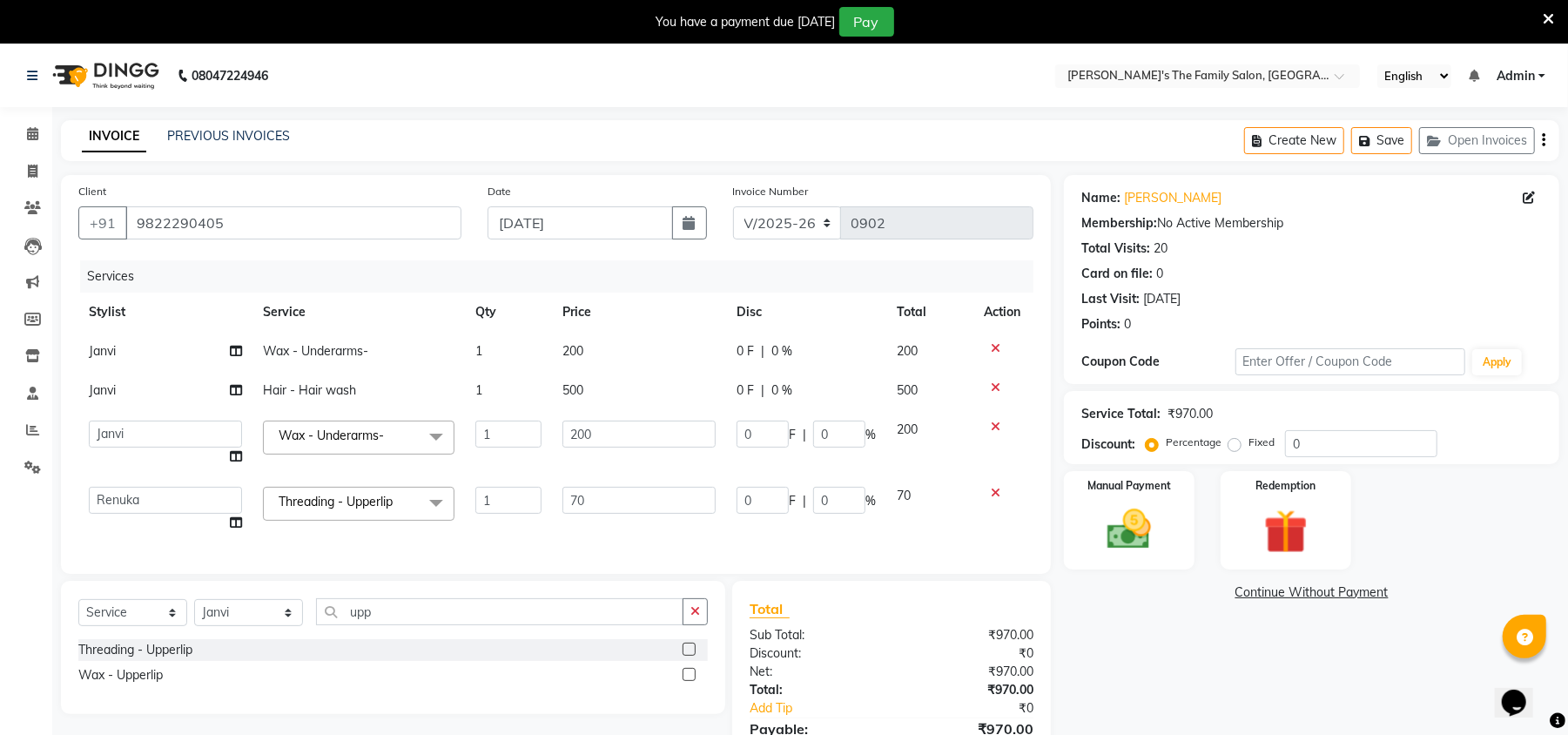
click at [95, 430] on select "[PERSON_NAME] [PERSON_NAME] Renuka Rosy [PERSON_NAME] [PERSON_NAME]" at bounding box center [165, 434] width 153 height 27
select select "50502"
click at [102, 354] on span "Janvi" at bounding box center [102, 350] width 27 height 16
select select "50503"
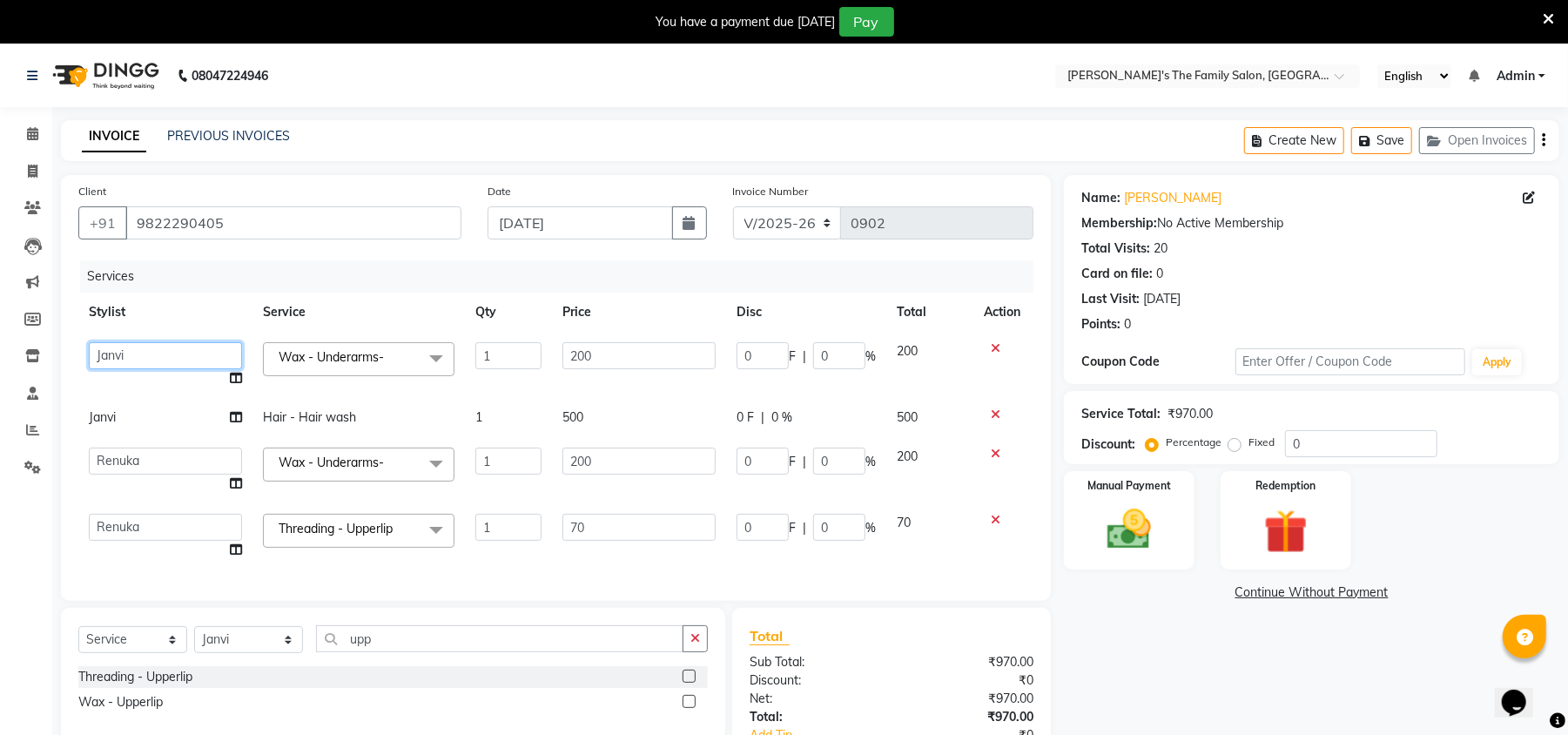
click at [102, 354] on select "[PERSON_NAME] [PERSON_NAME] Renuka Rosy [PERSON_NAME] [PERSON_NAME]" at bounding box center [165, 356] width 153 height 27
select select "50502"
click at [1121, 542] on img at bounding box center [1130, 530] width 75 height 53
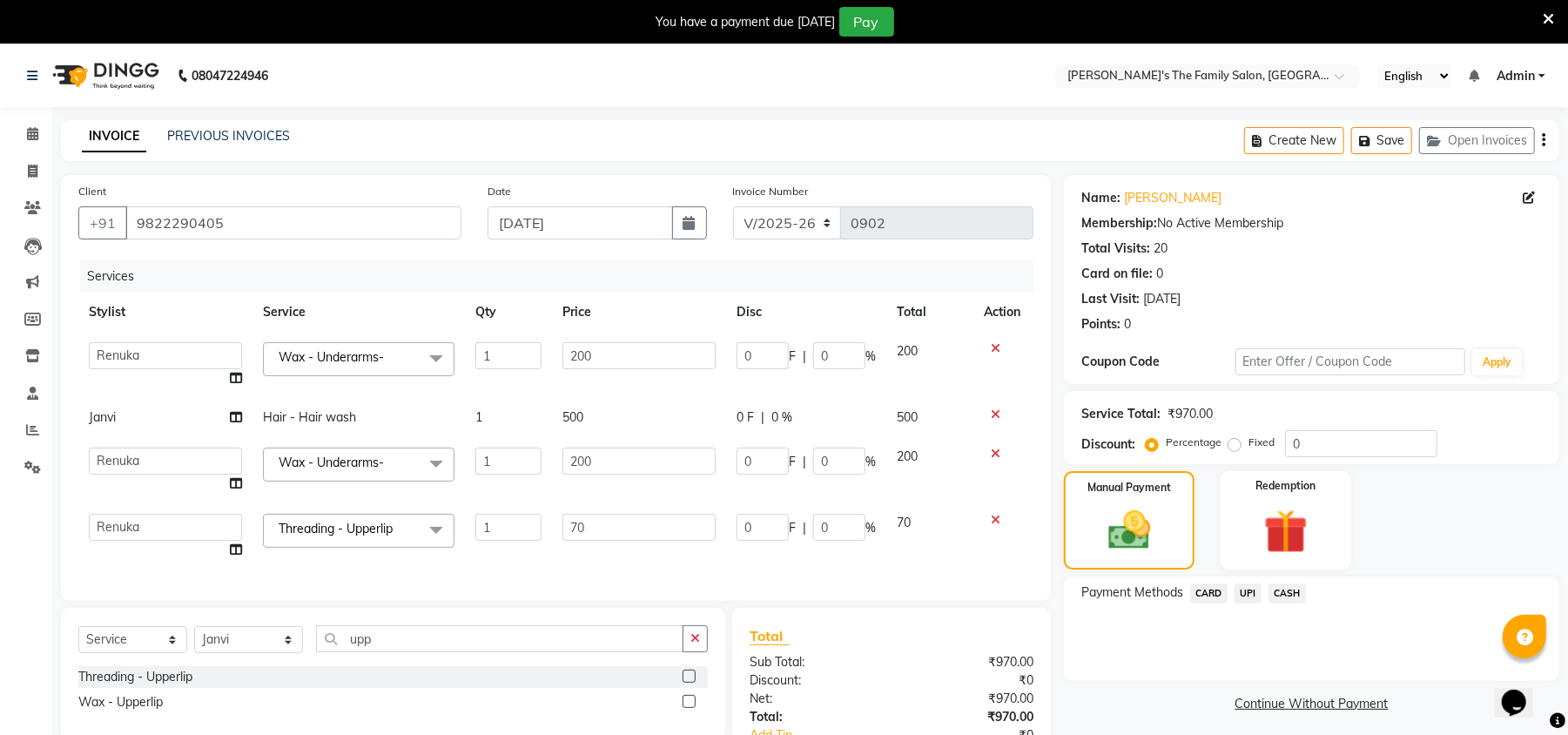
click at [1294, 593] on span "CASH" at bounding box center [1287, 594] width 37 height 20
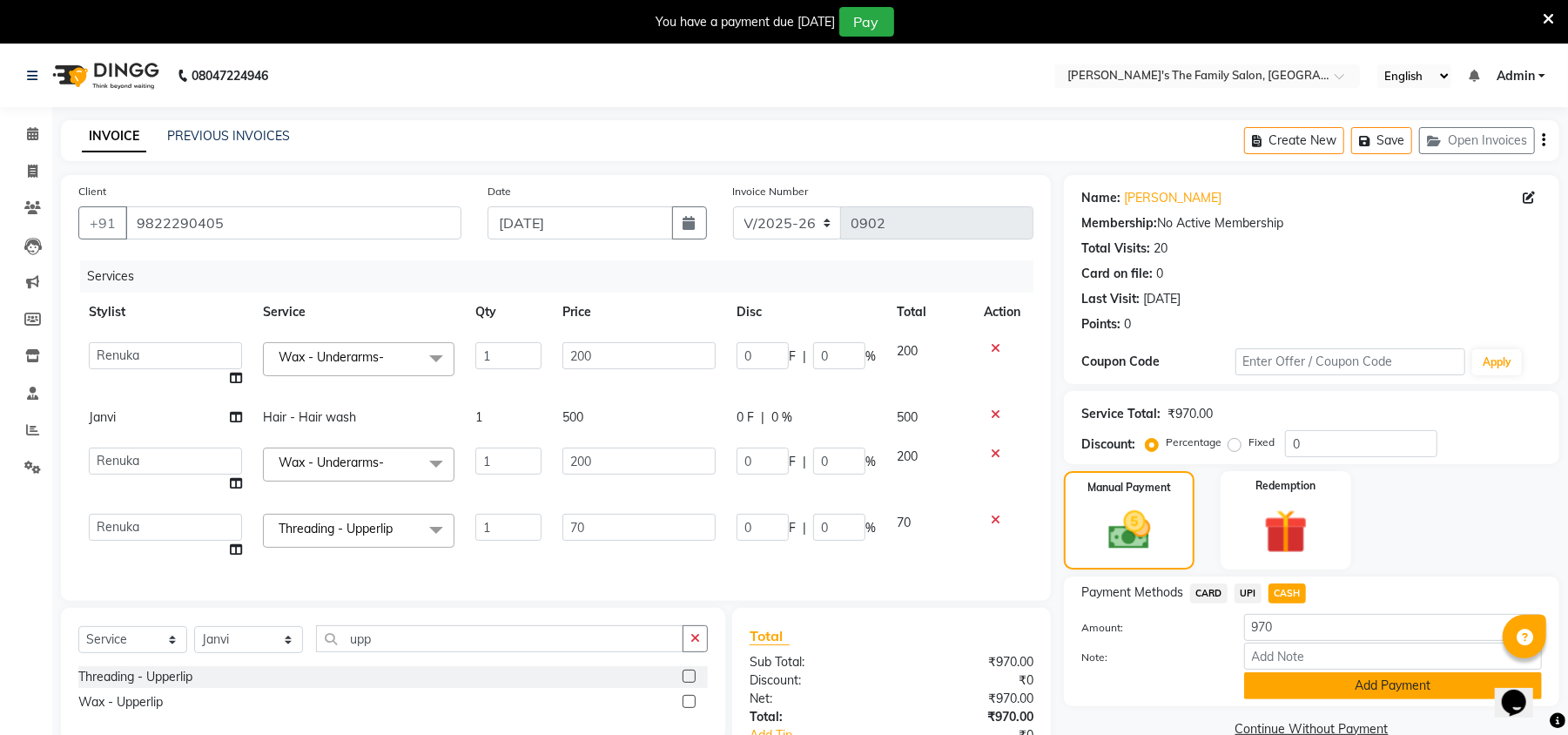
click at [1362, 687] on button "Add Payment" at bounding box center [1393, 686] width 298 height 27
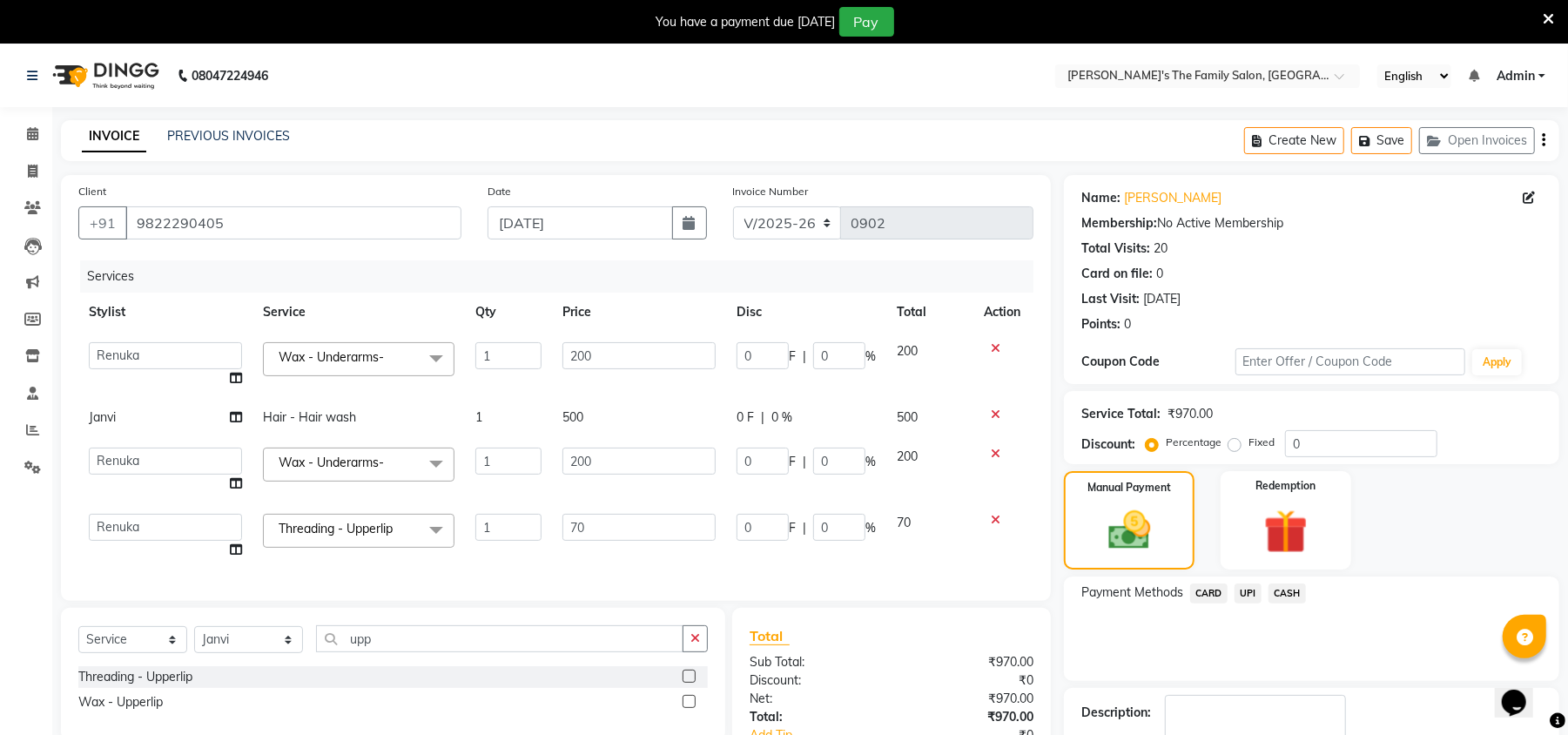
scroll to position [199, 0]
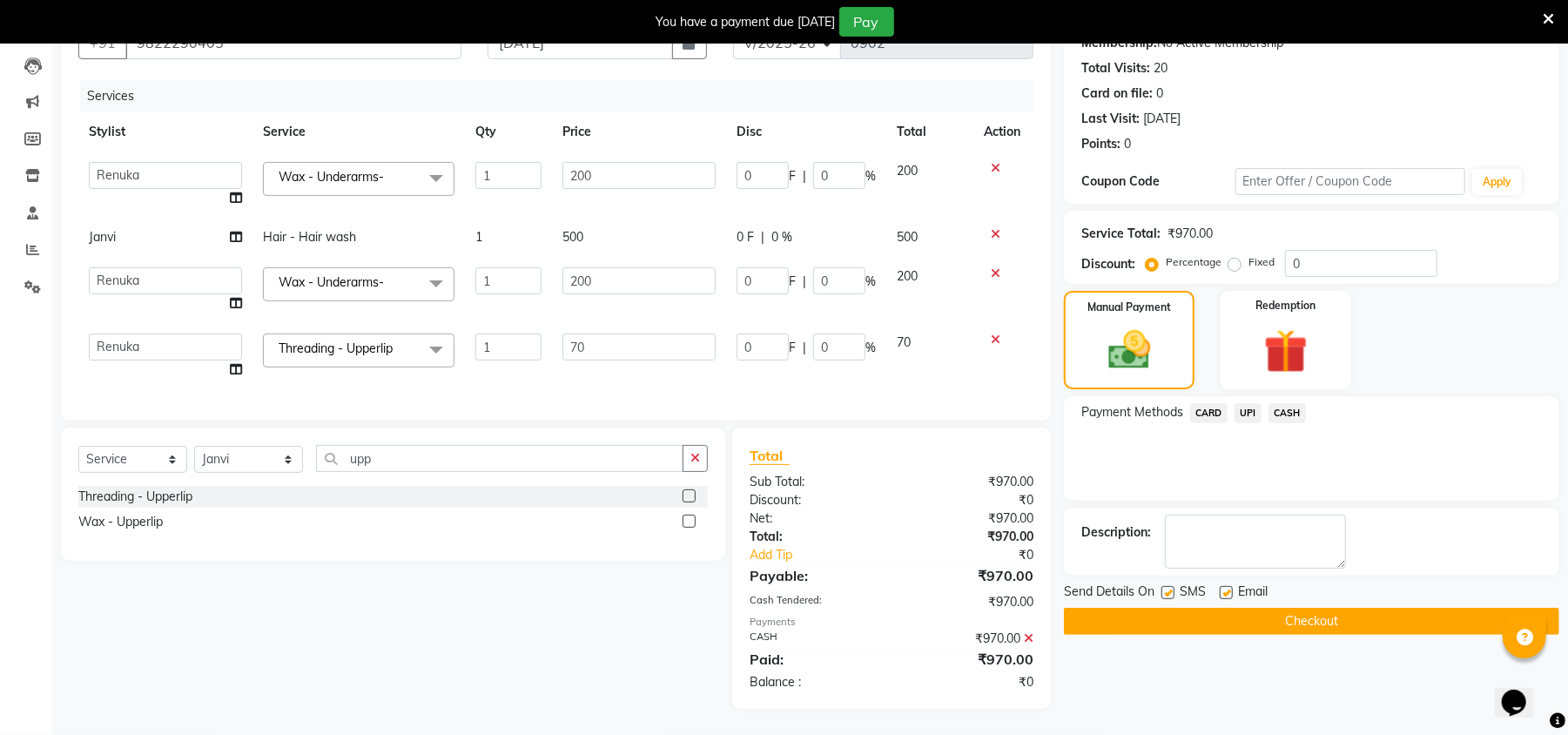
click at [1222, 586] on label at bounding box center [1226, 593] width 13 height 13
click at [1222, 588] on input "checkbox" at bounding box center [1225, 594] width 11 height 11
checkbox input "false"
click at [1171, 586] on label at bounding box center [1168, 593] width 13 height 13
click at [1171, 588] on input "checkbox" at bounding box center [1167, 594] width 11 height 11
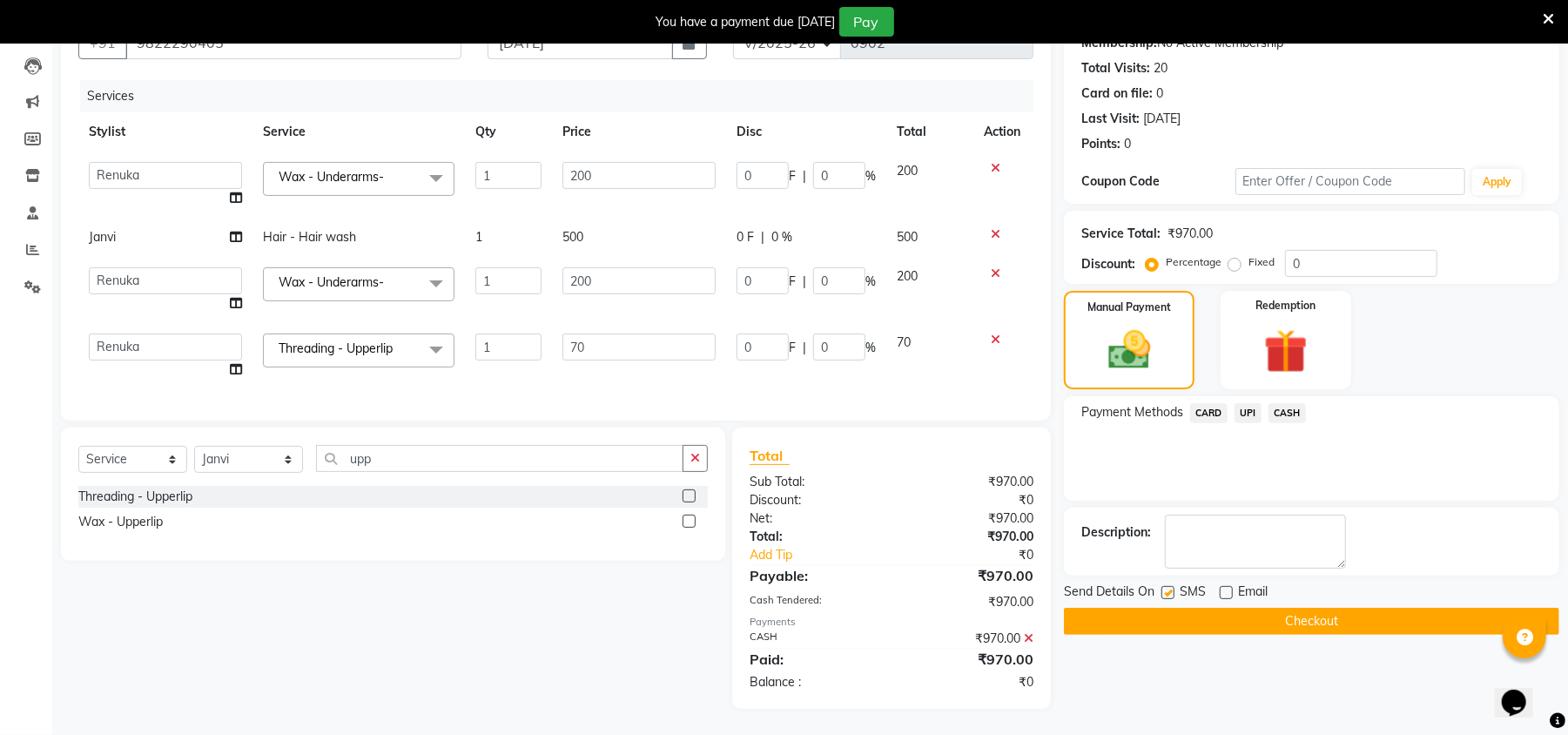
checkbox input "false"
click at [1209, 608] on button "Checkout" at bounding box center [1311, 622] width 495 height 27
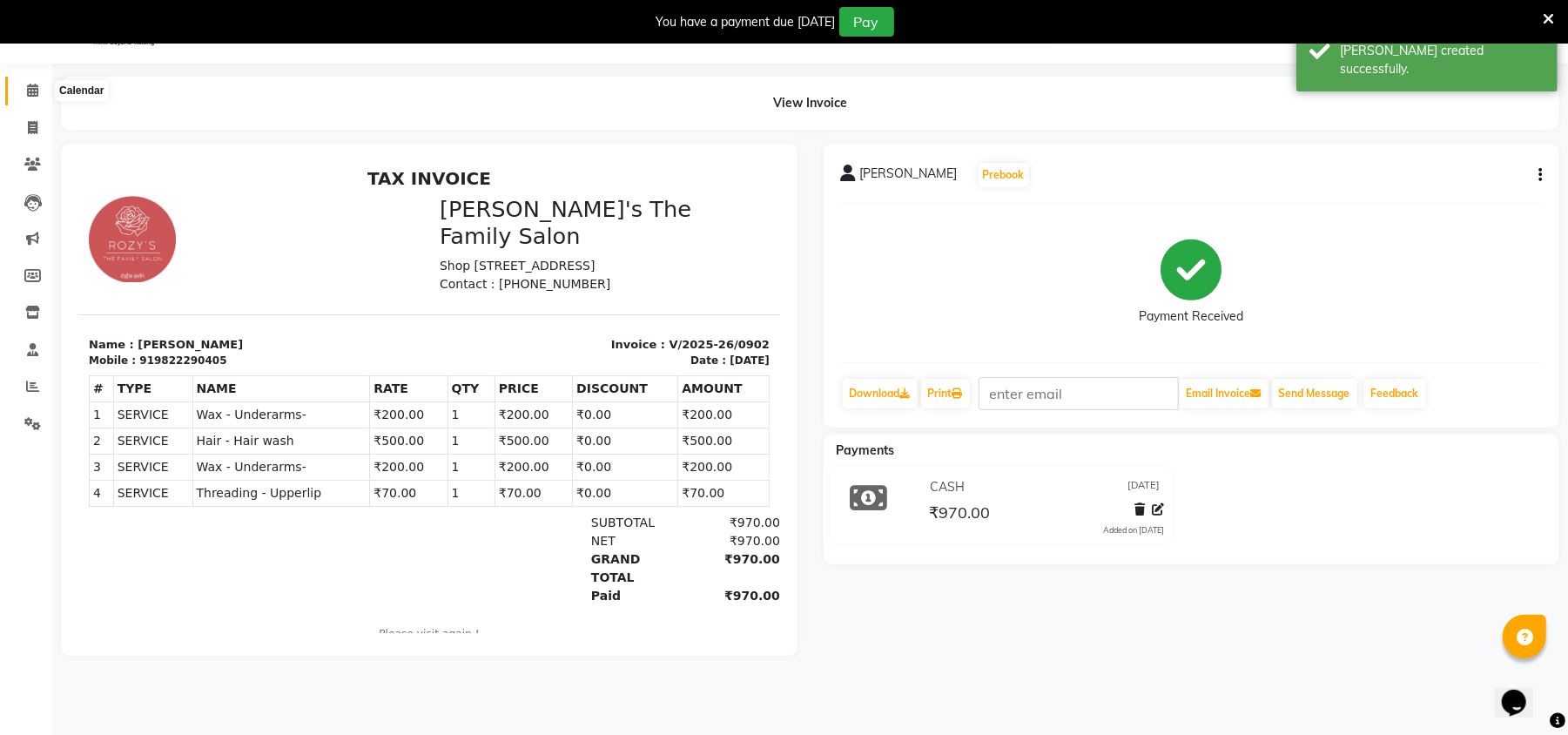
click at [29, 96] on icon at bounding box center [33, 90] width 11 height 13
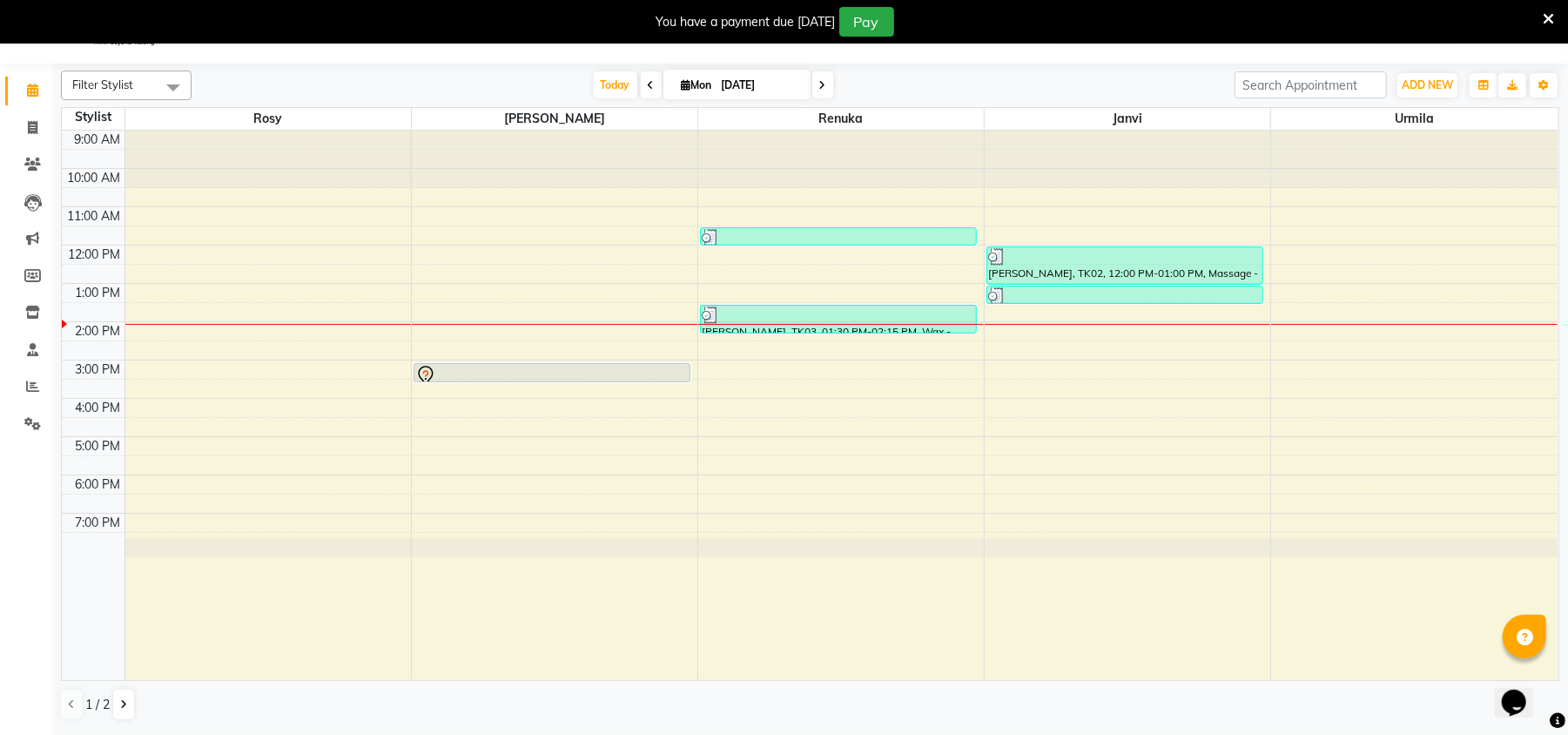
click at [29, 96] on icon at bounding box center [33, 90] width 11 height 13
